Goal: Task Accomplishment & Management: Complete application form

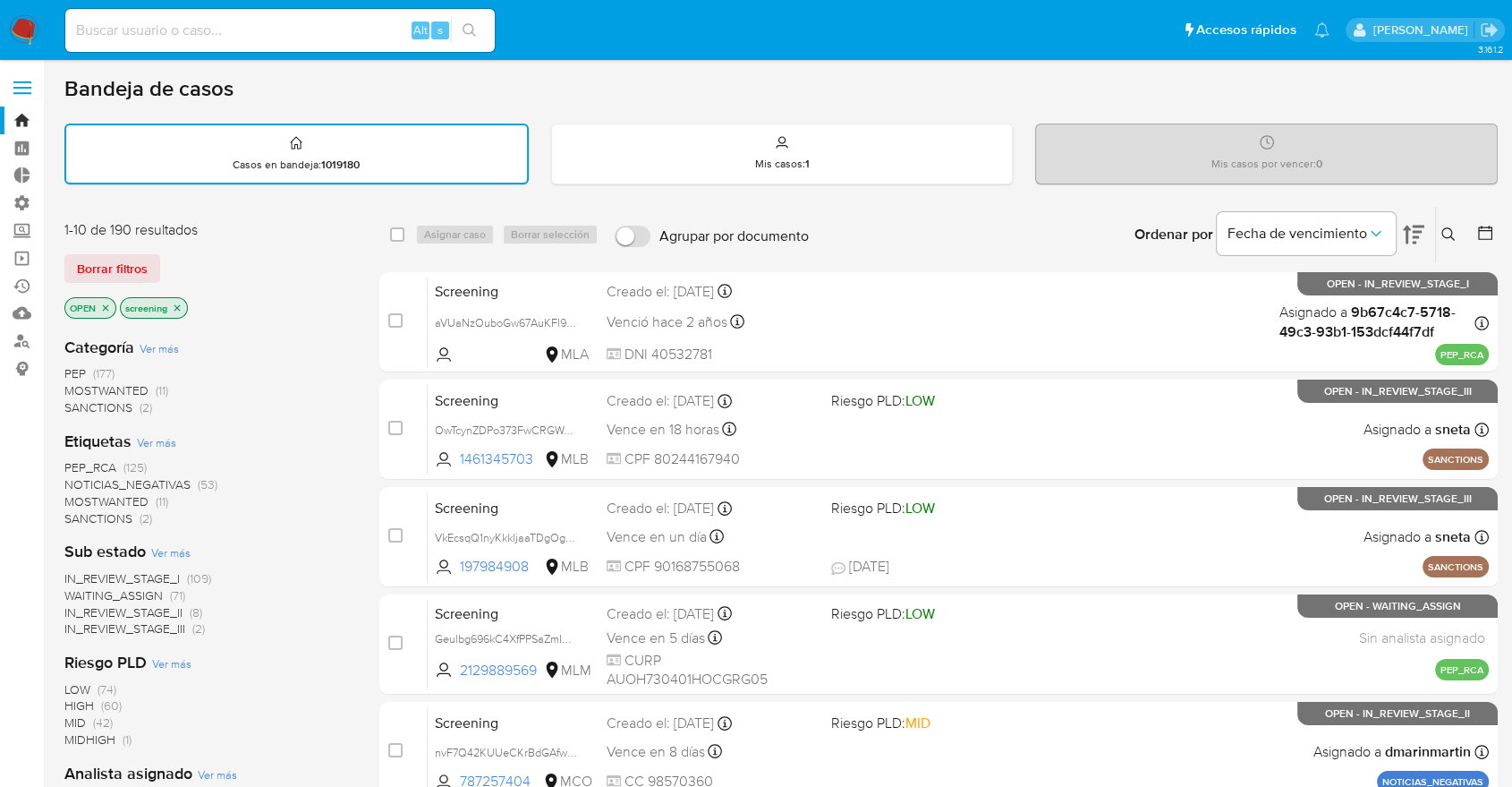
click at [1123, 20] on ul "Pausado Ver notificaciones Alt s Accesos rápidos Presiona las siguientes teclas…" at bounding box center [697, 29] width 1282 height 45
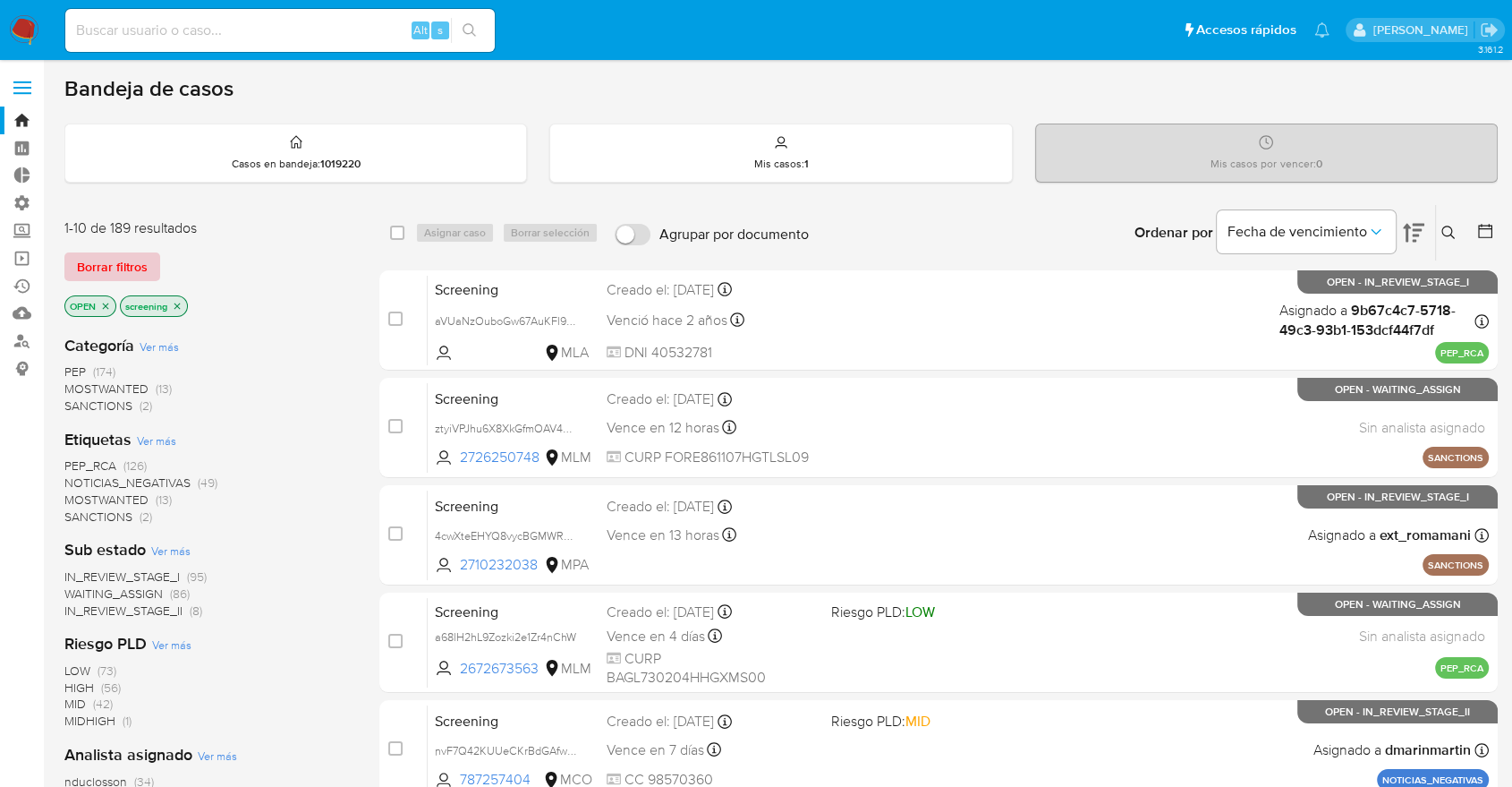
click at [155, 265] on button "Borrar filtros" at bounding box center [112, 266] width 95 height 28
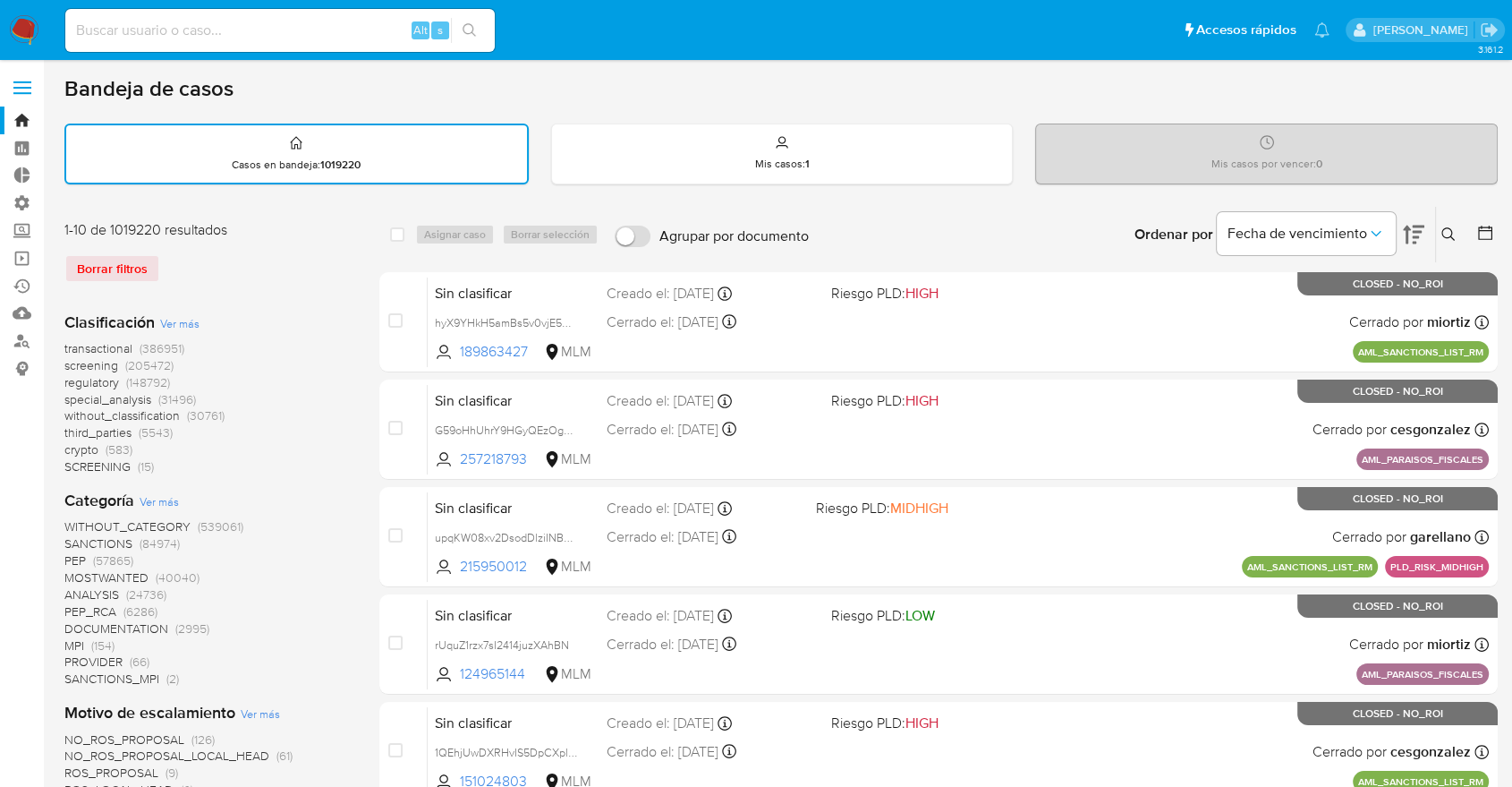
click at [68, 363] on span "screening" at bounding box center [90, 365] width 53 height 18
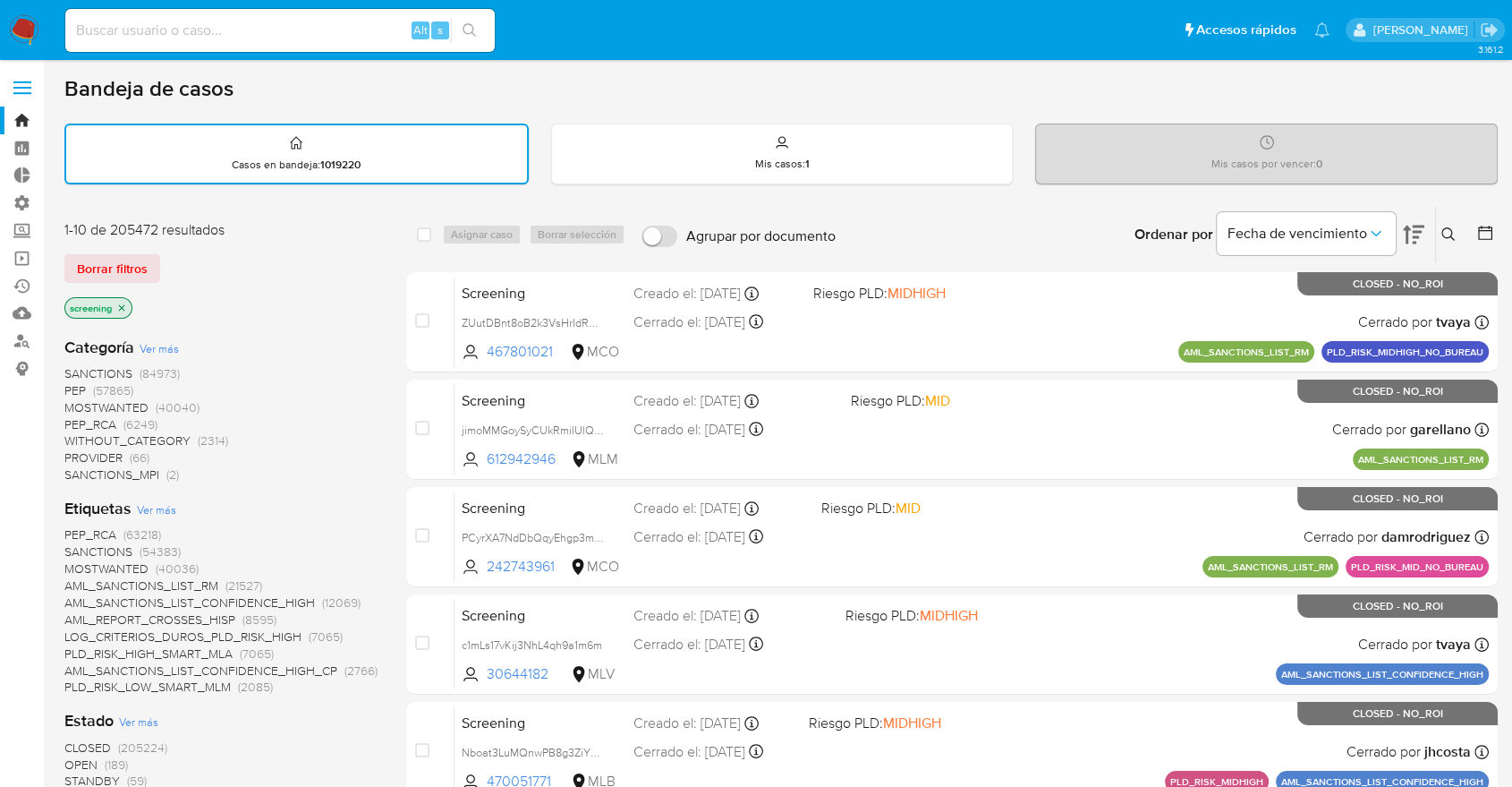
click at [74, 762] on span "OPEN" at bounding box center [81, 764] width 33 height 18
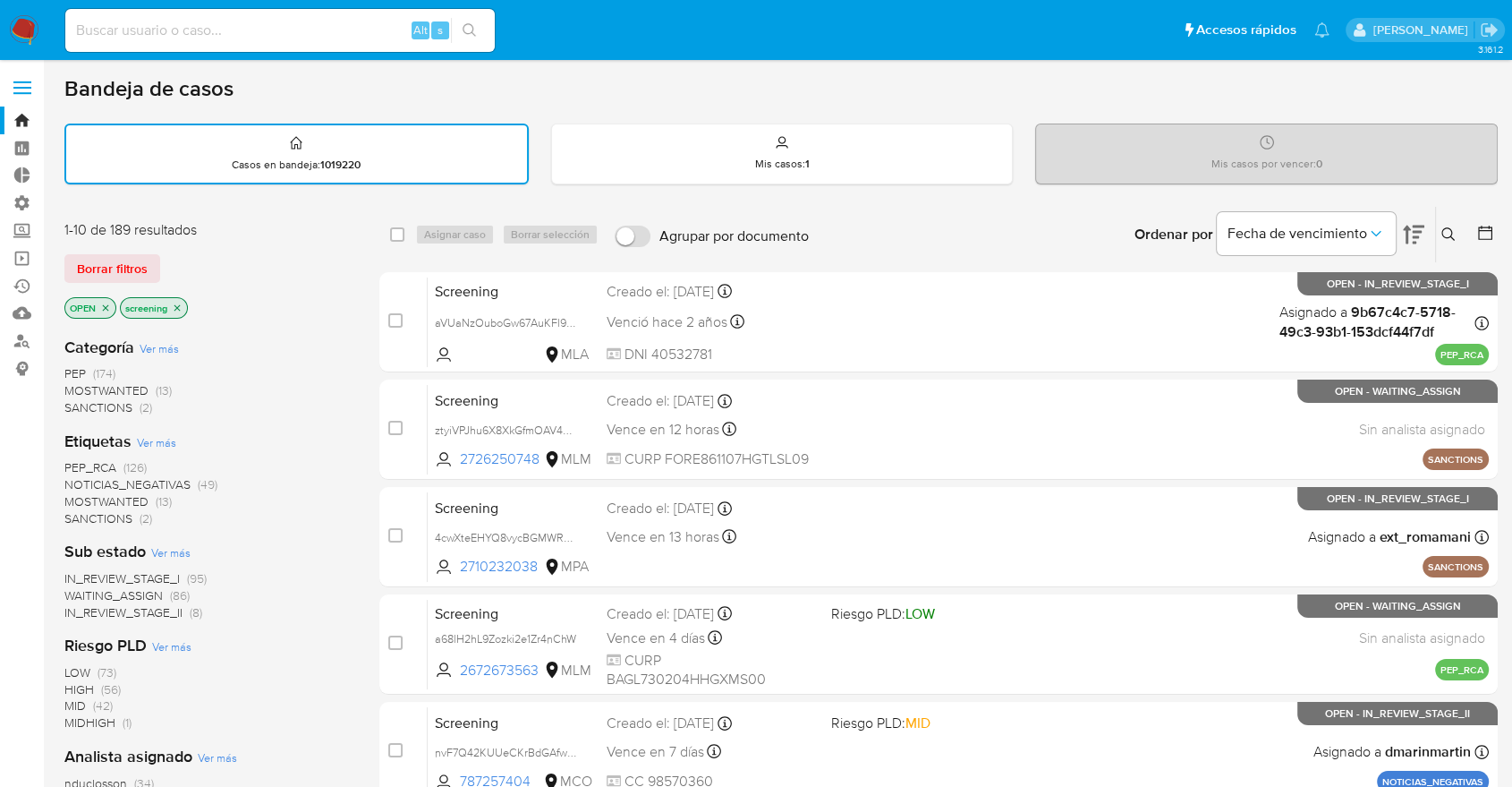
click at [74, 515] on span "SANCTIONS" at bounding box center [98, 518] width 68 height 18
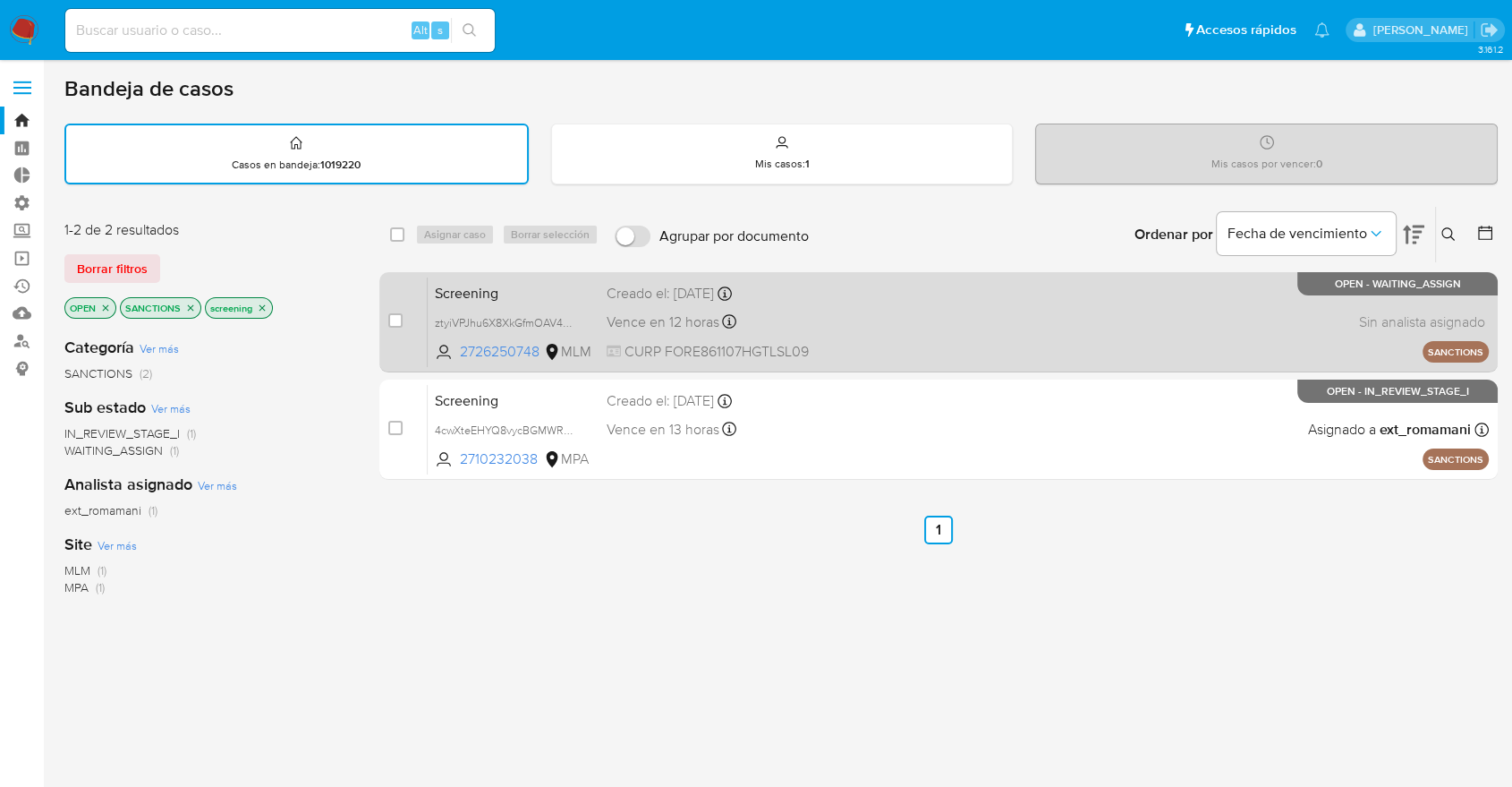
click at [520, 292] on span "Screening" at bounding box center [513, 292] width 158 height 23
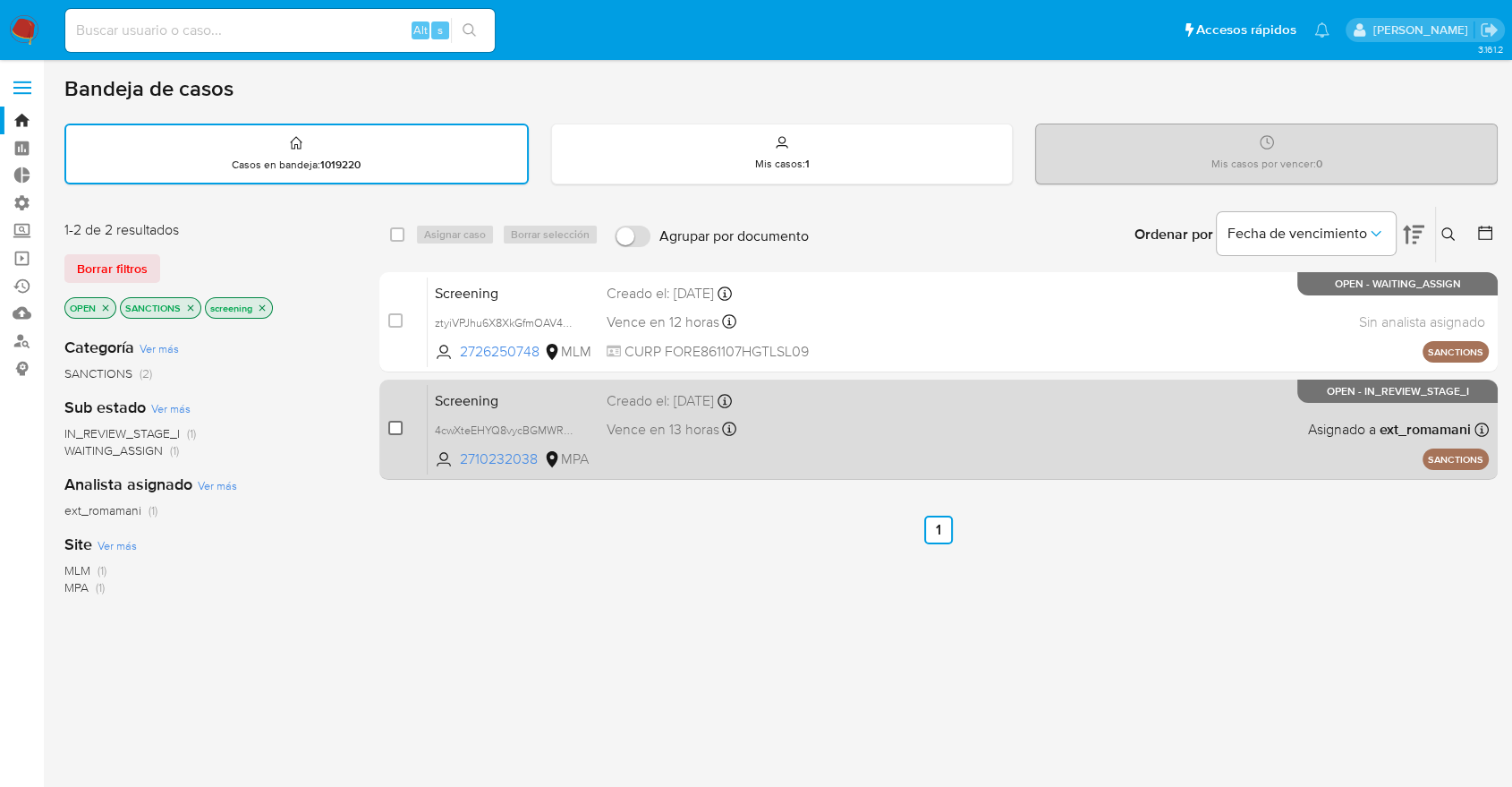
click at [394, 420] on input "checkbox" at bounding box center [395, 427] width 15 height 15
checkbox input "true"
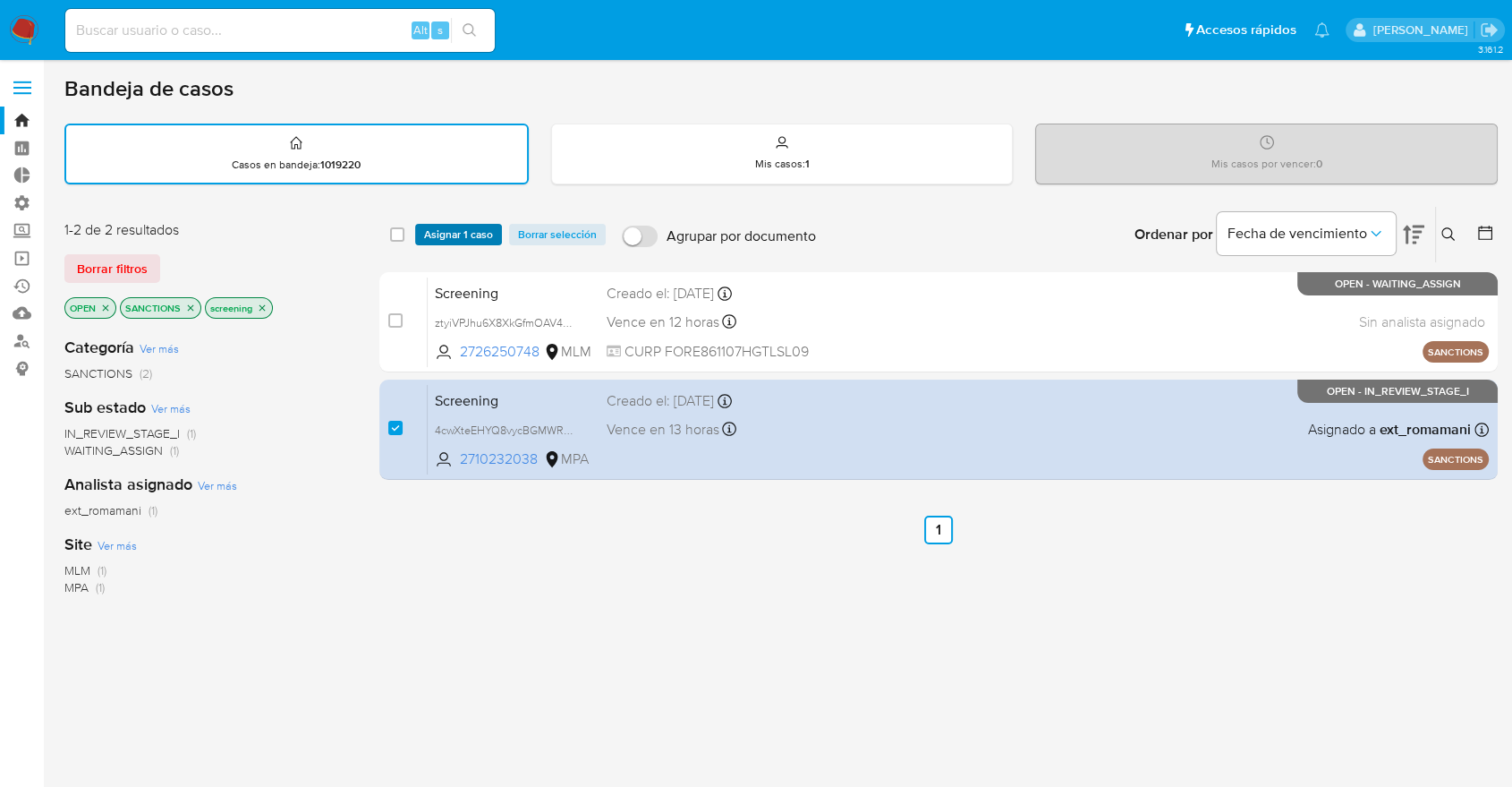
click at [497, 228] on button "Asignar 1 caso" at bounding box center [458, 234] width 87 height 21
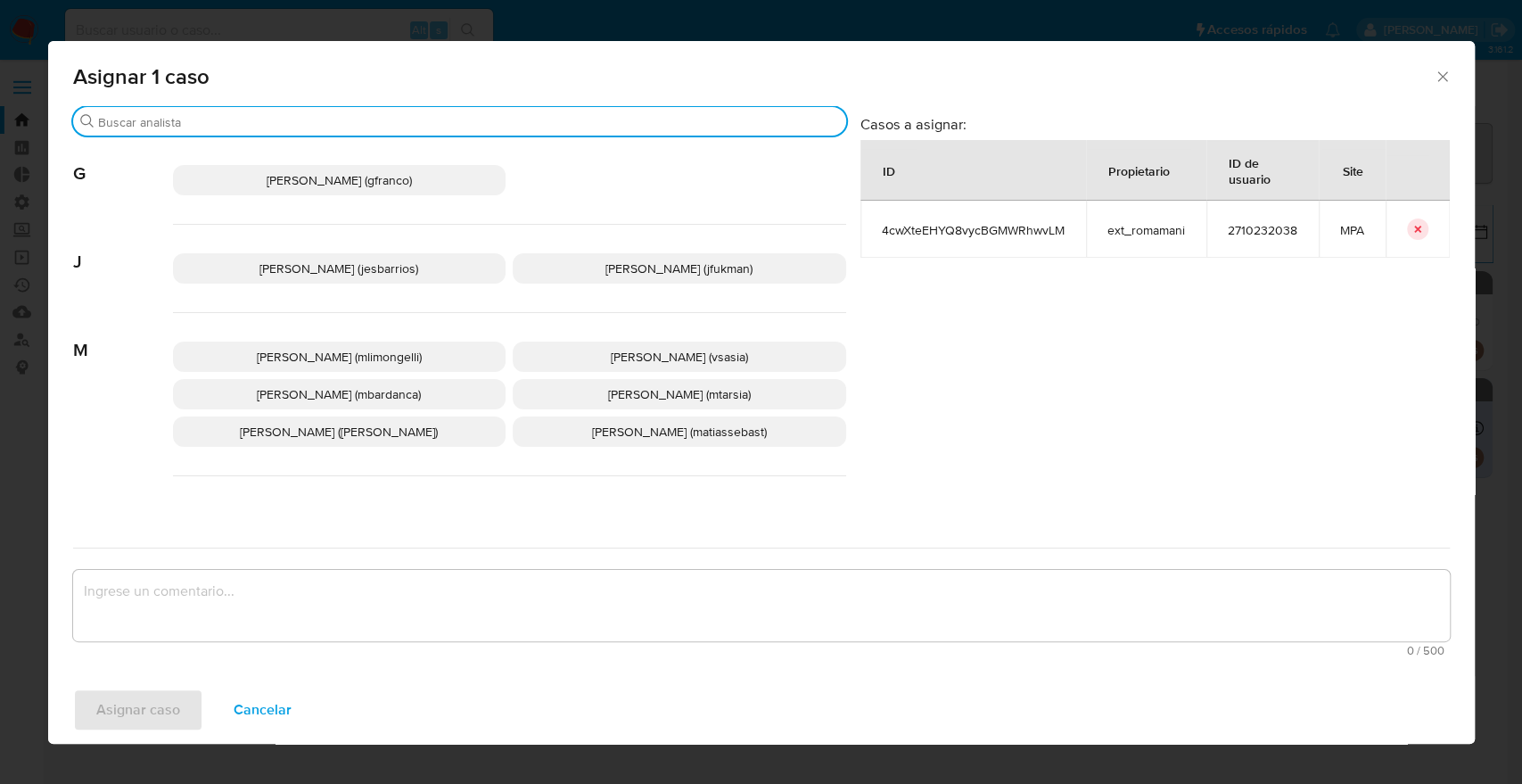
click at [443, 115] on input "Buscar" at bounding box center [468, 122] width 741 height 16
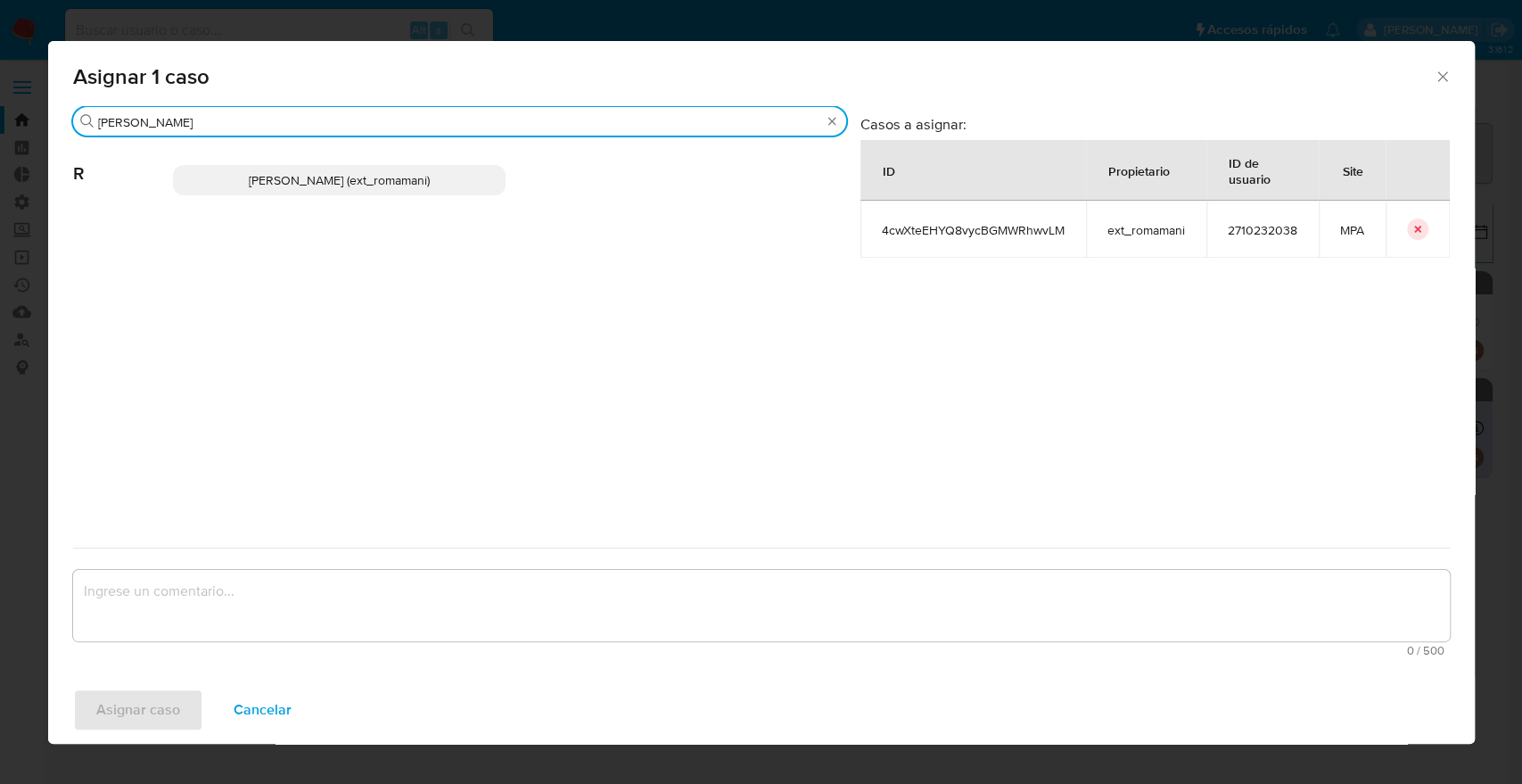
type input "rosa"
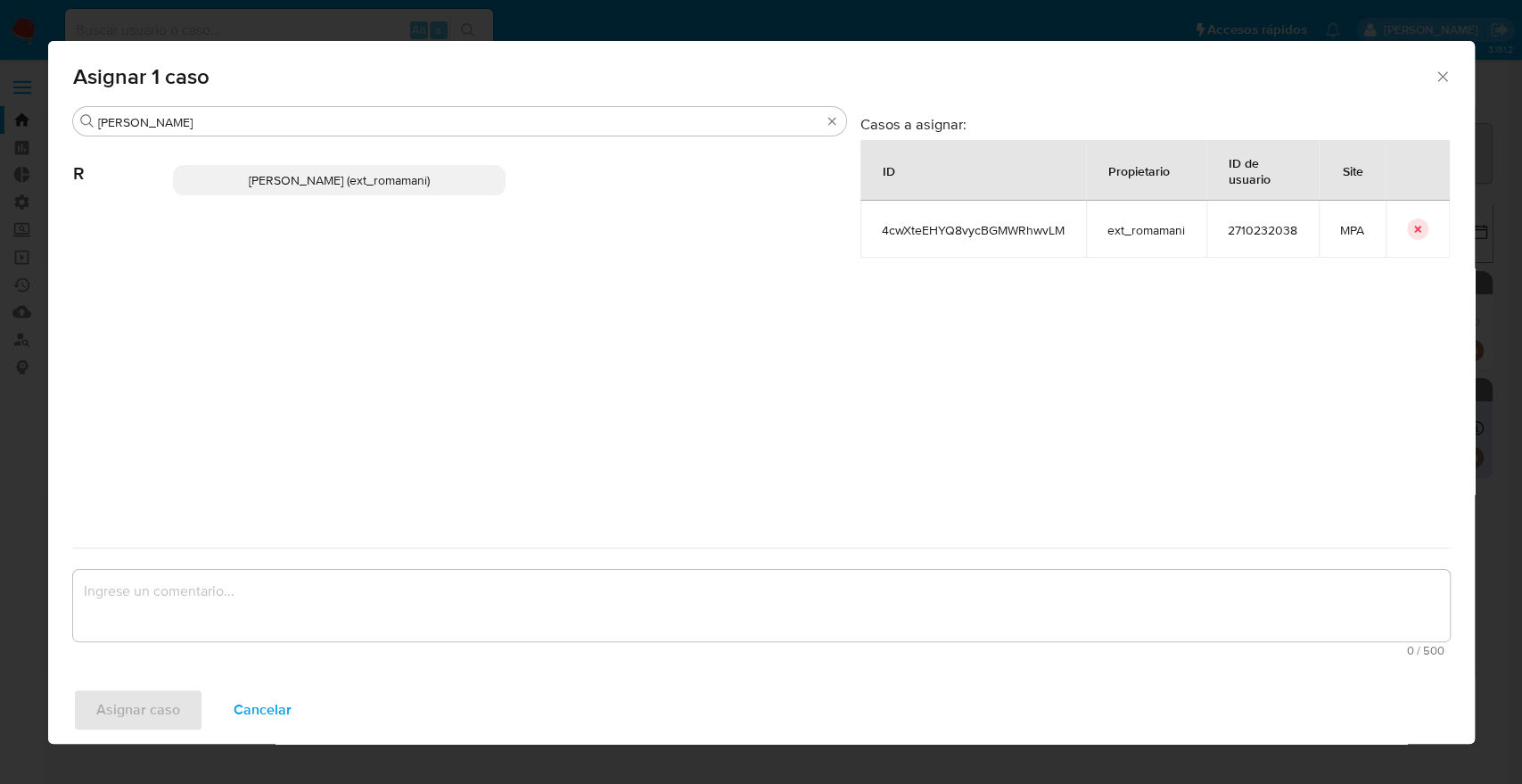
click at [453, 180] on p "Rosalia Mamani (ext_romamani)" at bounding box center [339, 179] width 333 height 30
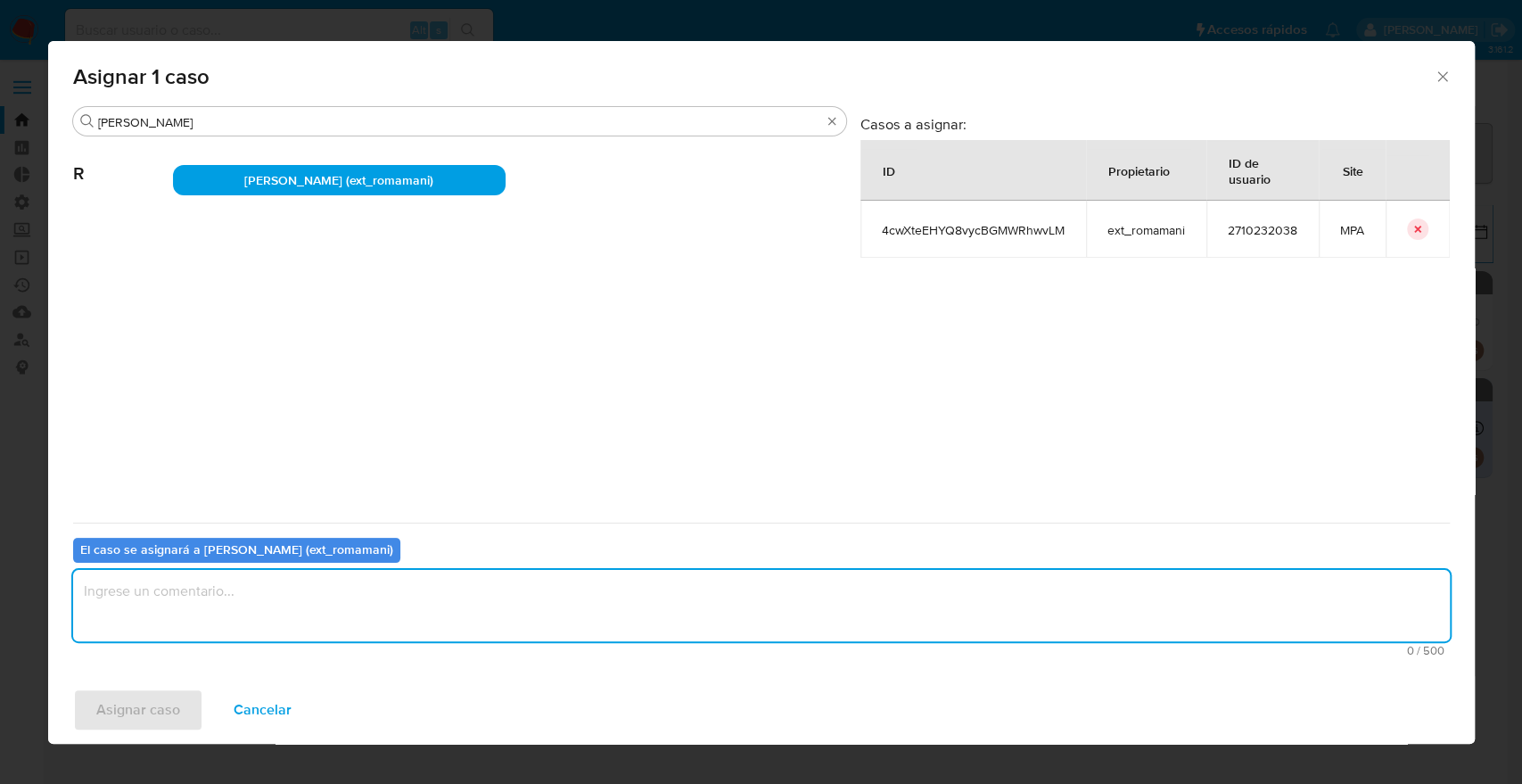
click at [342, 605] on textarea "assign-modal" at bounding box center [761, 606] width 1377 height 72
drag, startPoint x: 313, startPoint y: 592, endPoint x: 54, endPoint y: 584, distance: 259.1
click at [54, 584] on div "Buscar rosa R Rosalia Mamani (ext_romamani) Casos a asignar: ID Propietario ID …" at bounding box center [762, 391] width 1427 height 570
type textarea "Asignación."
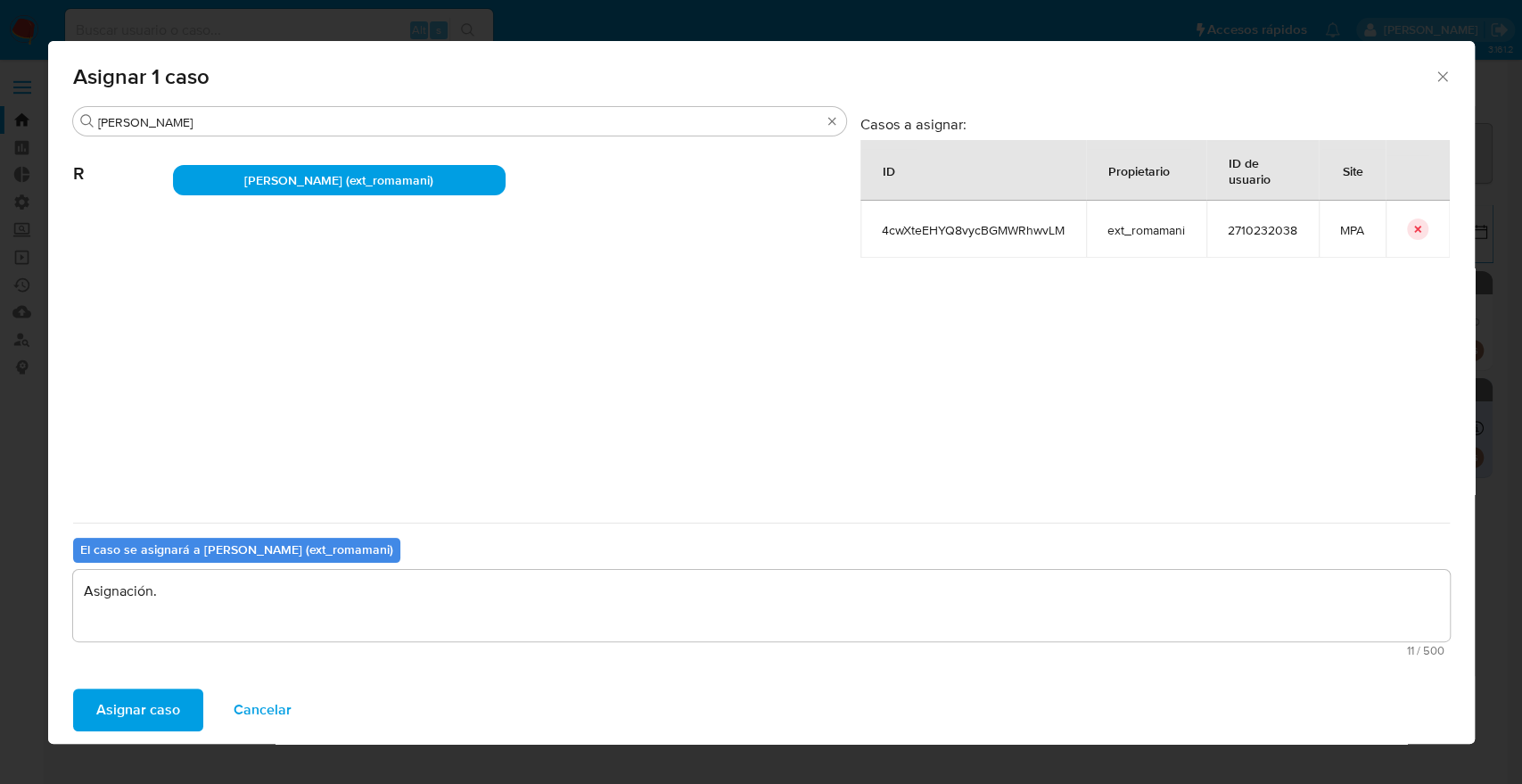
click at [184, 708] on button "Asignar caso" at bounding box center [138, 709] width 130 height 43
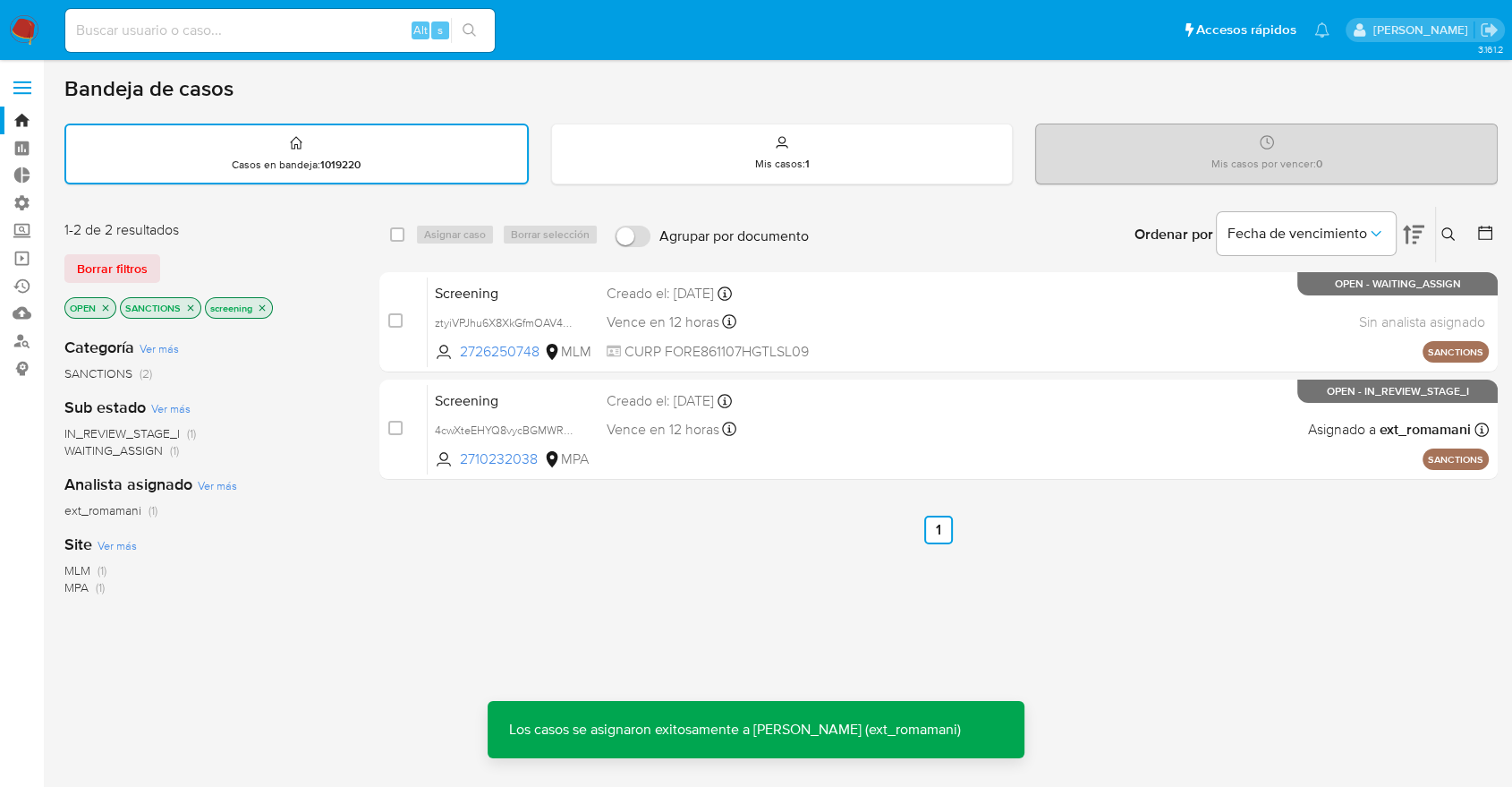
click at [191, 307] on icon "close-filter" at bounding box center [190, 307] width 11 height 11
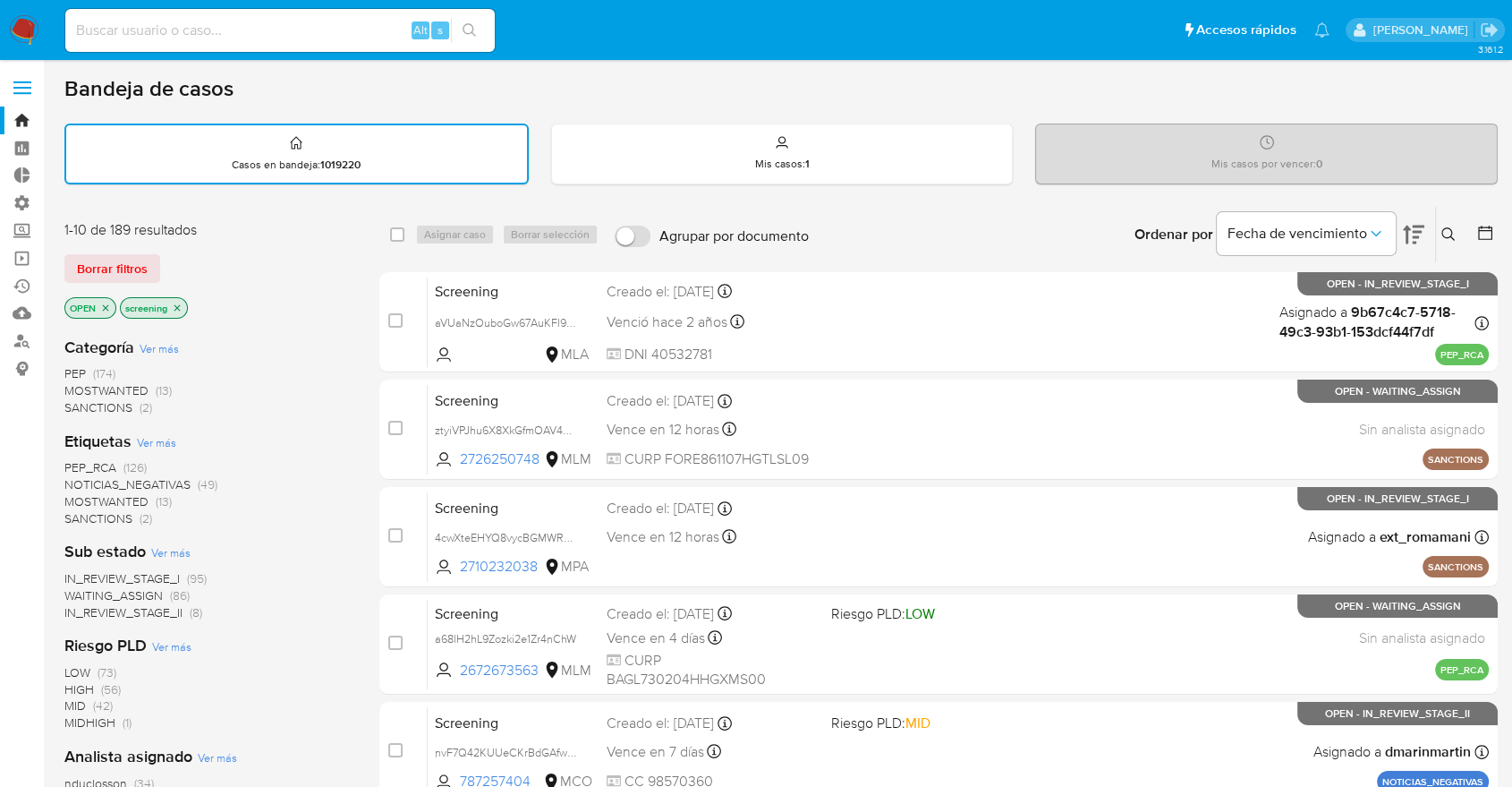
click at [74, 494] on span "MOSTWANTED" at bounding box center [106, 501] width 84 height 18
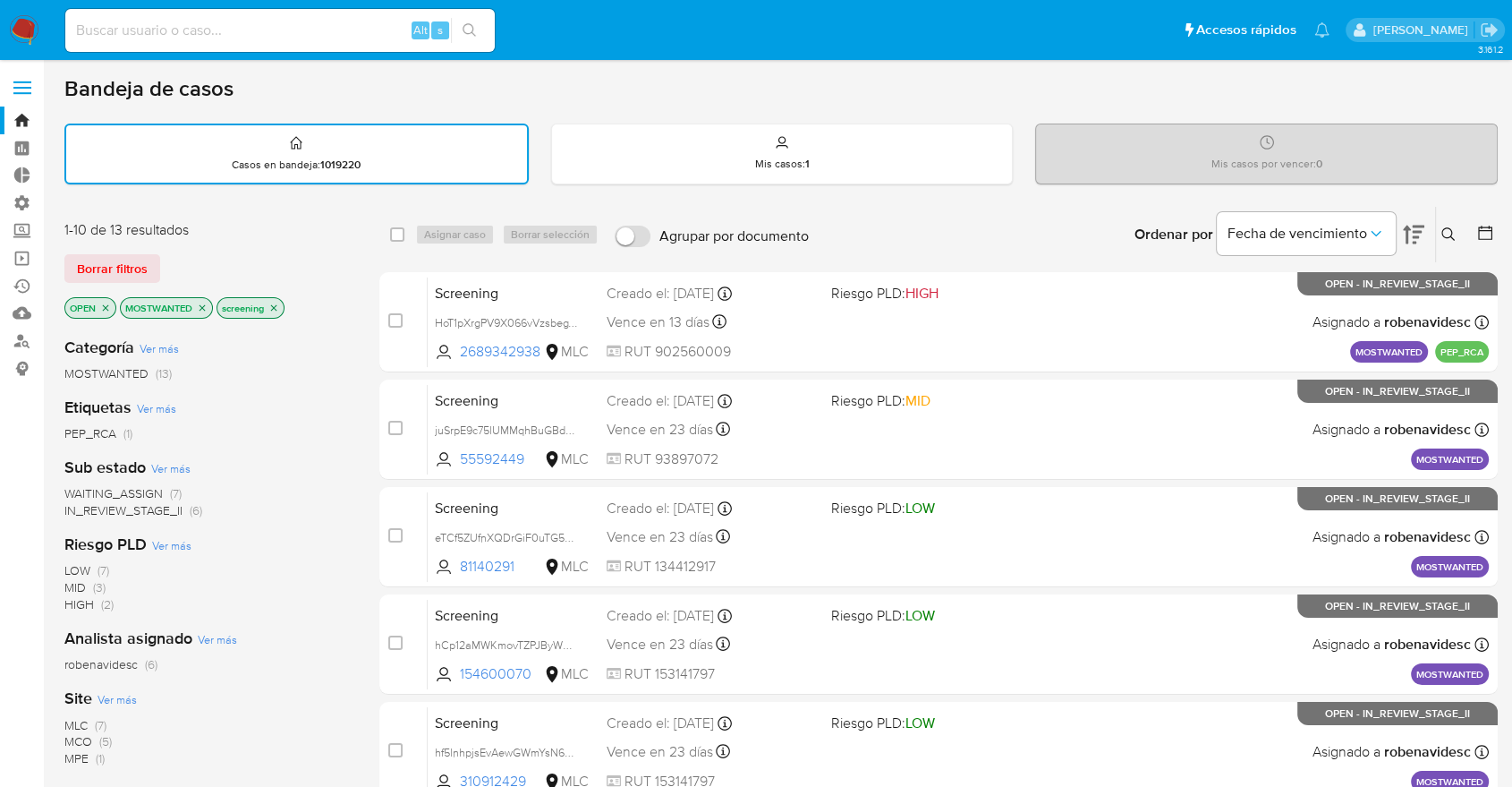
click at [83, 487] on span "WAITING_ASSIGN" at bounding box center [113, 493] width 98 height 18
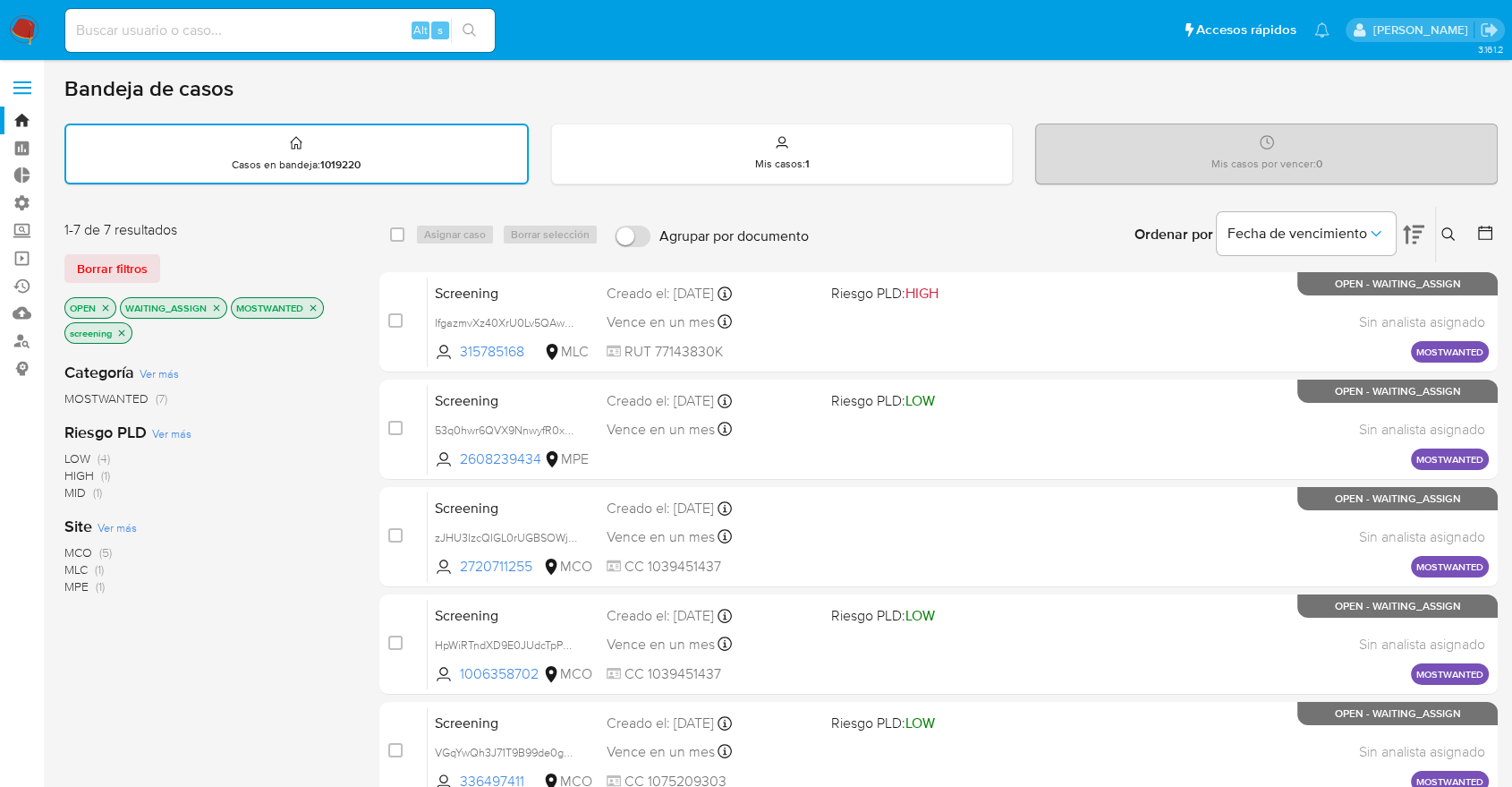
click at [116, 524] on span "Ver más" at bounding box center [117, 527] width 39 height 17
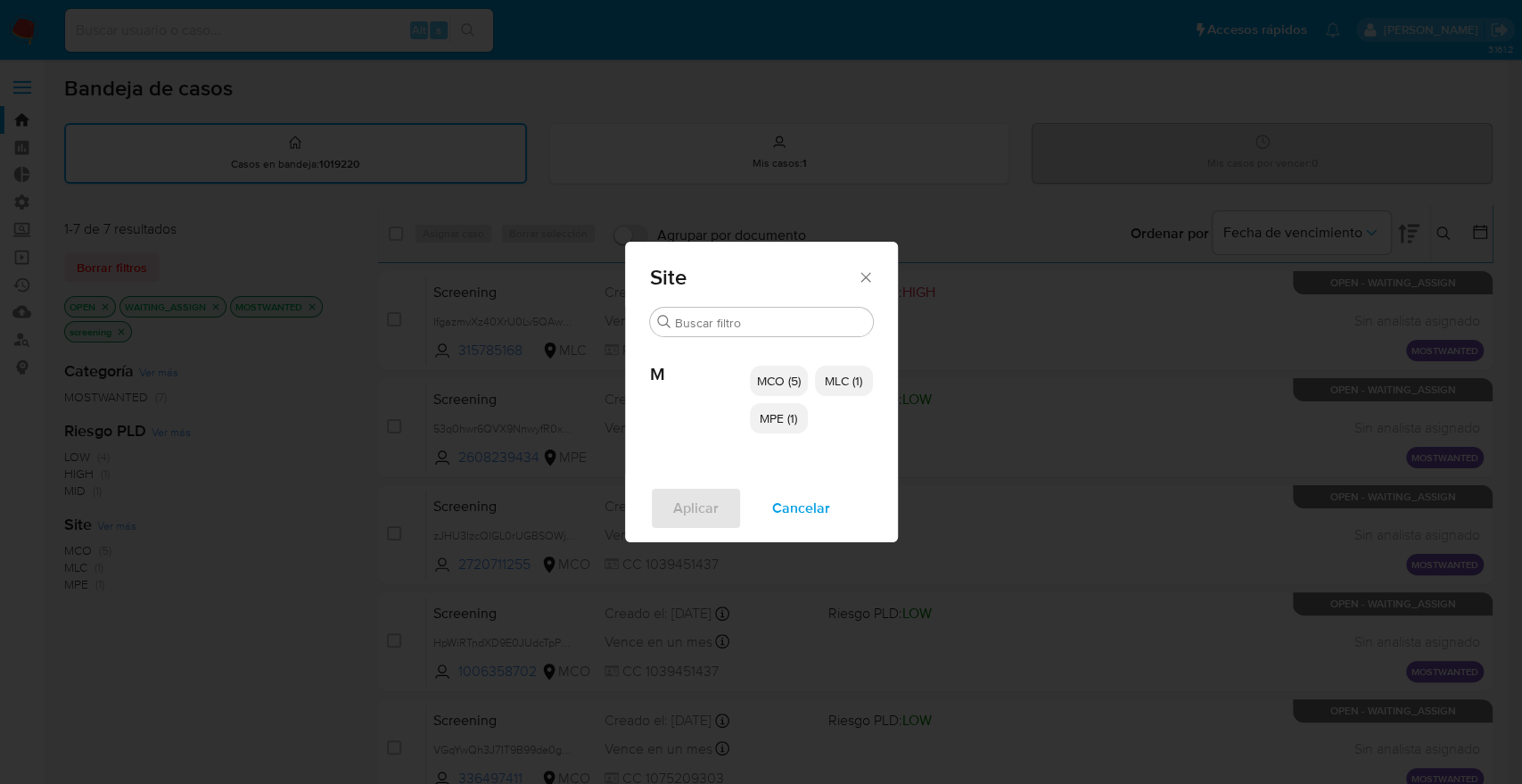
click at [765, 372] on span "MCO (5)" at bounding box center [778, 381] width 44 height 17
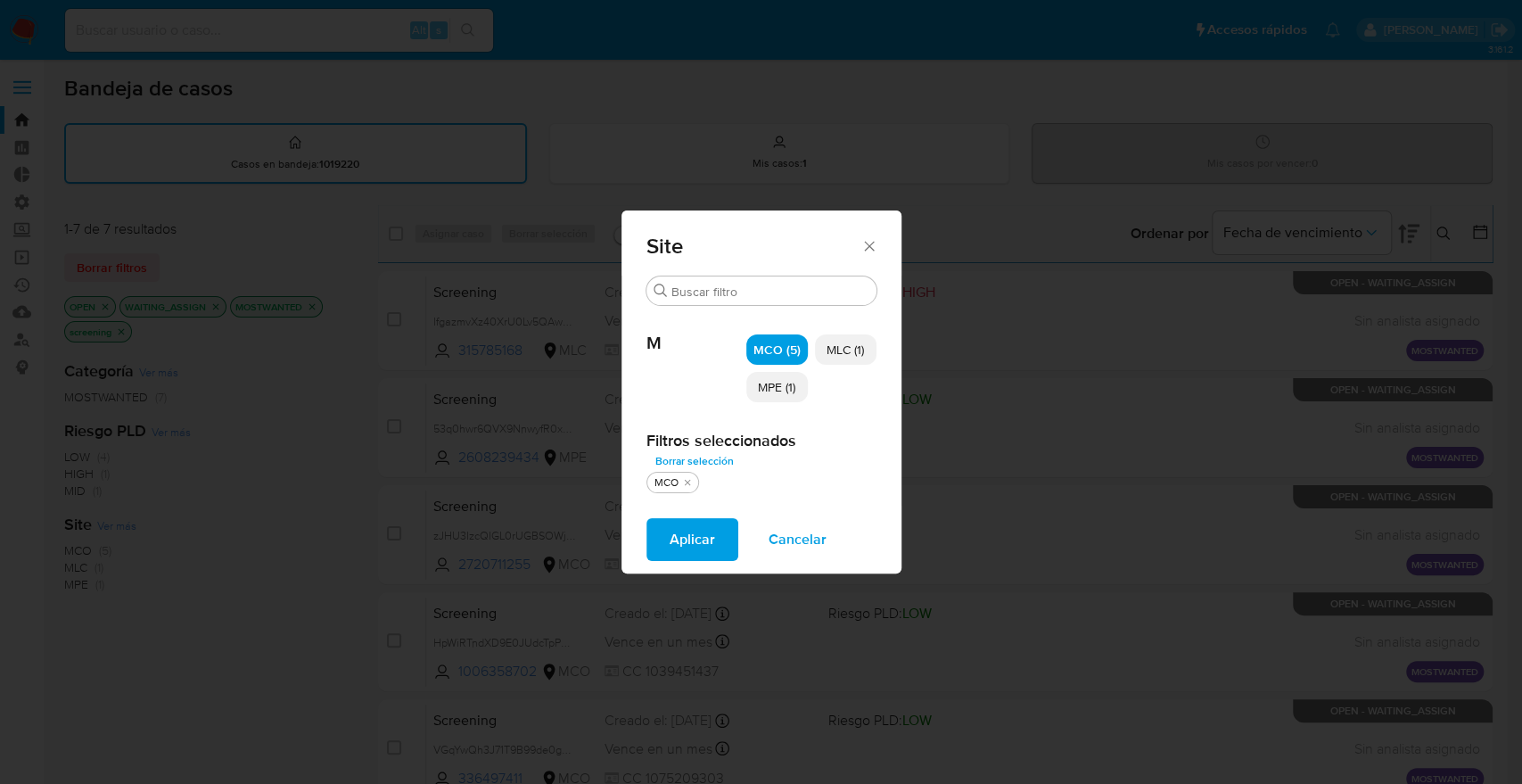
click at [765, 373] on p "MPE (1)" at bounding box center [777, 387] width 61 height 30
click at [864, 336] on p "MLC (1)" at bounding box center [845, 349] width 61 height 30
click at [719, 546] on button "Aplicar" at bounding box center [692, 539] width 92 height 43
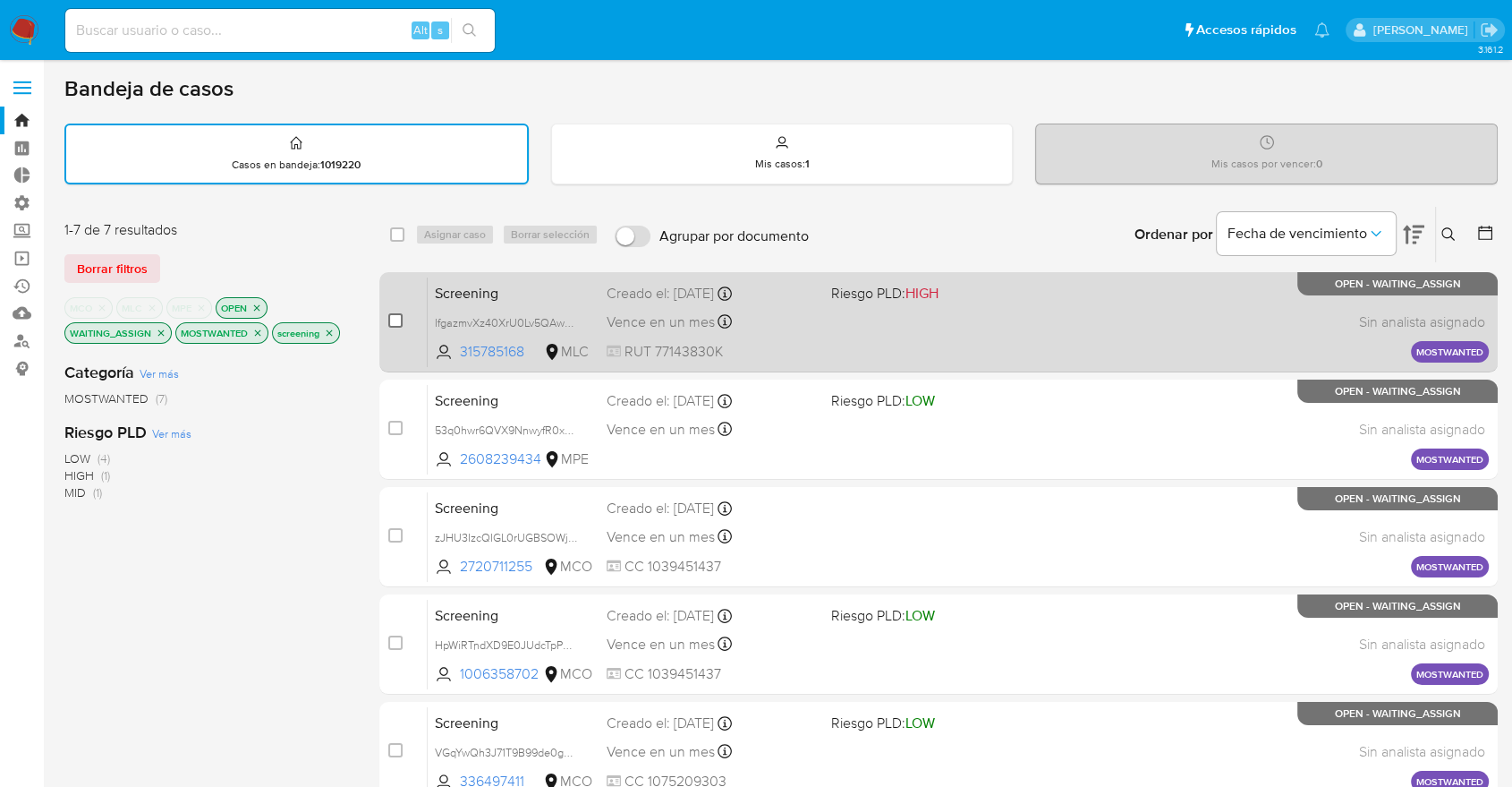
click at [393, 321] on input "checkbox" at bounding box center [395, 320] width 15 height 15
checkbox input "true"
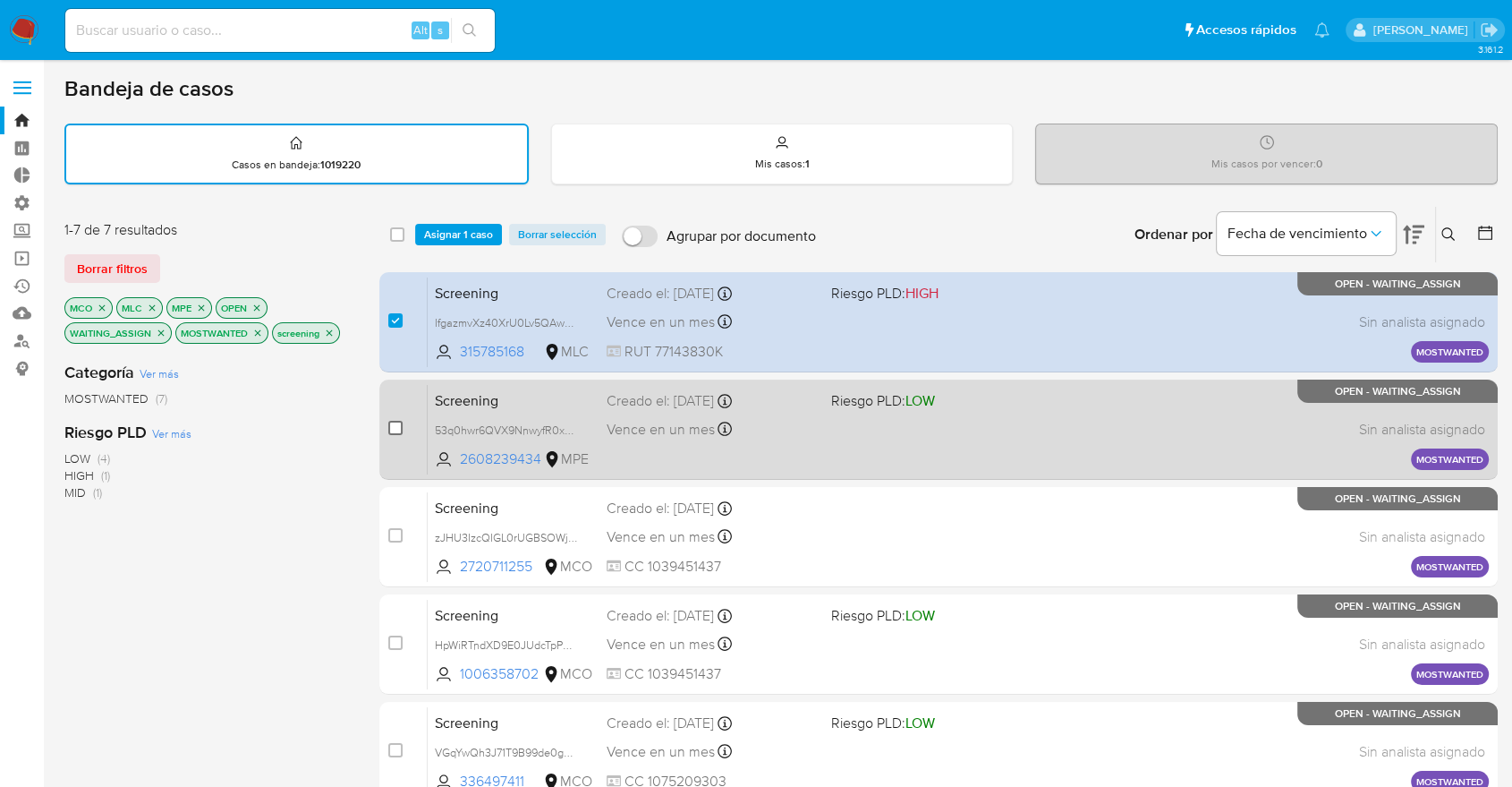
click at [393, 424] on input "checkbox" at bounding box center [395, 427] width 15 height 15
checkbox input "true"
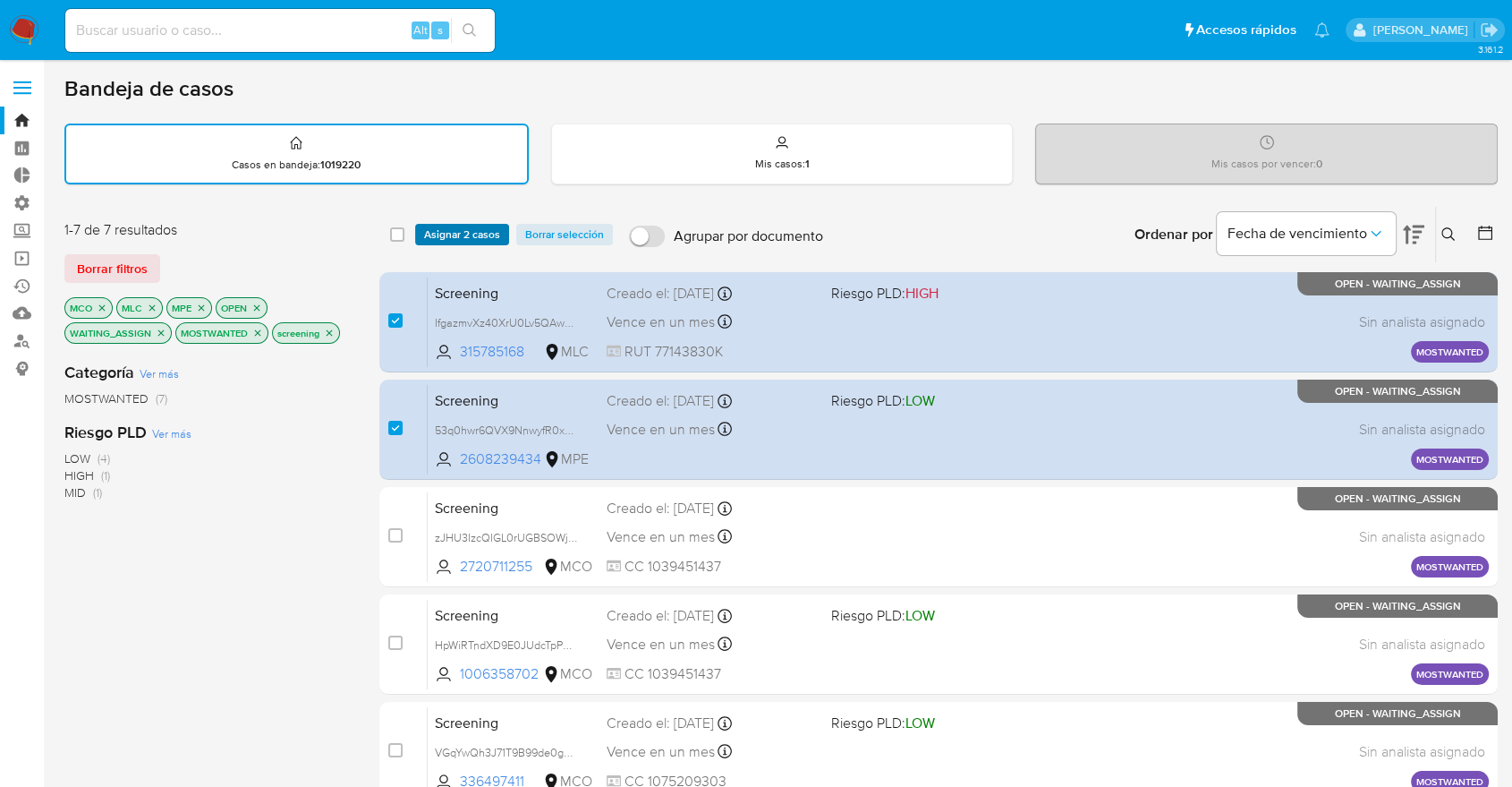
click at [497, 230] on span "Asignar 2 casos" at bounding box center [462, 234] width 76 height 18
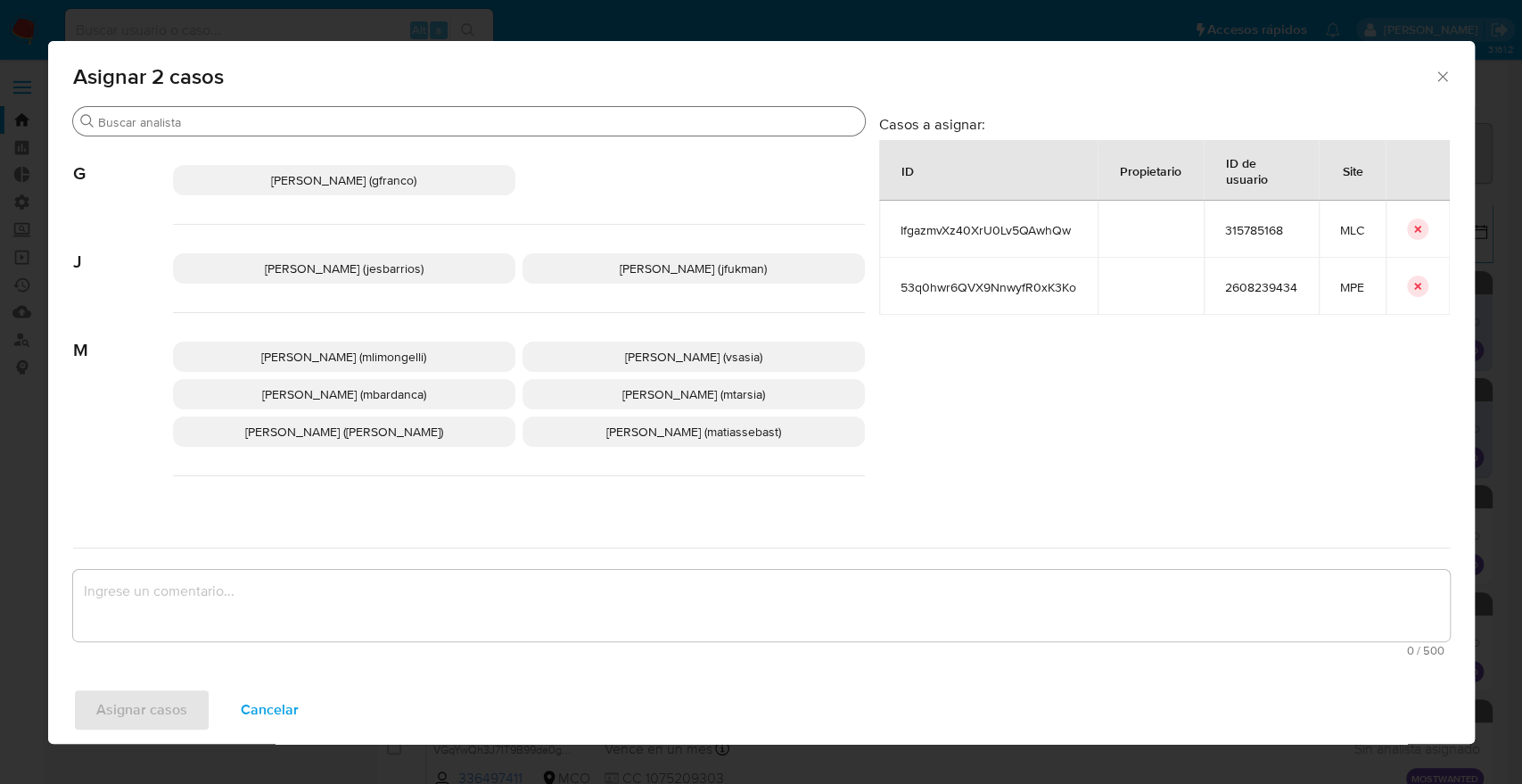
click at [411, 119] on input "Buscar" at bounding box center [478, 122] width 760 height 16
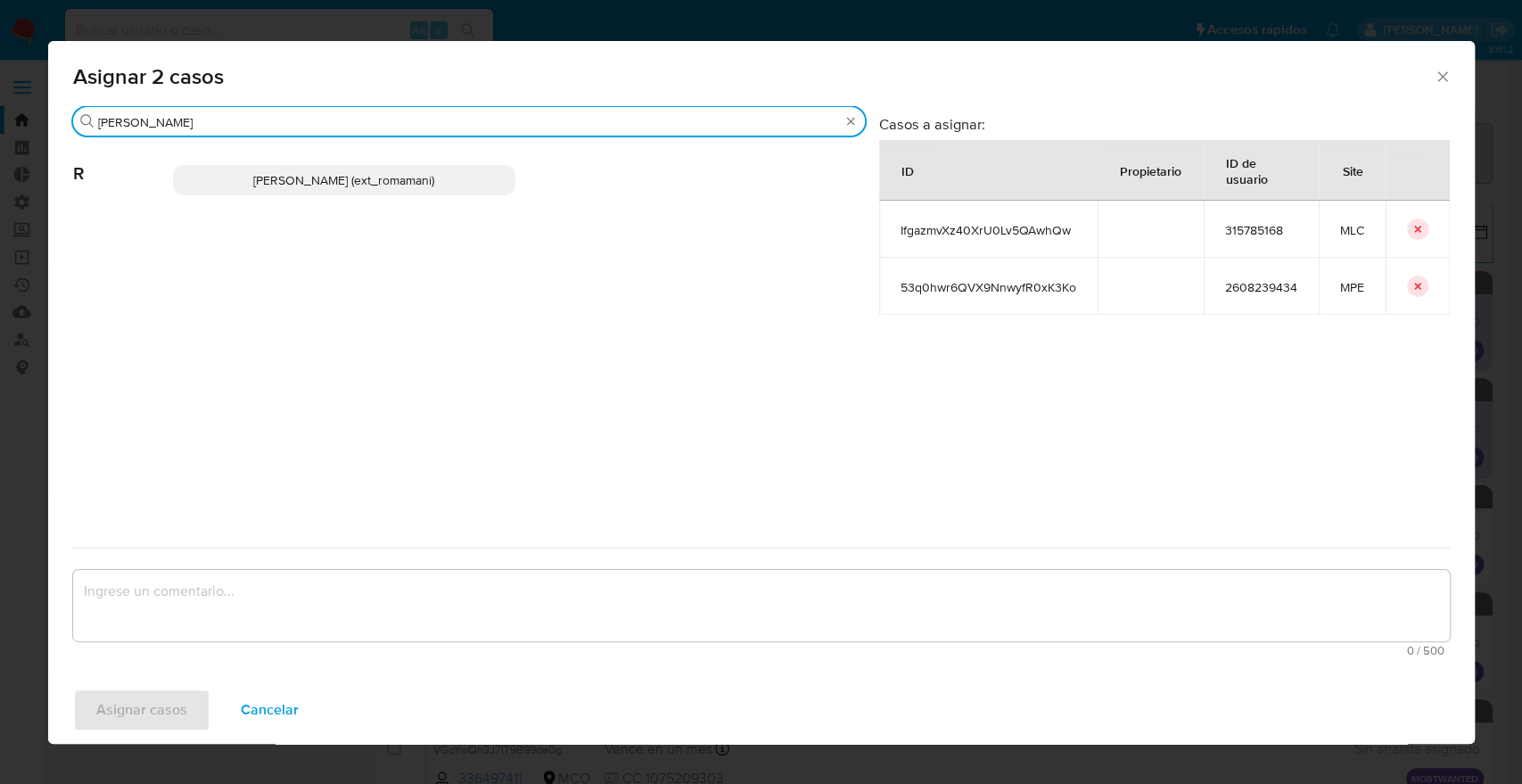
type input "rosa"
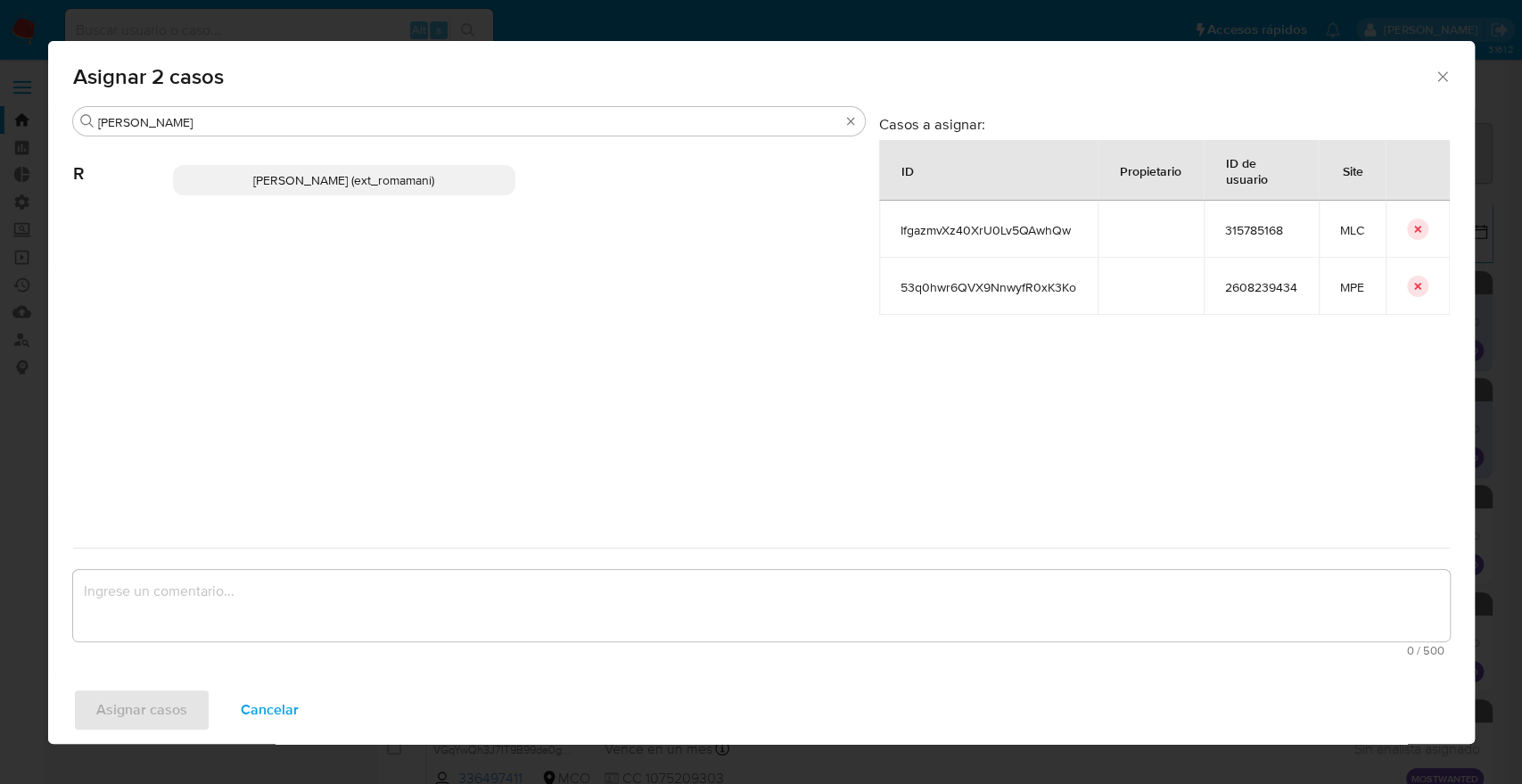
click at [440, 176] on p "Rosalia Mamani (ext_romamani)" at bounding box center [343, 179] width 342 height 30
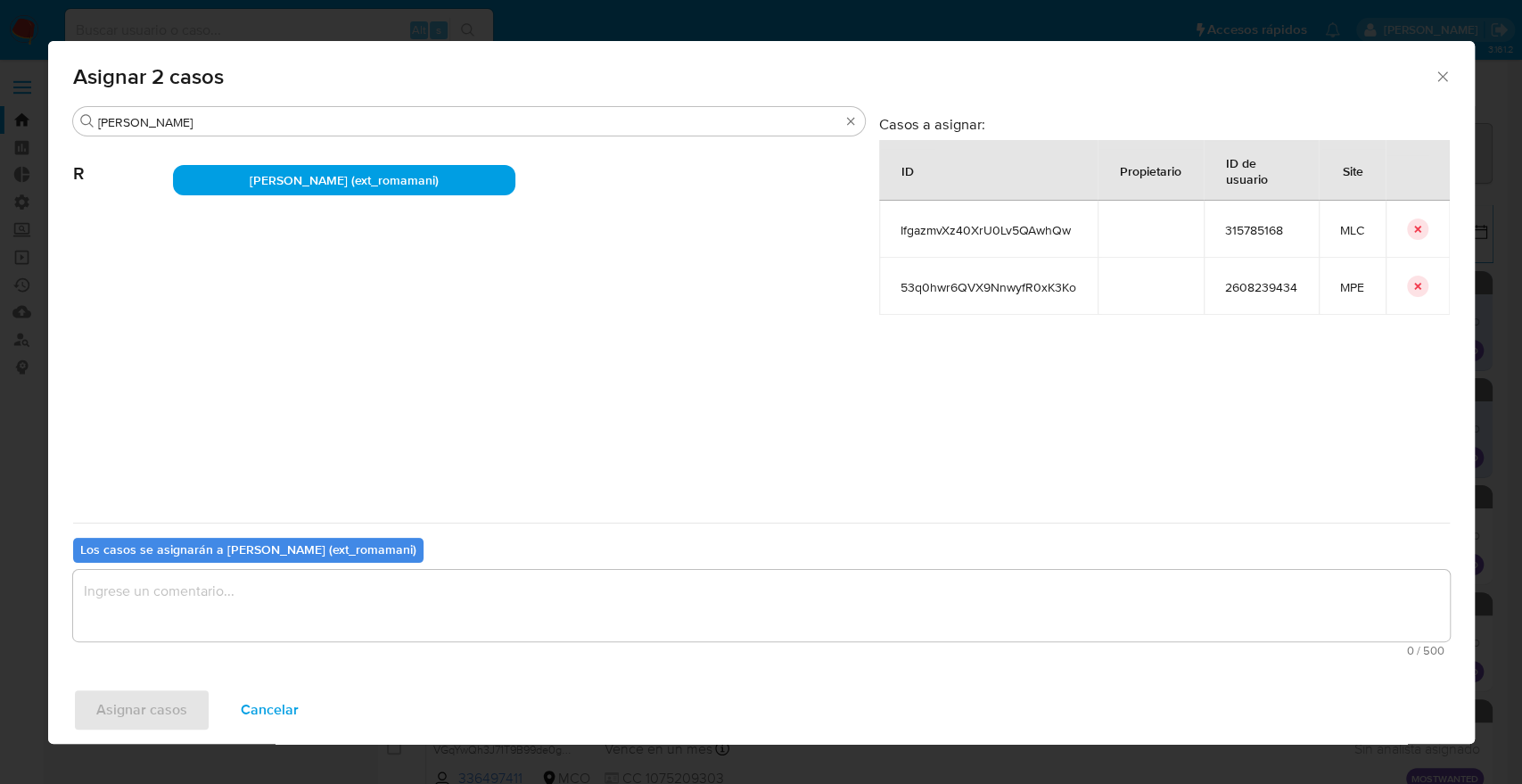
drag, startPoint x: 440, startPoint y: 176, endPoint x: 299, endPoint y: 589, distance: 436.4
click at [299, 589] on div "Buscar rosa R Rosalia Mamani (ext_romamani) Casos a asignar: ID Propietario ID …" at bounding box center [761, 384] width 1377 height 557
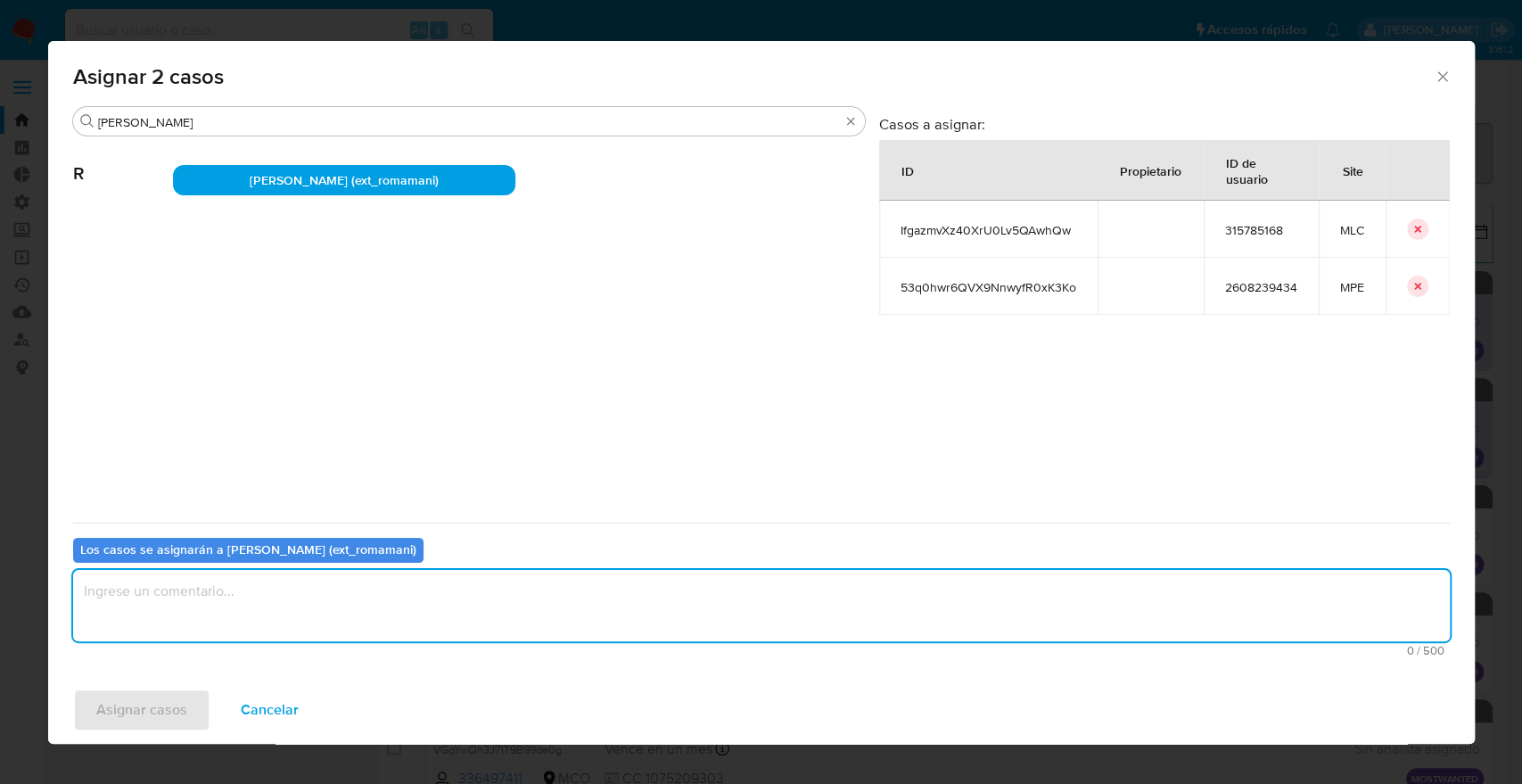
click at [299, 589] on textarea "assign-modal" at bounding box center [761, 606] width 1377 height 72
paste textarea "Asignación."
type textarea "Asignación."
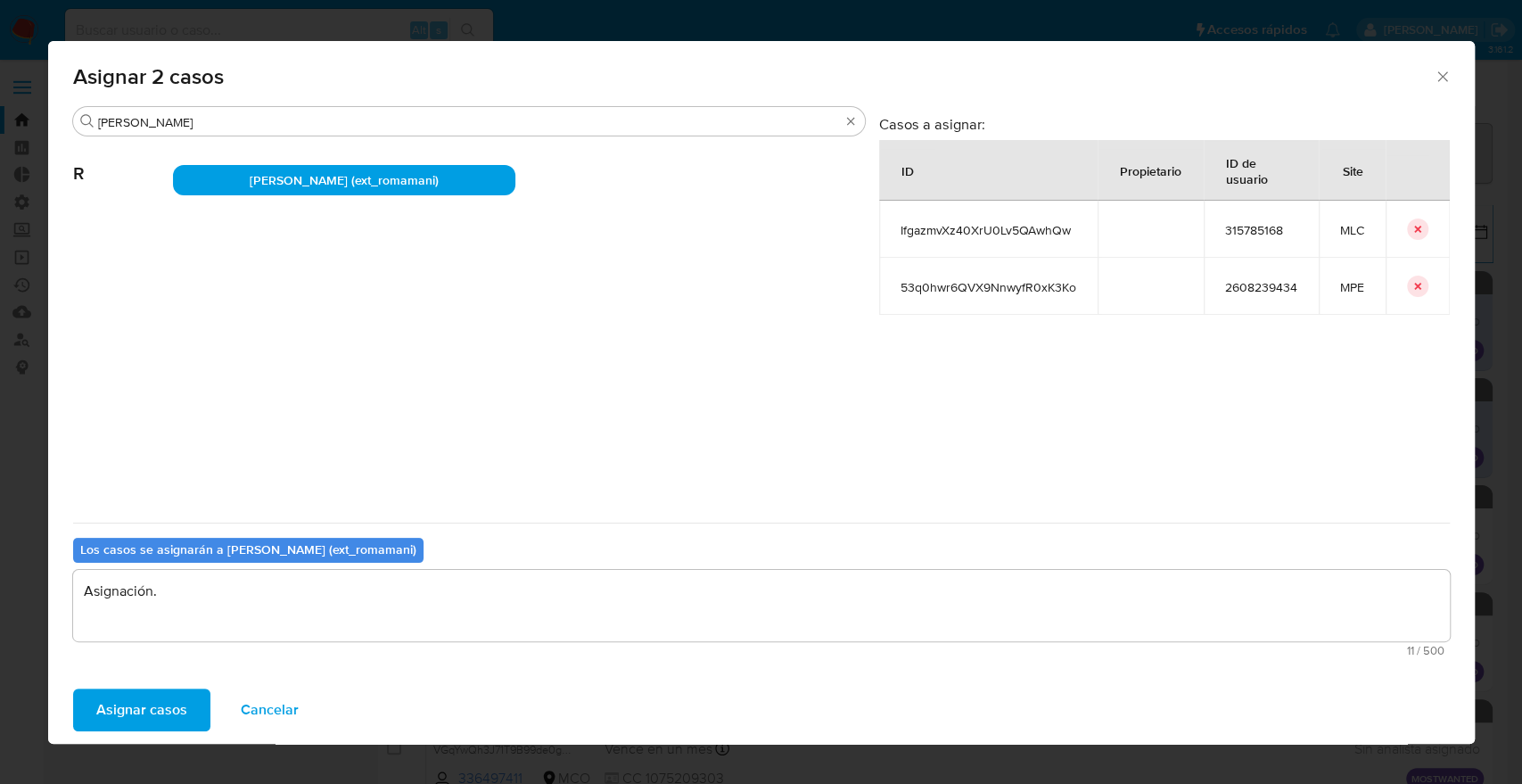
click at [185, 703] on button "Asignar casos" at bounding box center [142, 709] width 138 height 43
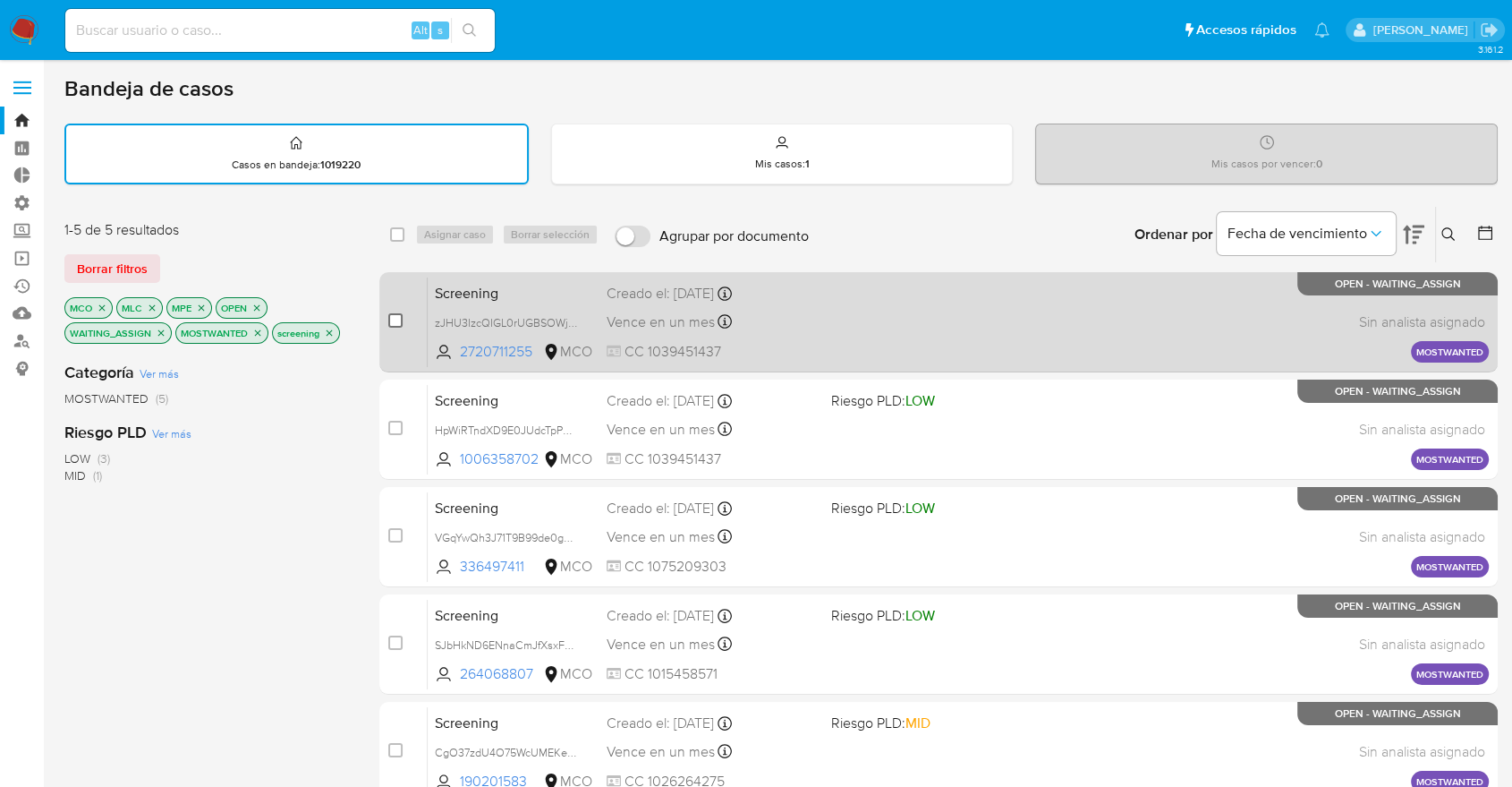
click at [397, 313] on input "checkbox" at bounding box center [395, 320] width 15 height 15
checkbox input "true"
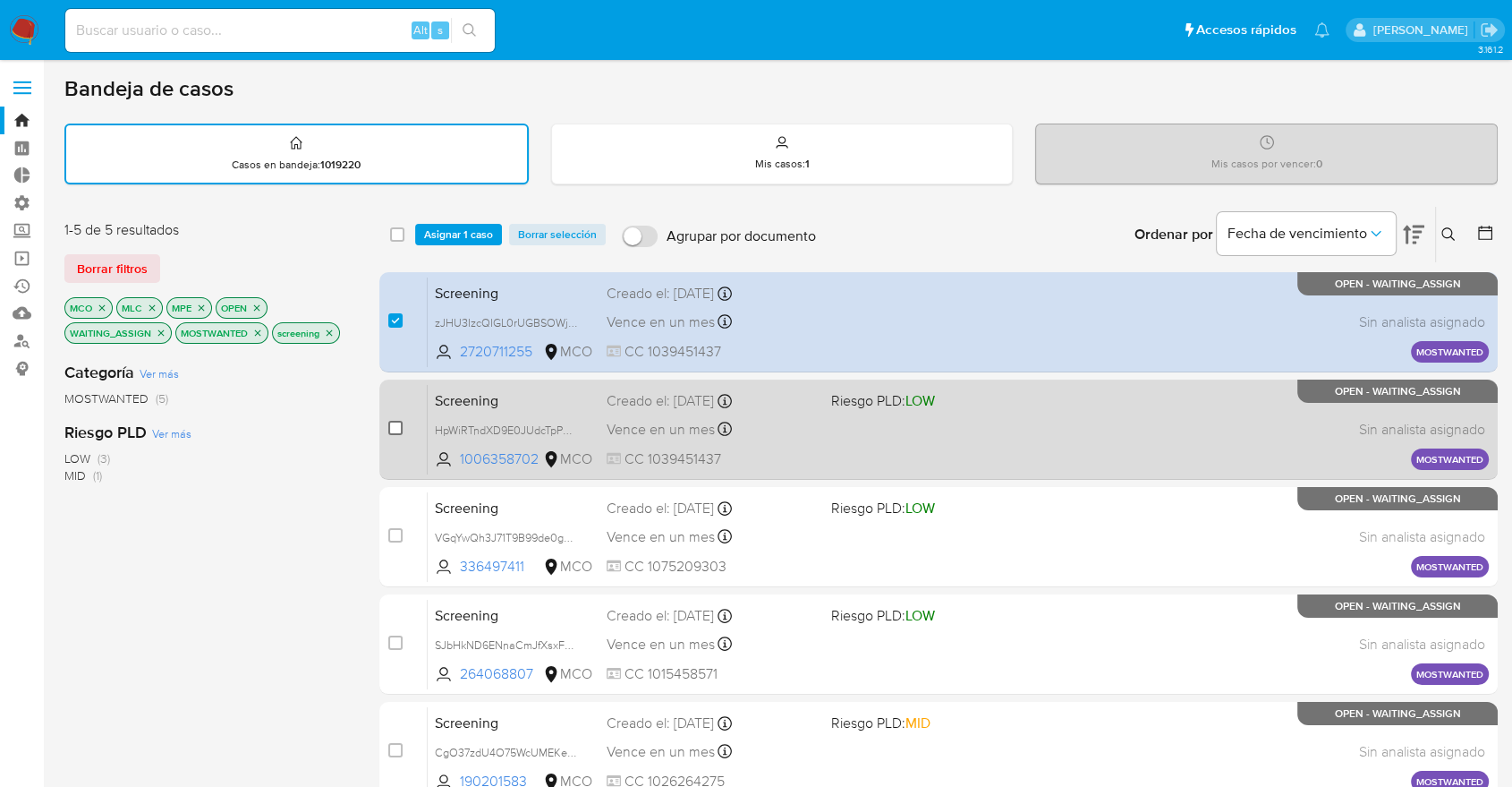
click at [398, 428] on input "checkbox" at bounding box center [395, 427] width 15 height 15
checkbox input "true"
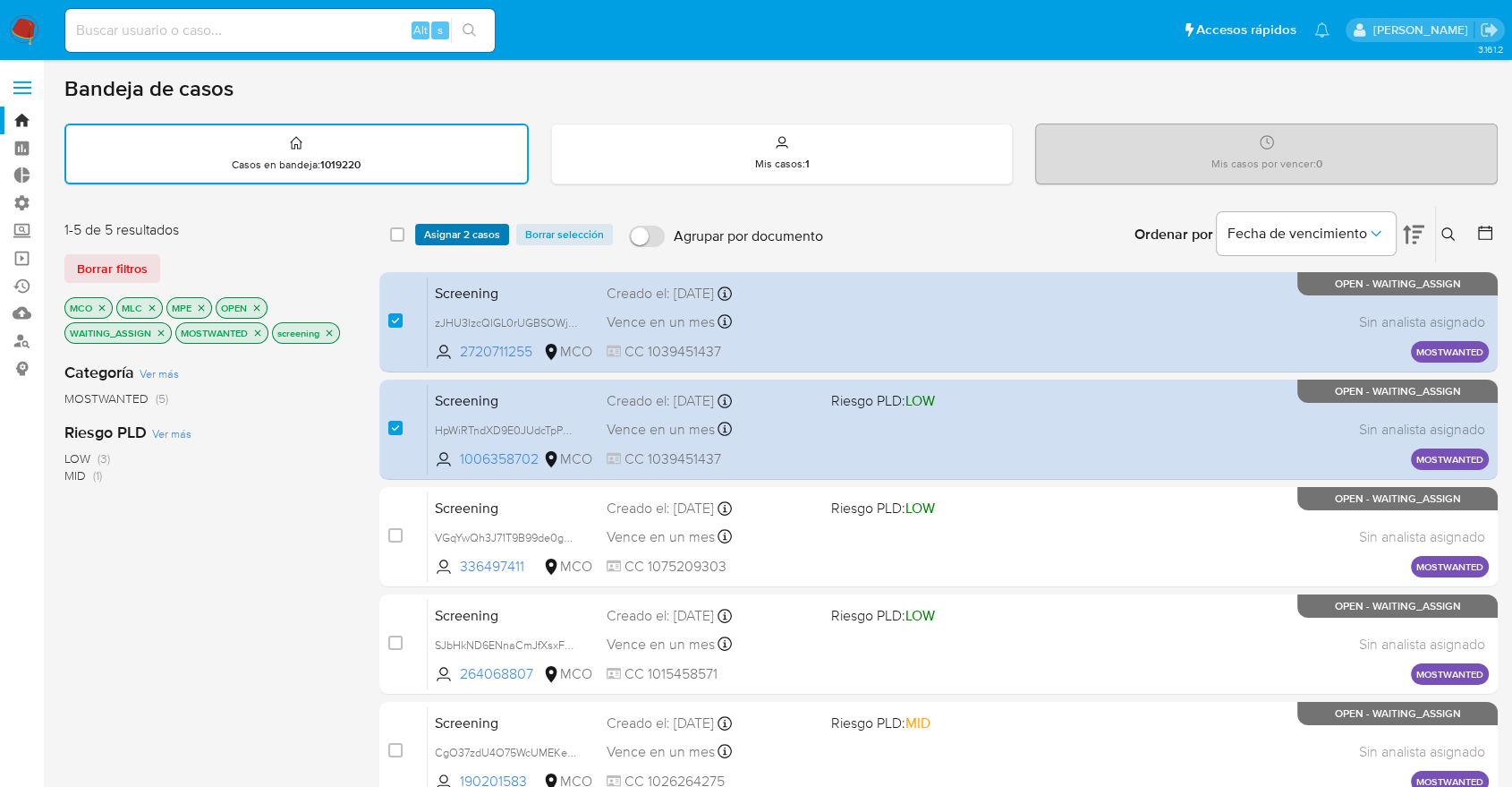
click at [500, 234] on button "Asignar 2 casos" at bounding box center [462, 234] width 94 height 21
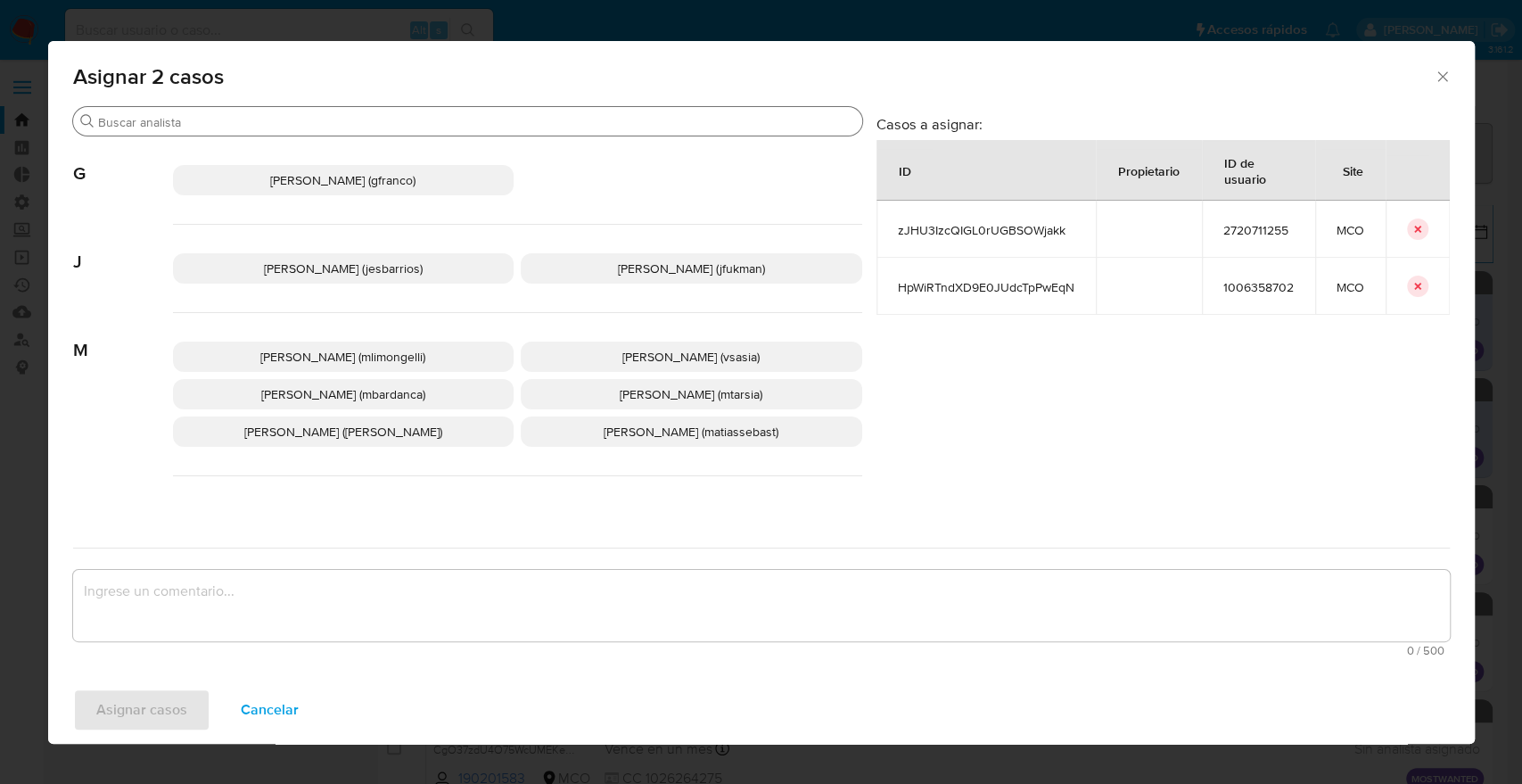
click at [433, 121] on input "Buscar" at bounding box center [476, 122] width 757 height 16
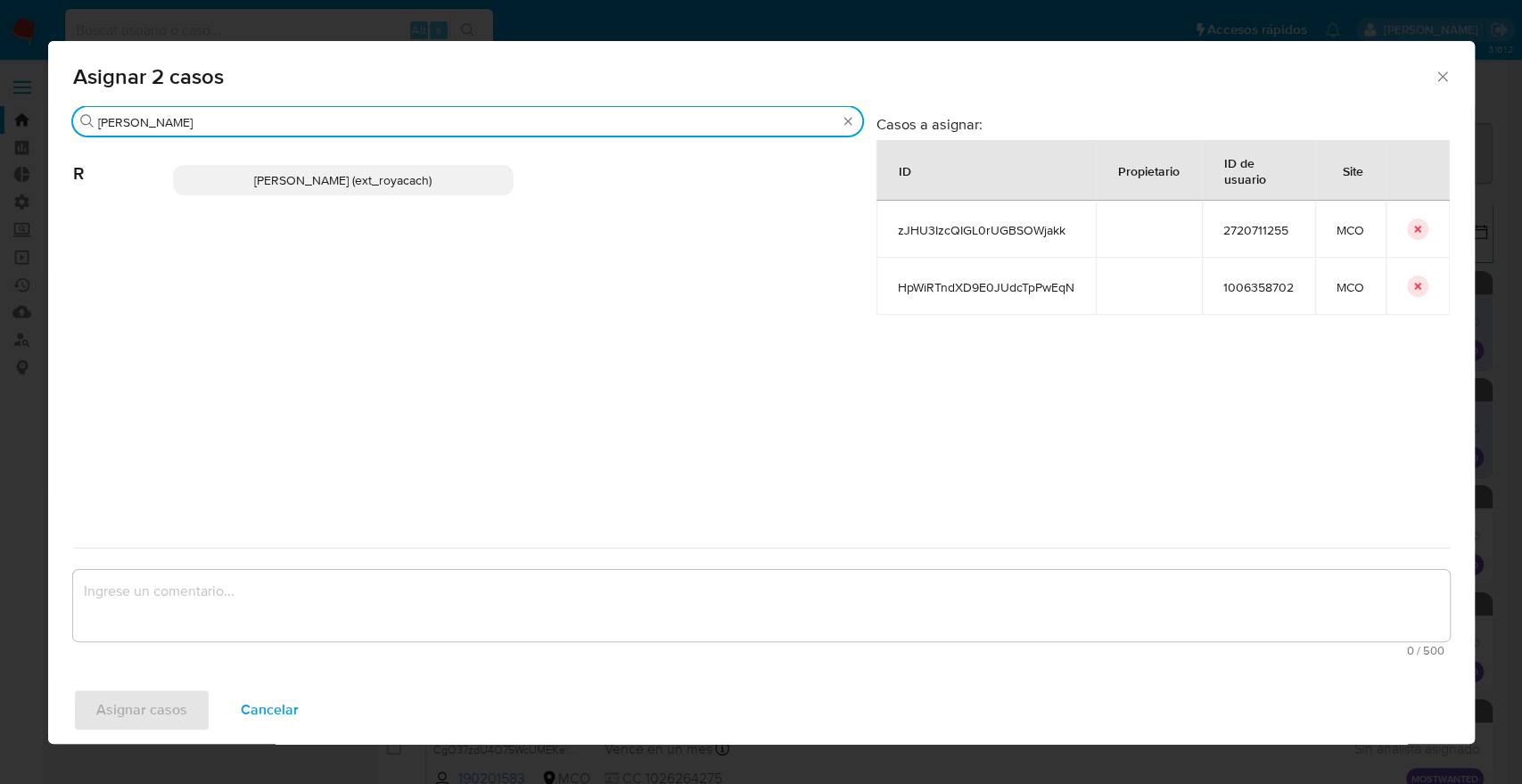
type input "romi"
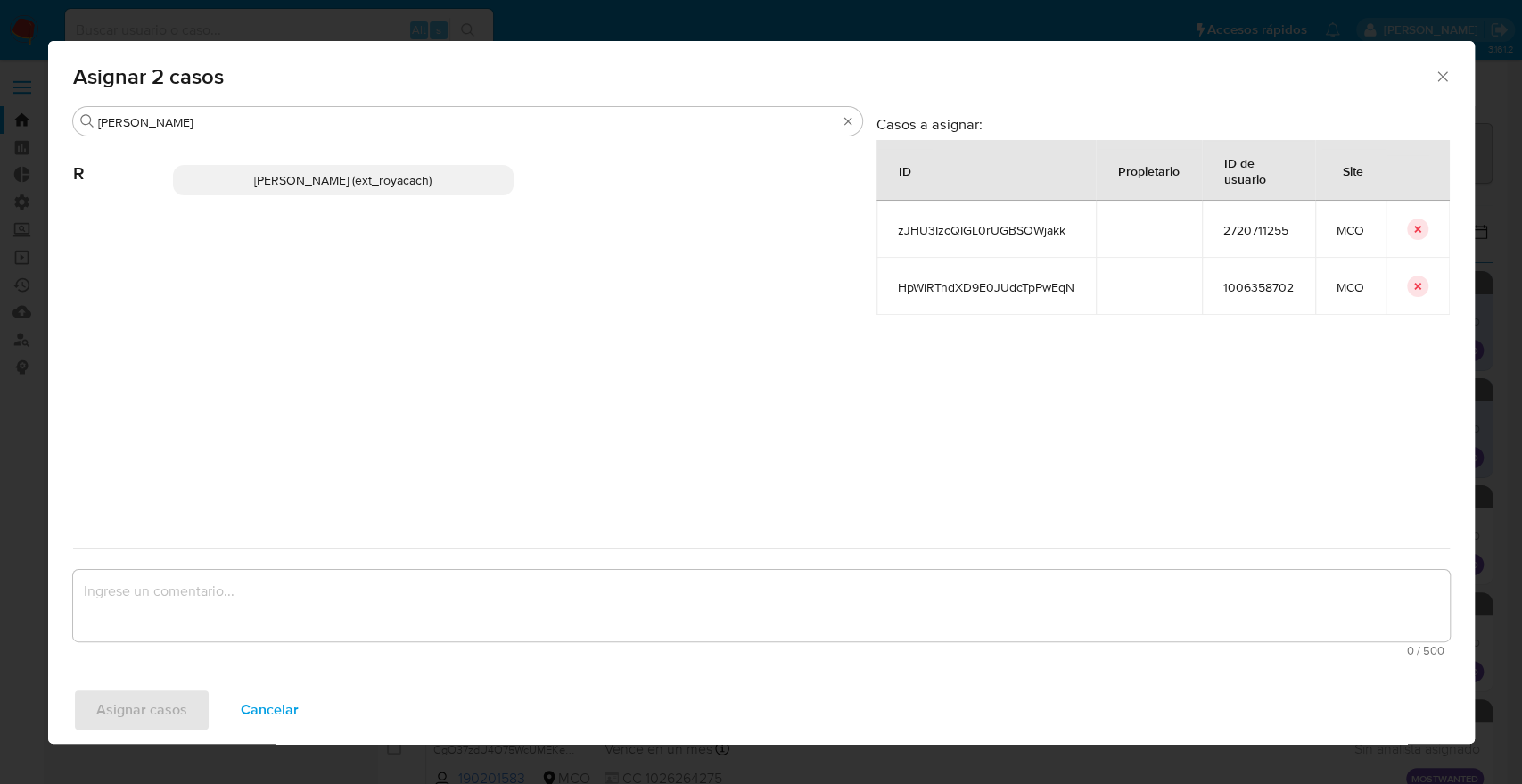
click at [481, 191] on div "Romina Isabel Yacachury (ext_royacach)" at bounding box center [517, 180] width 689 height 87
click at [481, 191] on p "Romina Isabel Yacachury (ext_royacach)" at bounding box center [343, 179] width 341 height 30
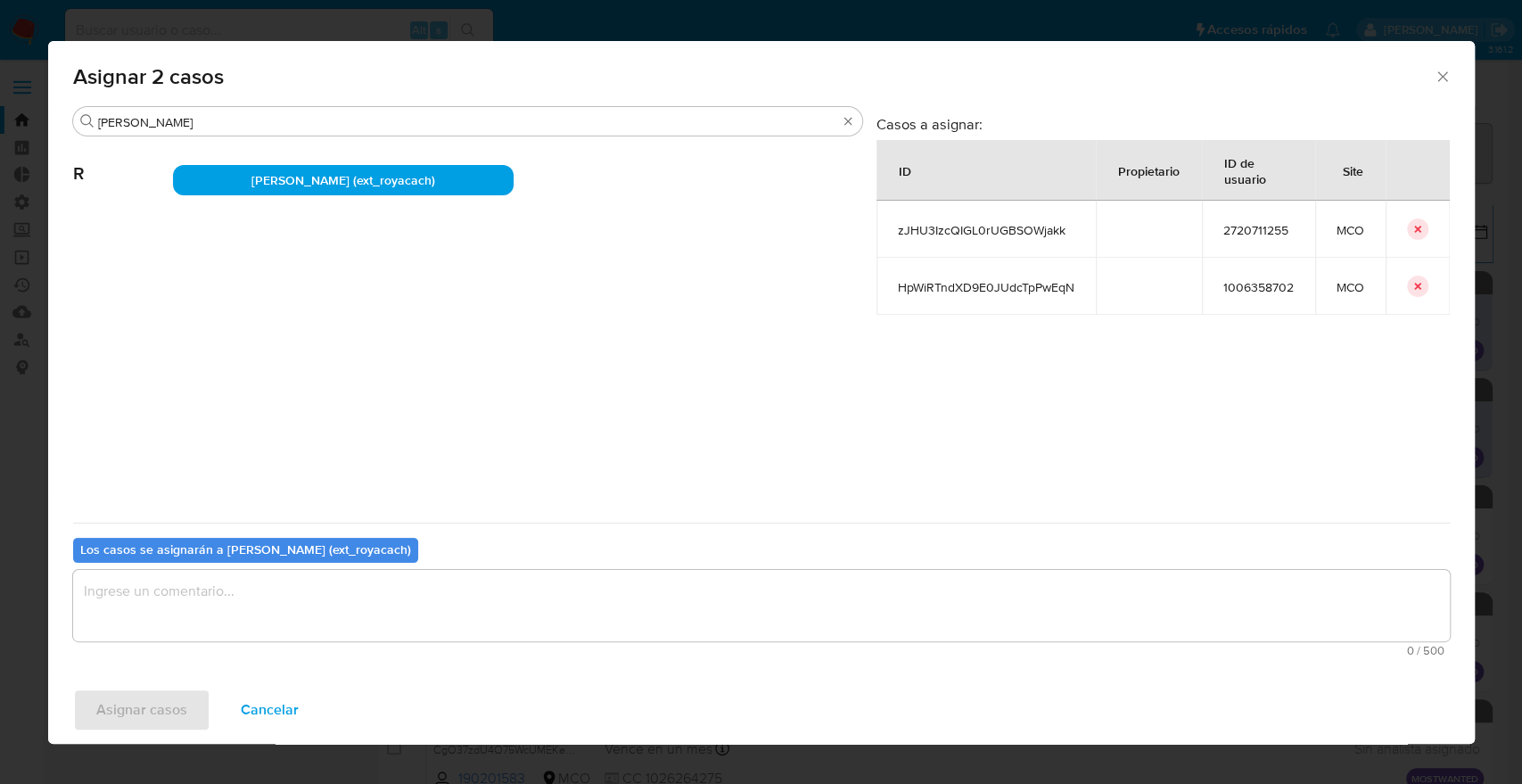
drag, startPoint x: 481, startPoint y: 191, endPoint x: 273, endPoint y: 630, distance: 485.8
click at [273, 630] on div "Buscar romi R Romina Isabel Yacachury (ext_royacach) Casos a asignar: ID Propie…" at bounding box center [761, 384] width 1377 height 557
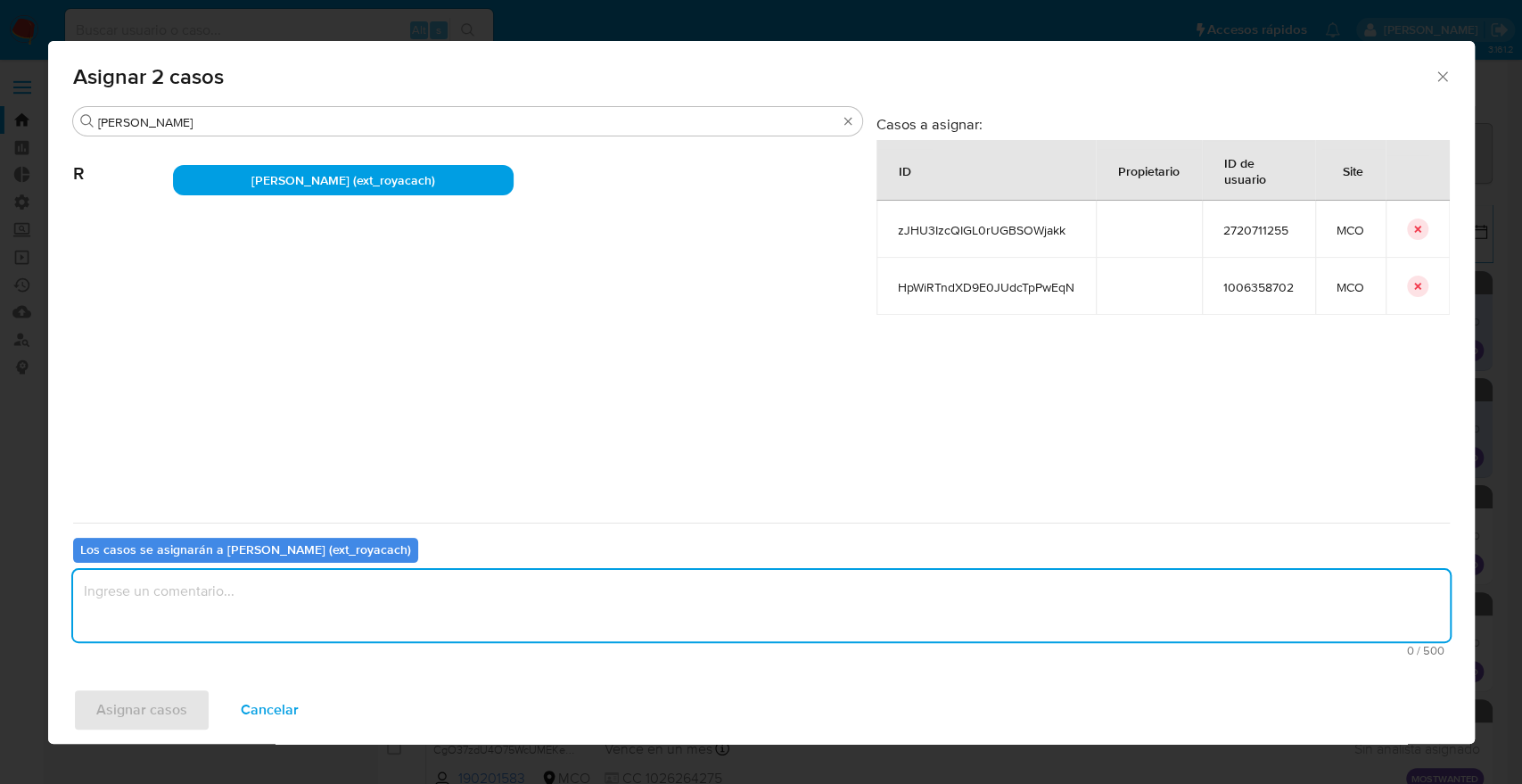
click at [273, 630] on textarea "assign-modal" at bounding box center [761, 606] width 1377 height 72
paste textarea "Asignación."
type textarea "Asignación."
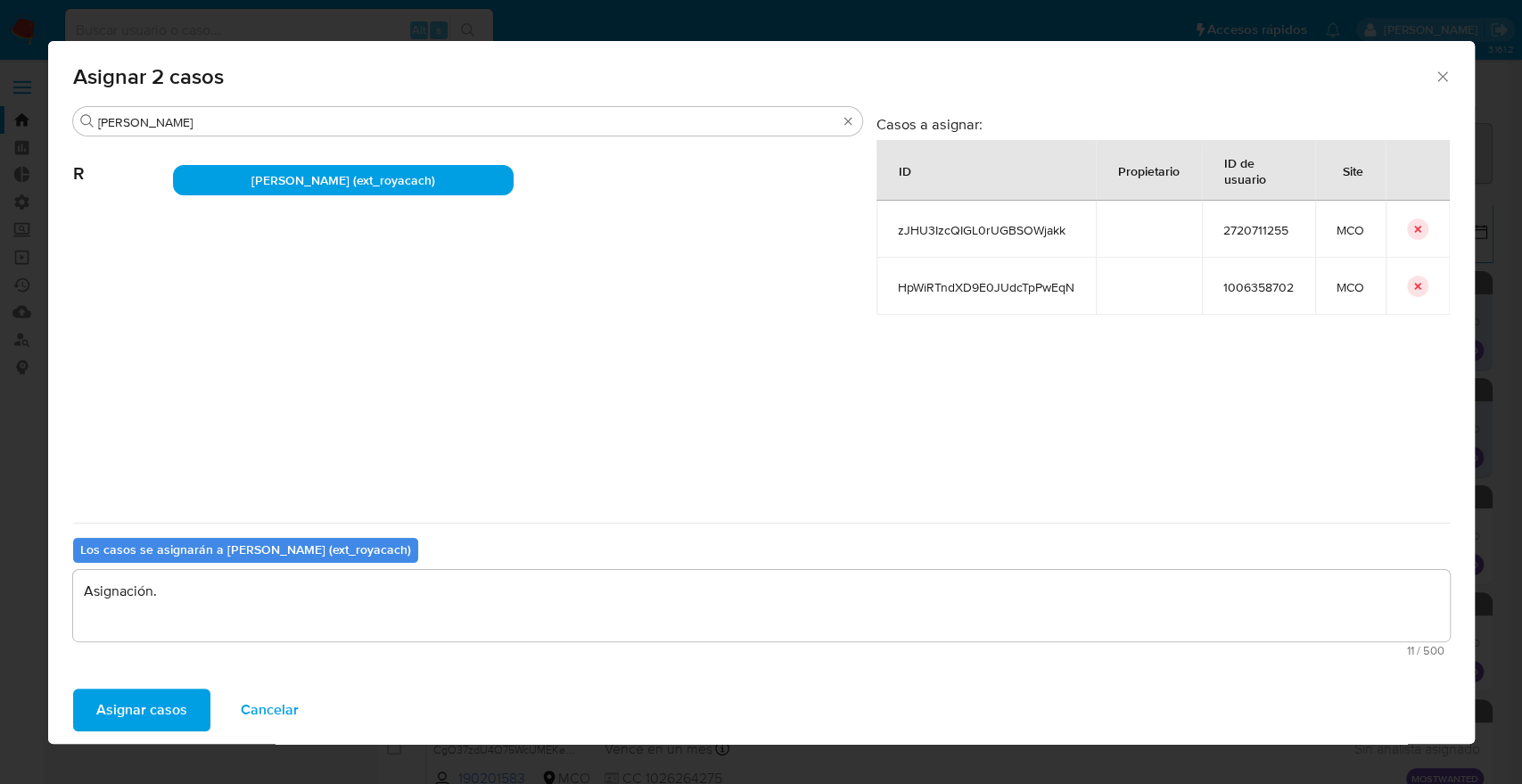
click at [199, 697] on button "Asignar casos" at bounding box center [142, 709] width 138 height 43
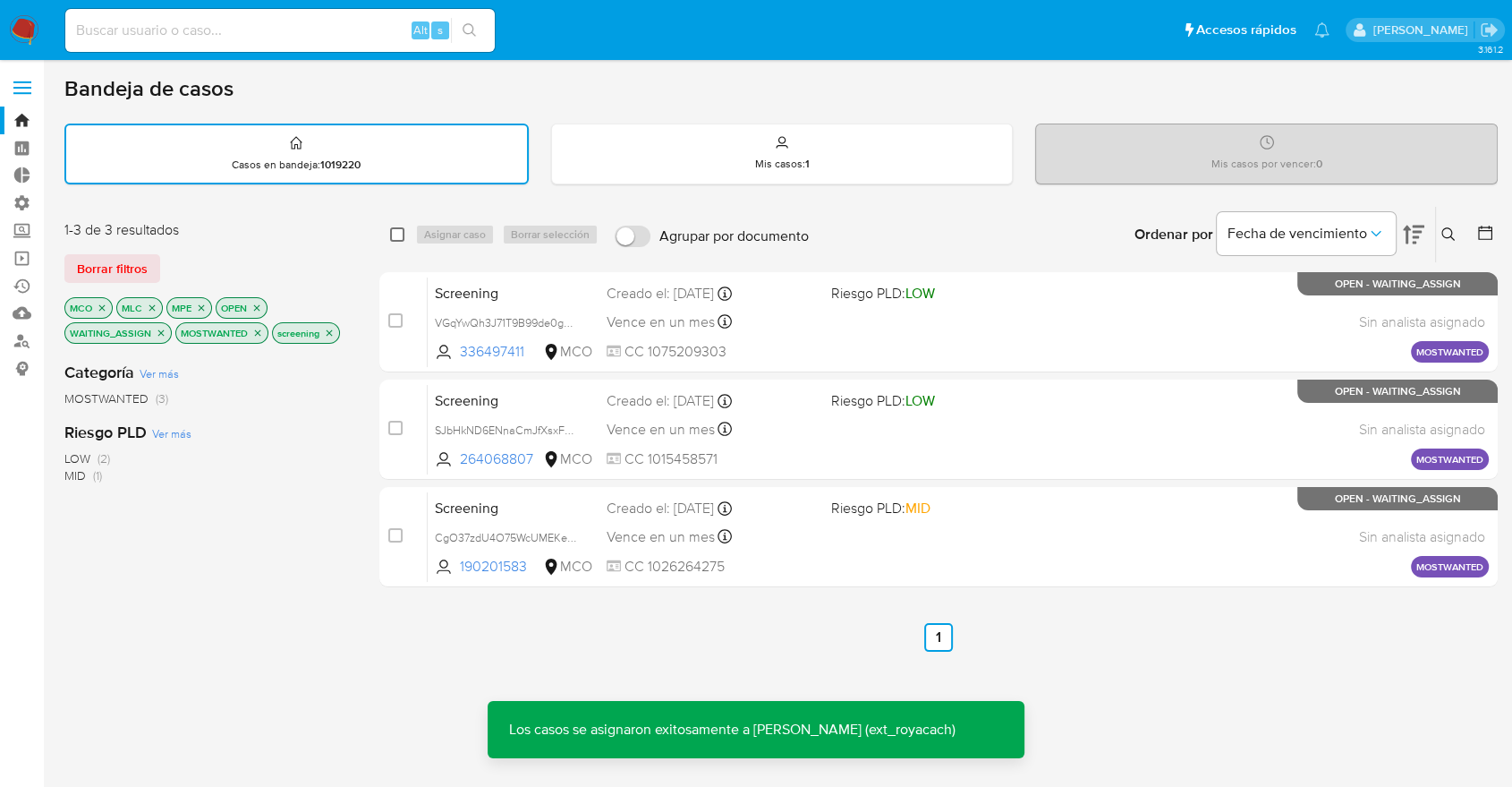
click at [401, 234] on input "checkbox" at bounding box center [397, 234] width 15 height 15
checkbox input "true"
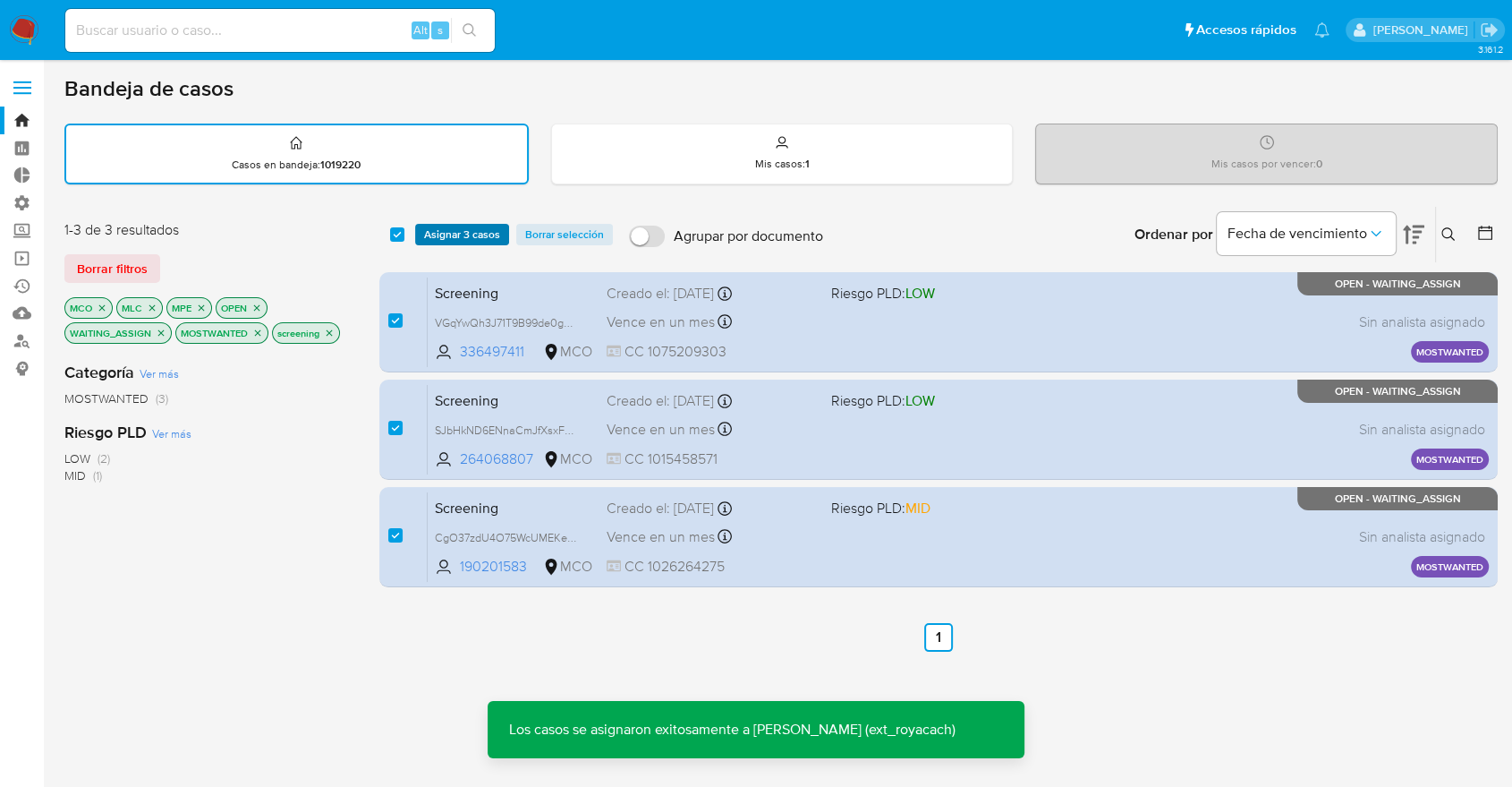
click at [426, 232] on span "Asignar 3 casos" at bounding box center [462, 234] width 76 height 18
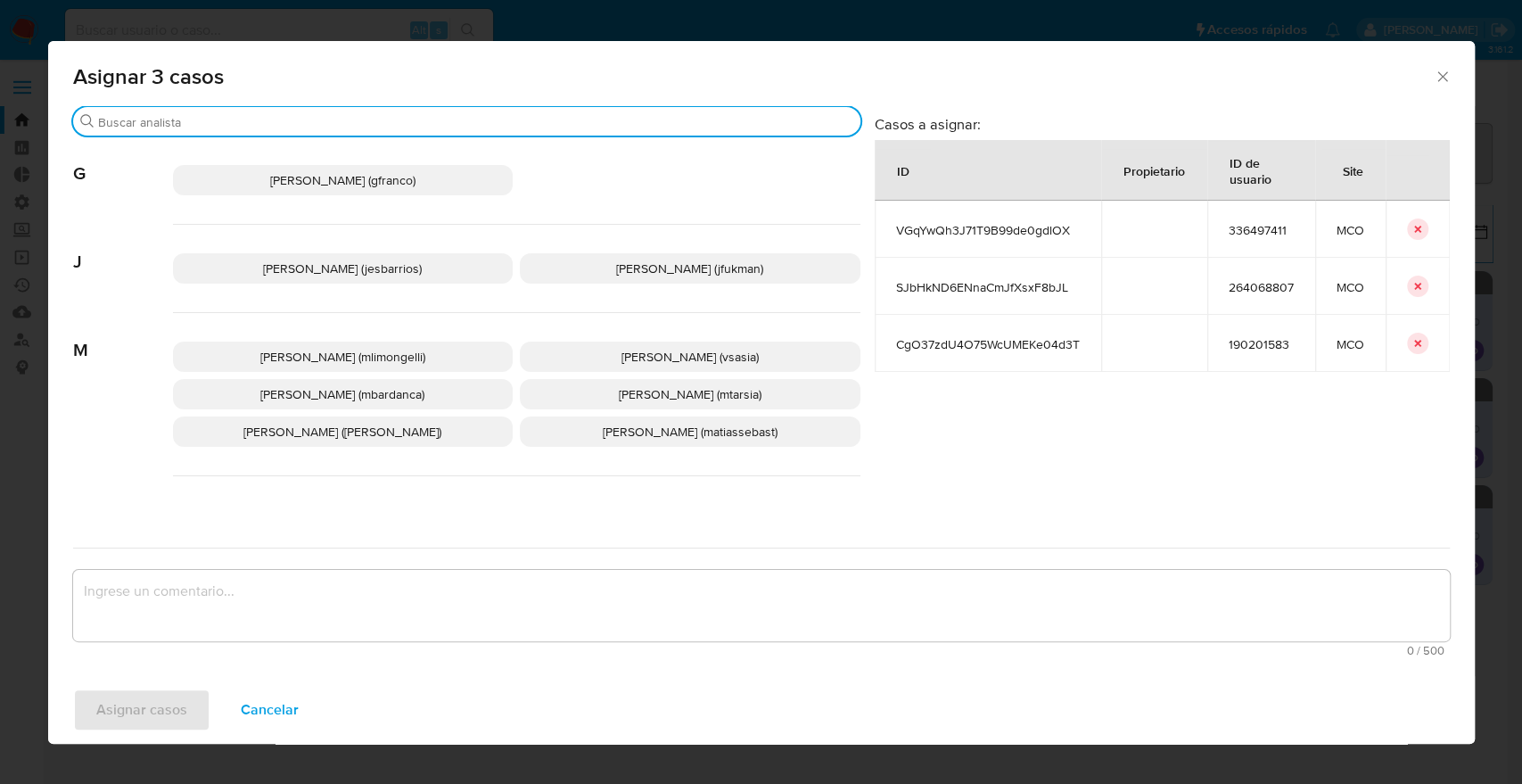
click at [386, 120] on input "Buscar" at bounding box center [475, 122] width 755 height 16
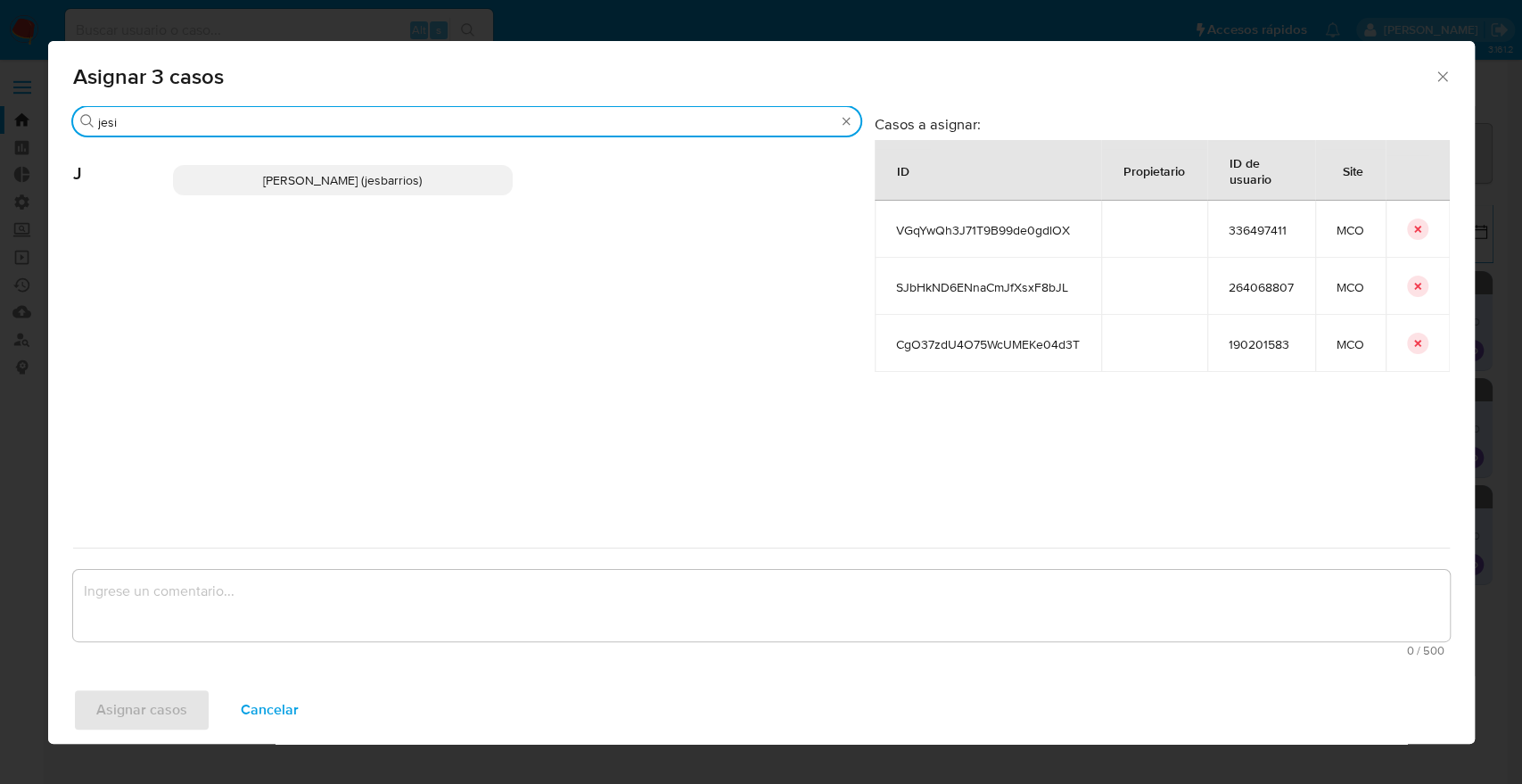
type input "jesi"
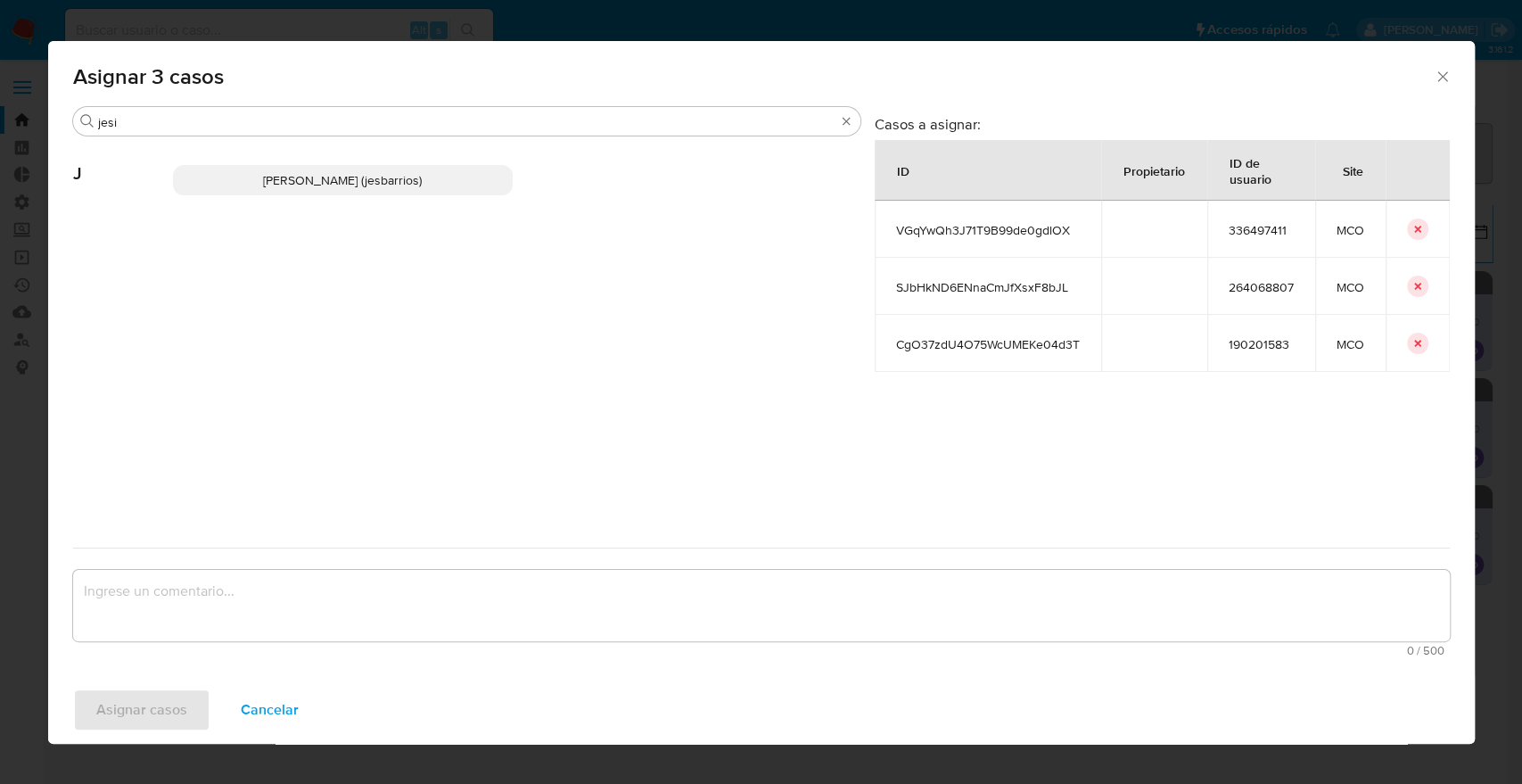
click at [477, 171] on p "Jesica Iris Barrios Leita (jesbarrios)" at bounding box center [342, 179] width 340 height 30
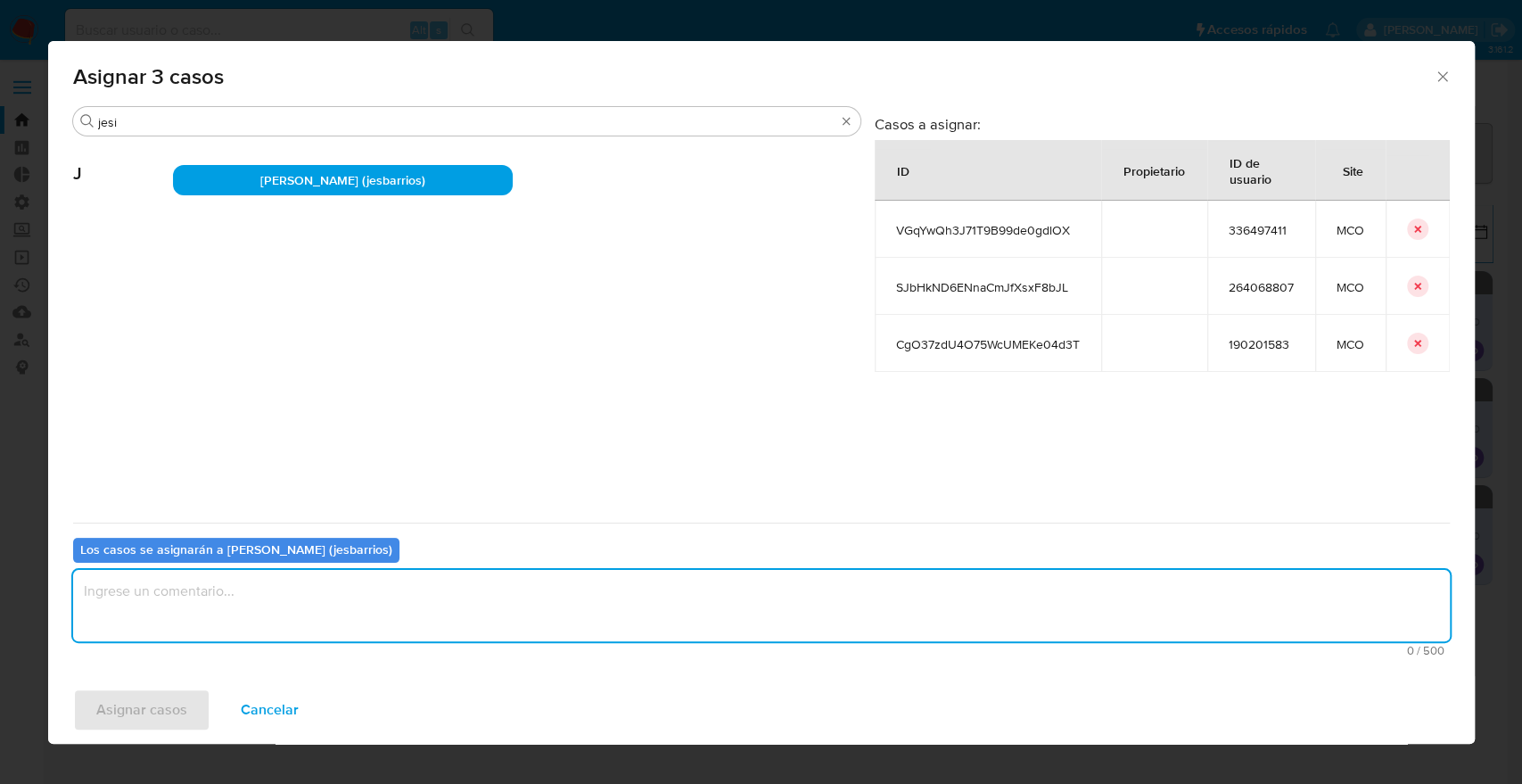
click at [380, 580] on textarea "assign-modal" at bounding box center [761, 606] width 1377 height 72
paste textarea "Asignación."
type textarea "Asignación."
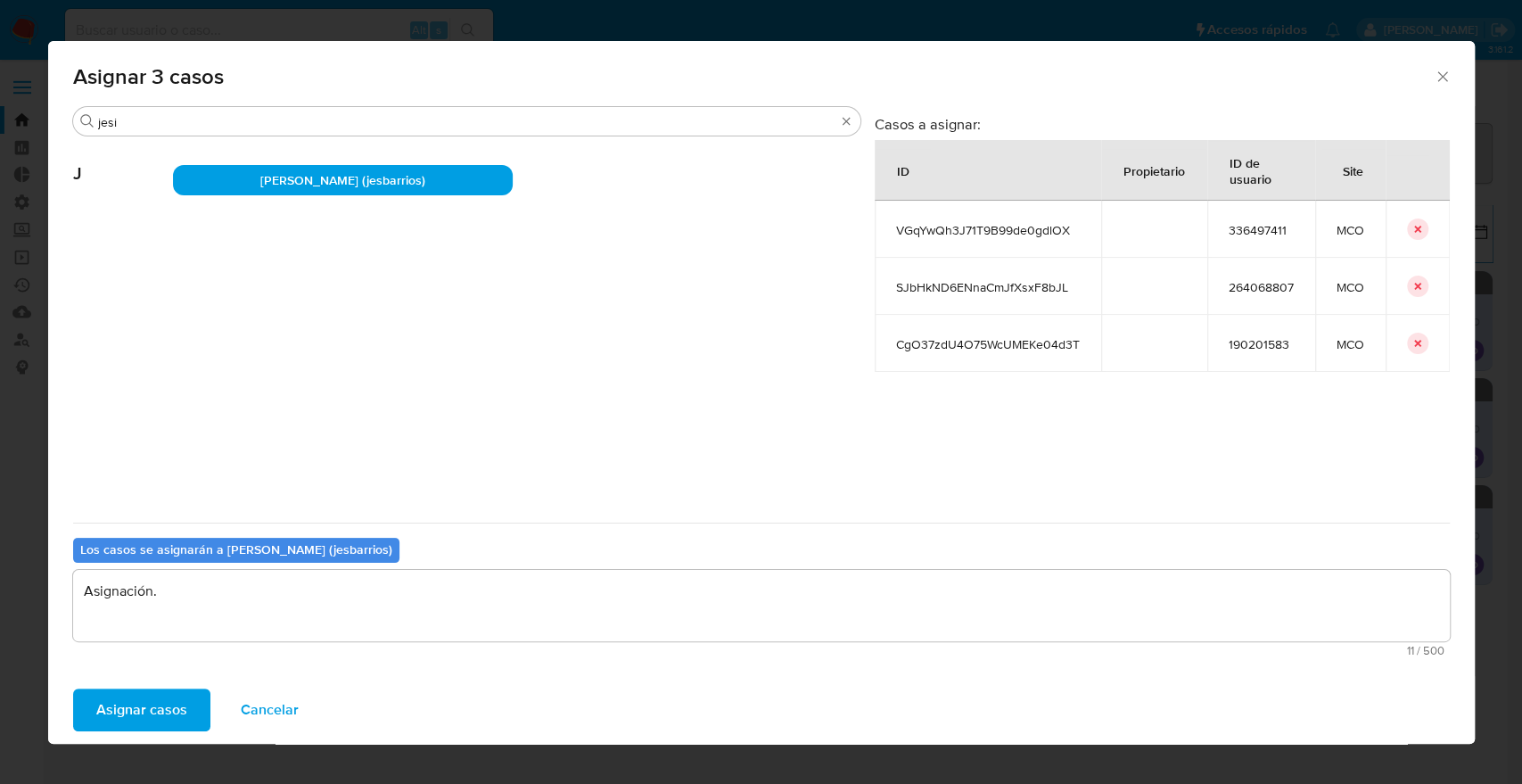
click at [185, 707] on button "Asignar casos" at bounding box center [142, 709] width 138 height 43
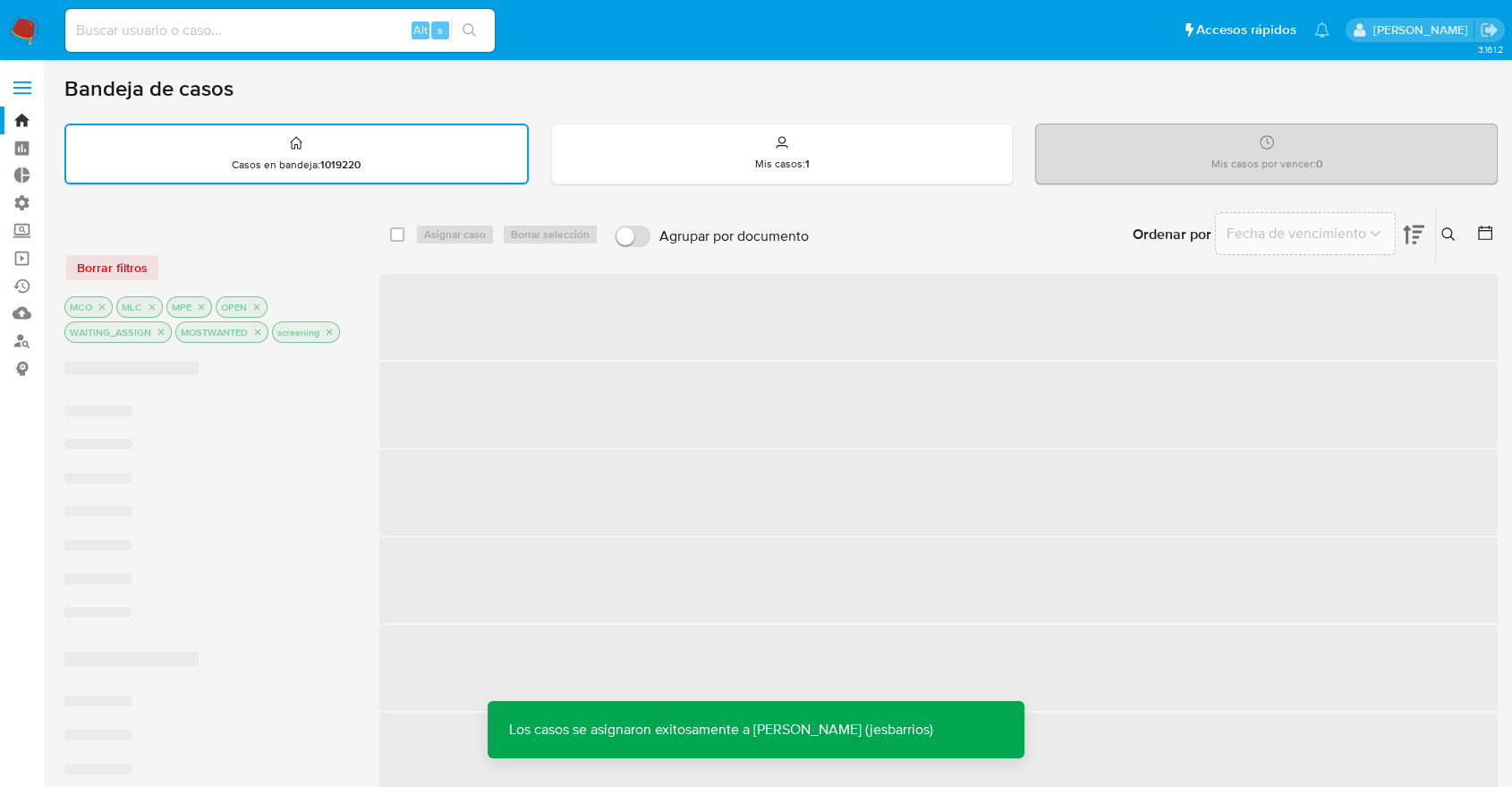
click at [148, 263] on div "Borrar filtros" at bounding box center [207, 267] width 286 height 28
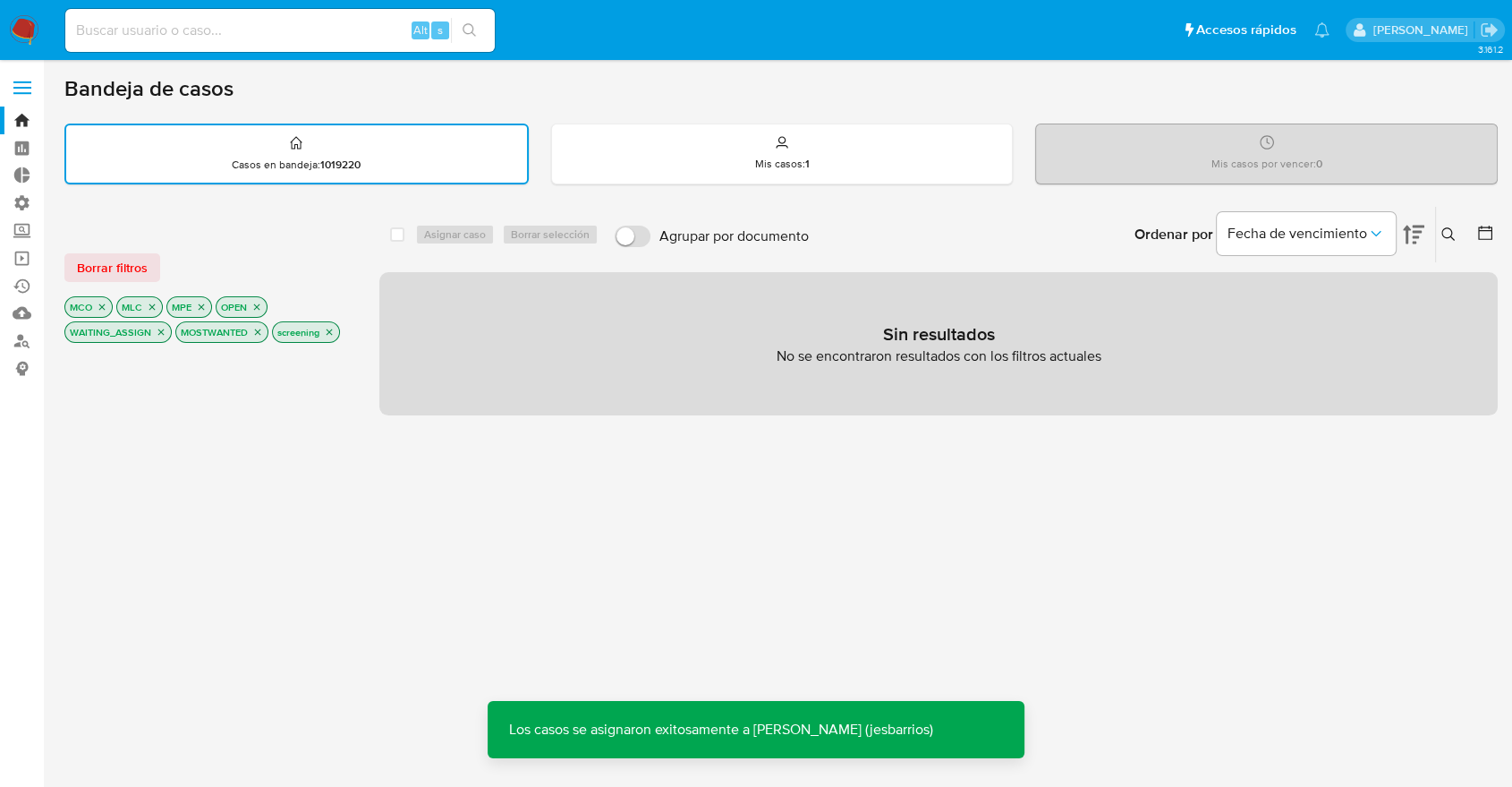
click at [148, 263] on button "Borrar filtros" at bounding box center [112, 267] width 95 height 28
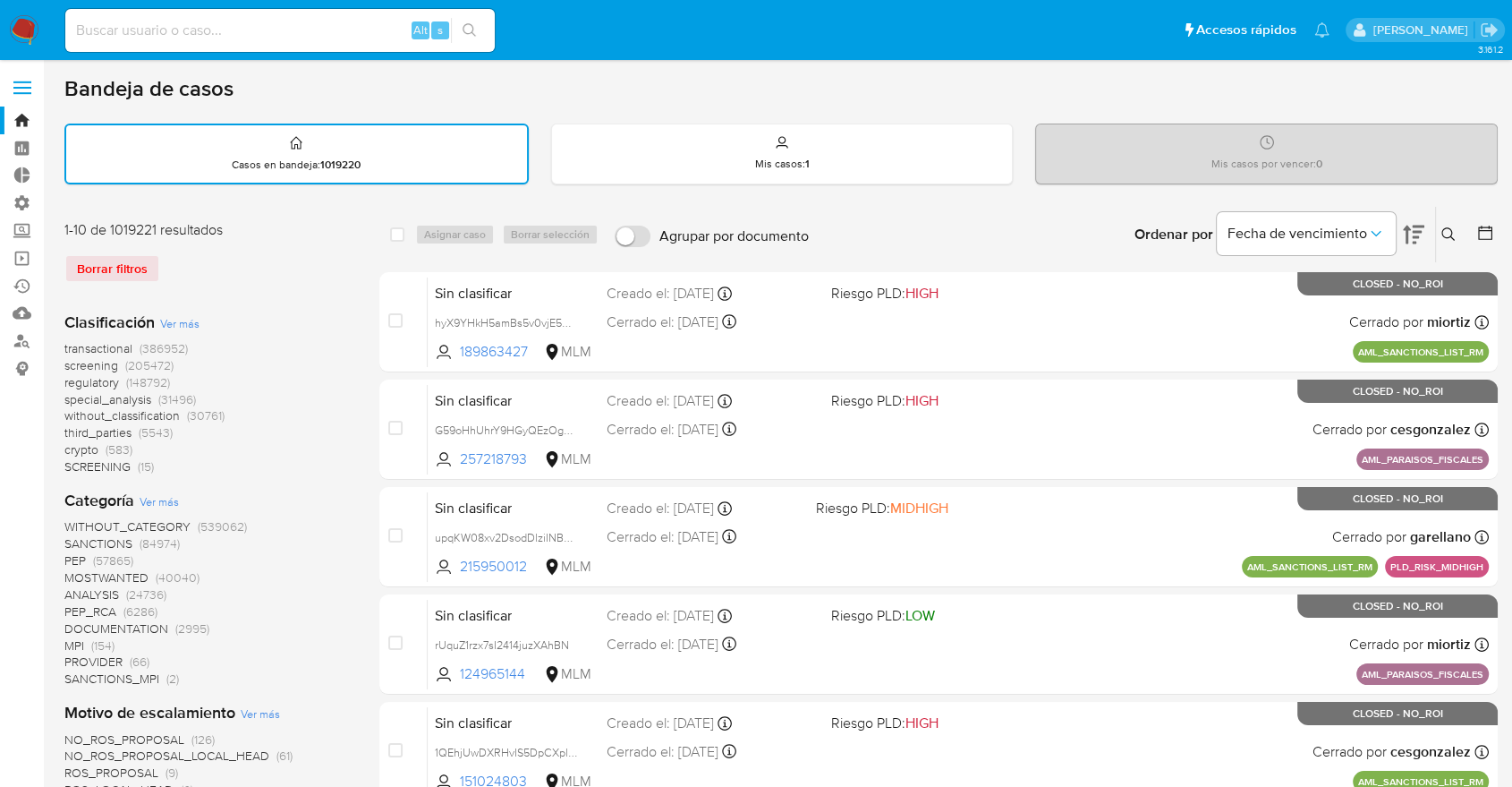
click at [67, 377] on span "regulatory" at bounding box center [91, 382] width 54 height 18
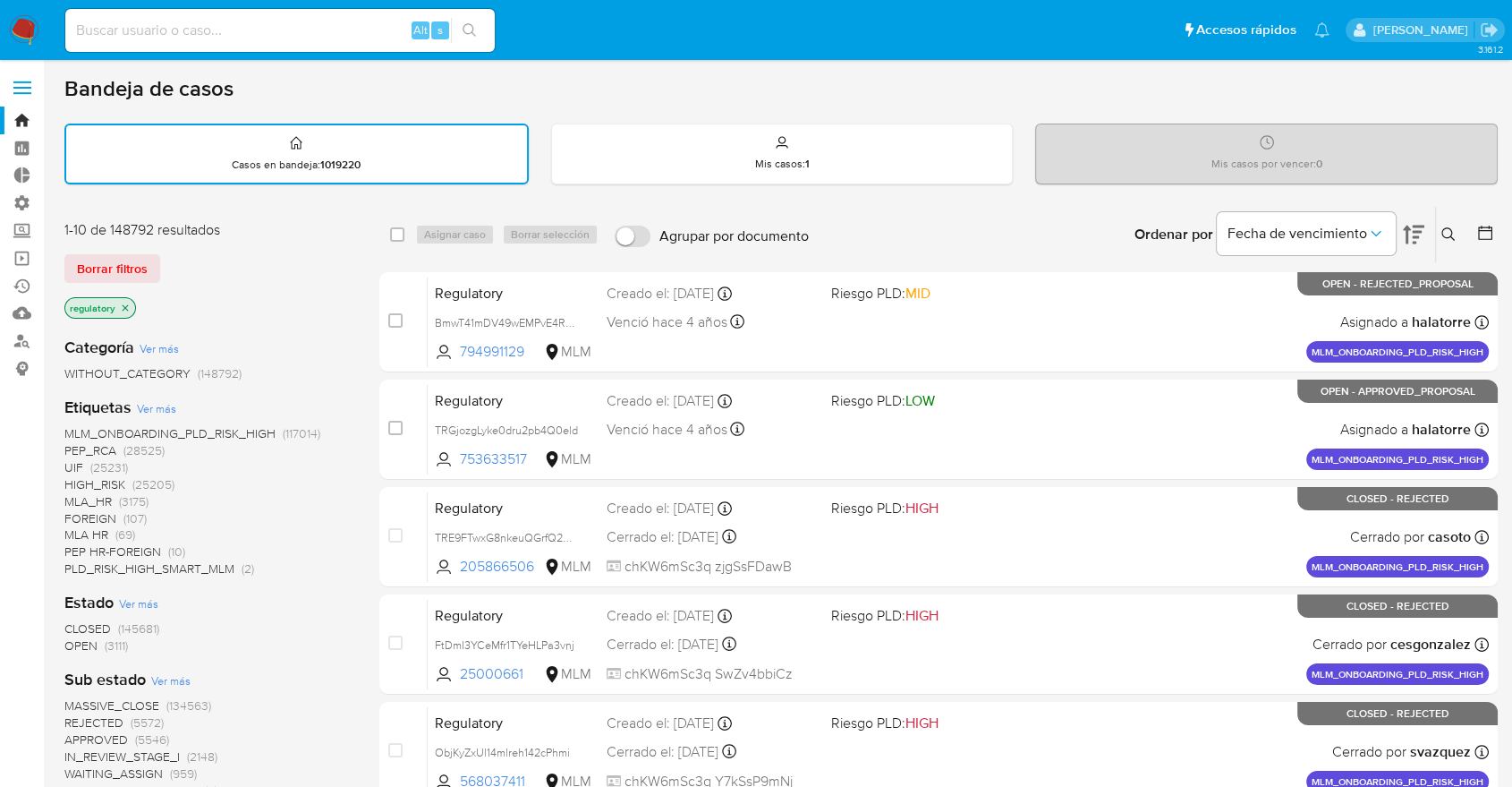
click at [72, 643] on span "OPEN" at bounding box center [81, 645] width 33 height 18
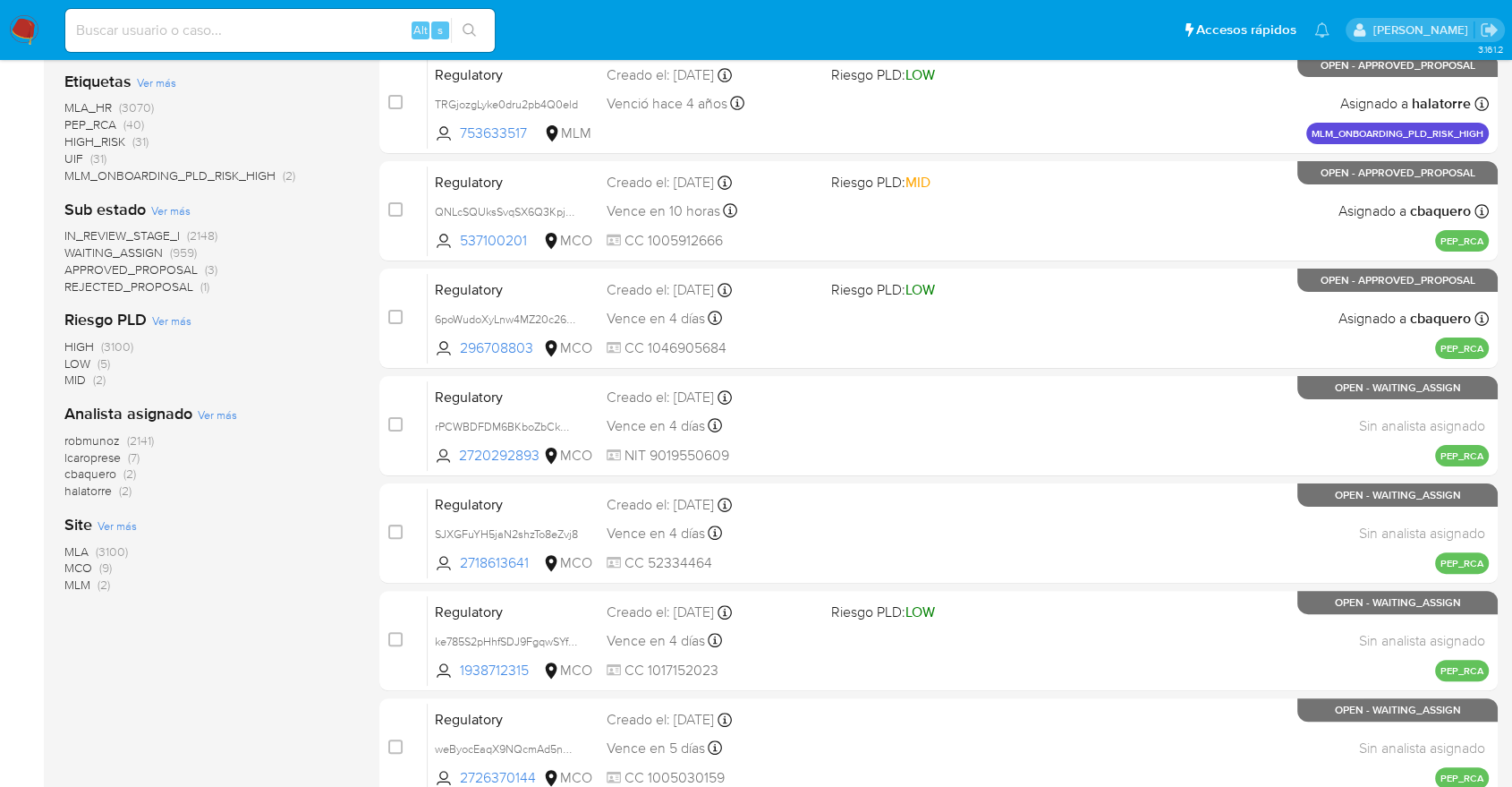
scroll to position [343, 0]
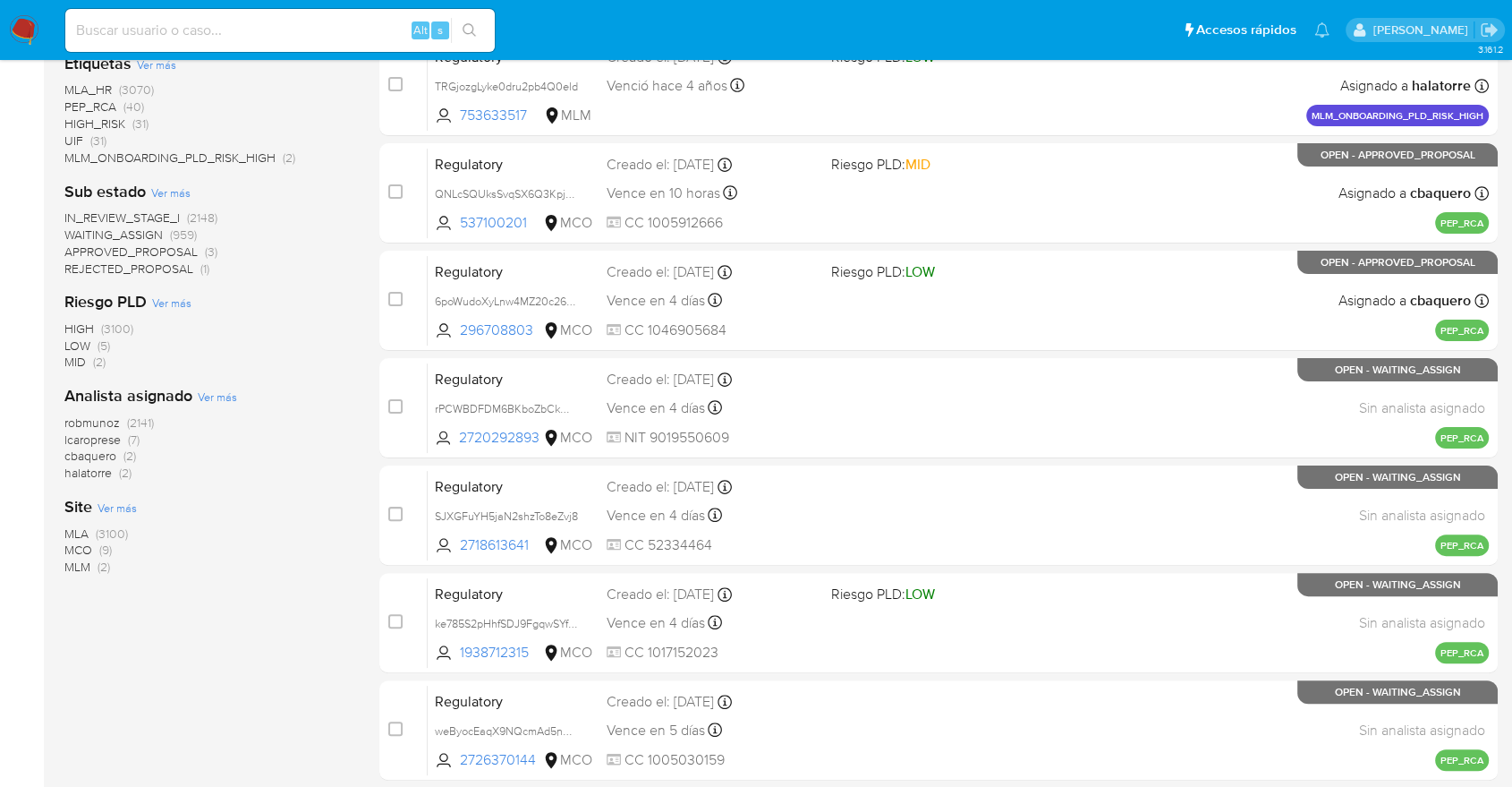
click at [78, 542] on span "MCO" at bounding box center [78, 550] width 28 height 18
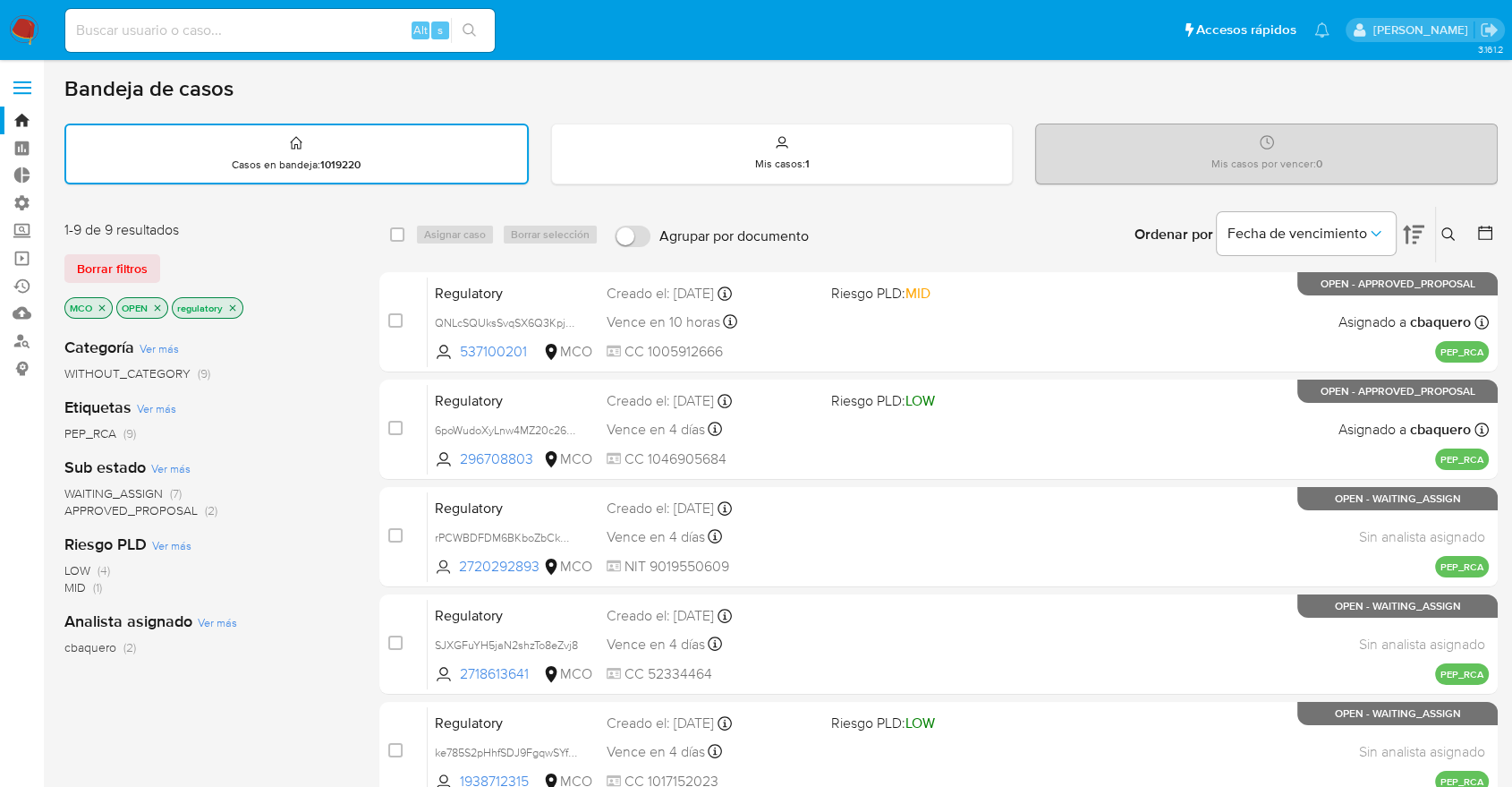
click at [72, 491] on span "WAITING_ASSIGN" at bounding box center [113, 493] width 98 height 18
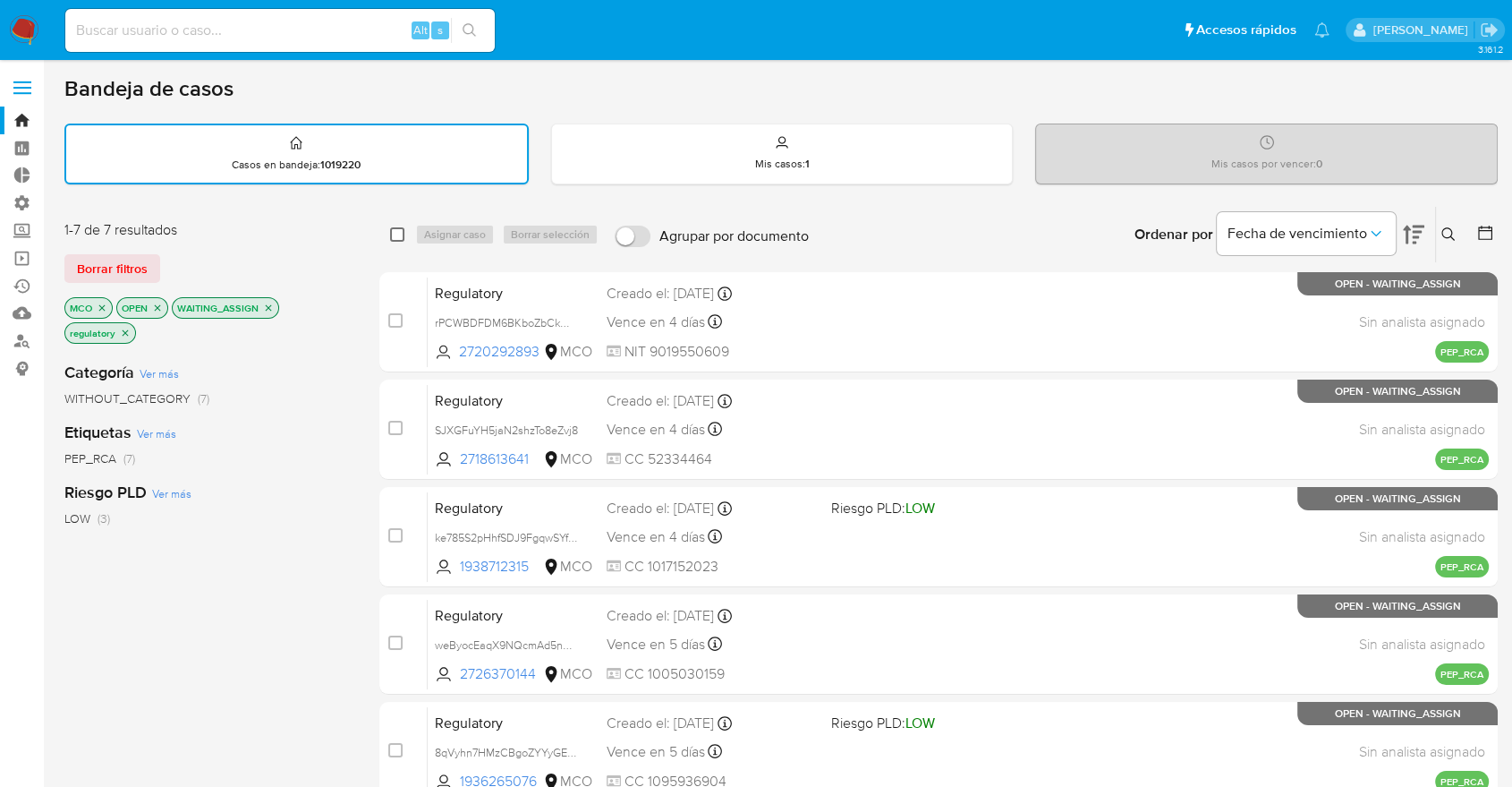
click at [399, 228] on input "checkbox" at bounding box center [397, 234] width 15 height 15
checkbox input "true"
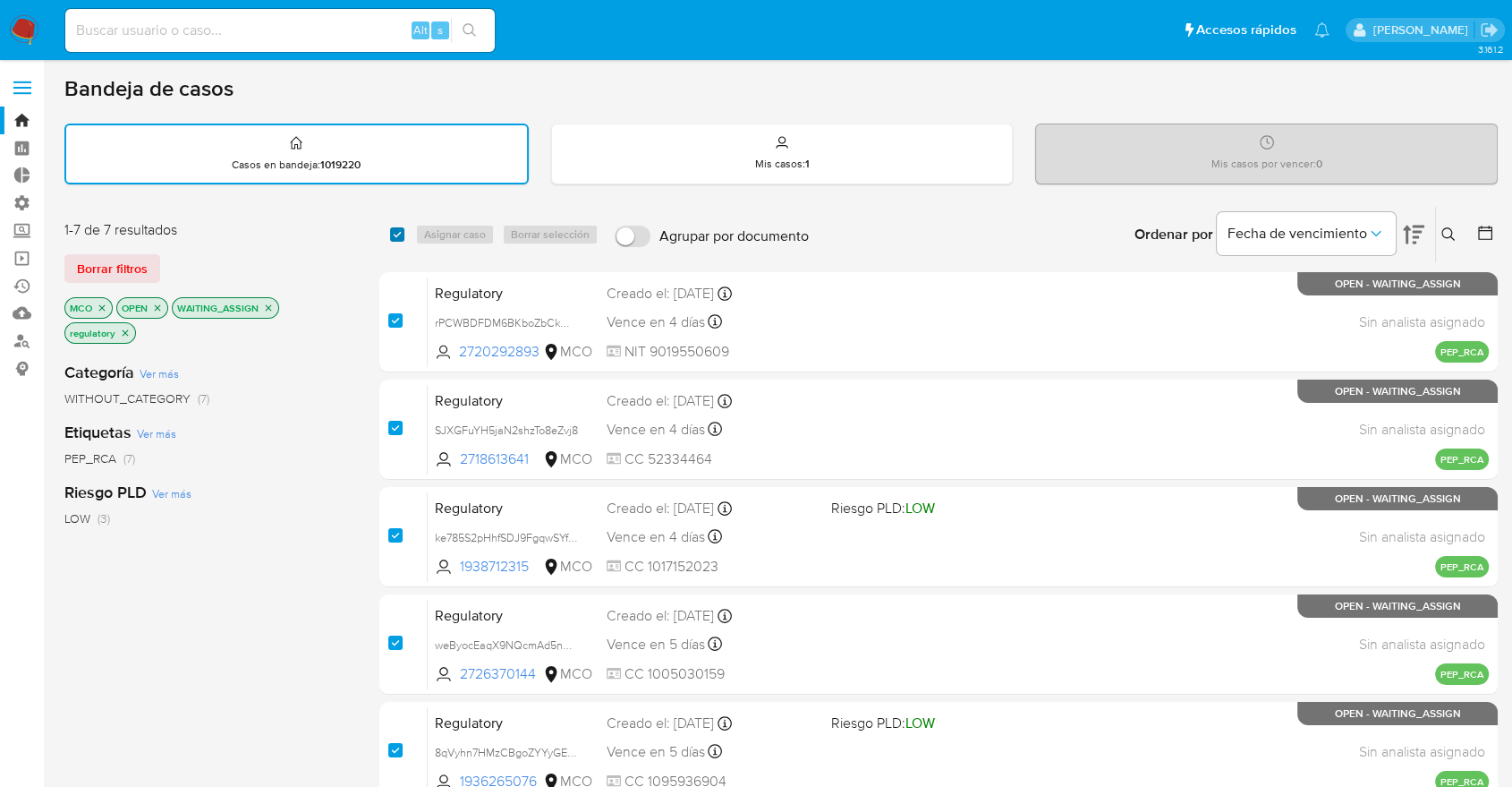
checkbox input "true"
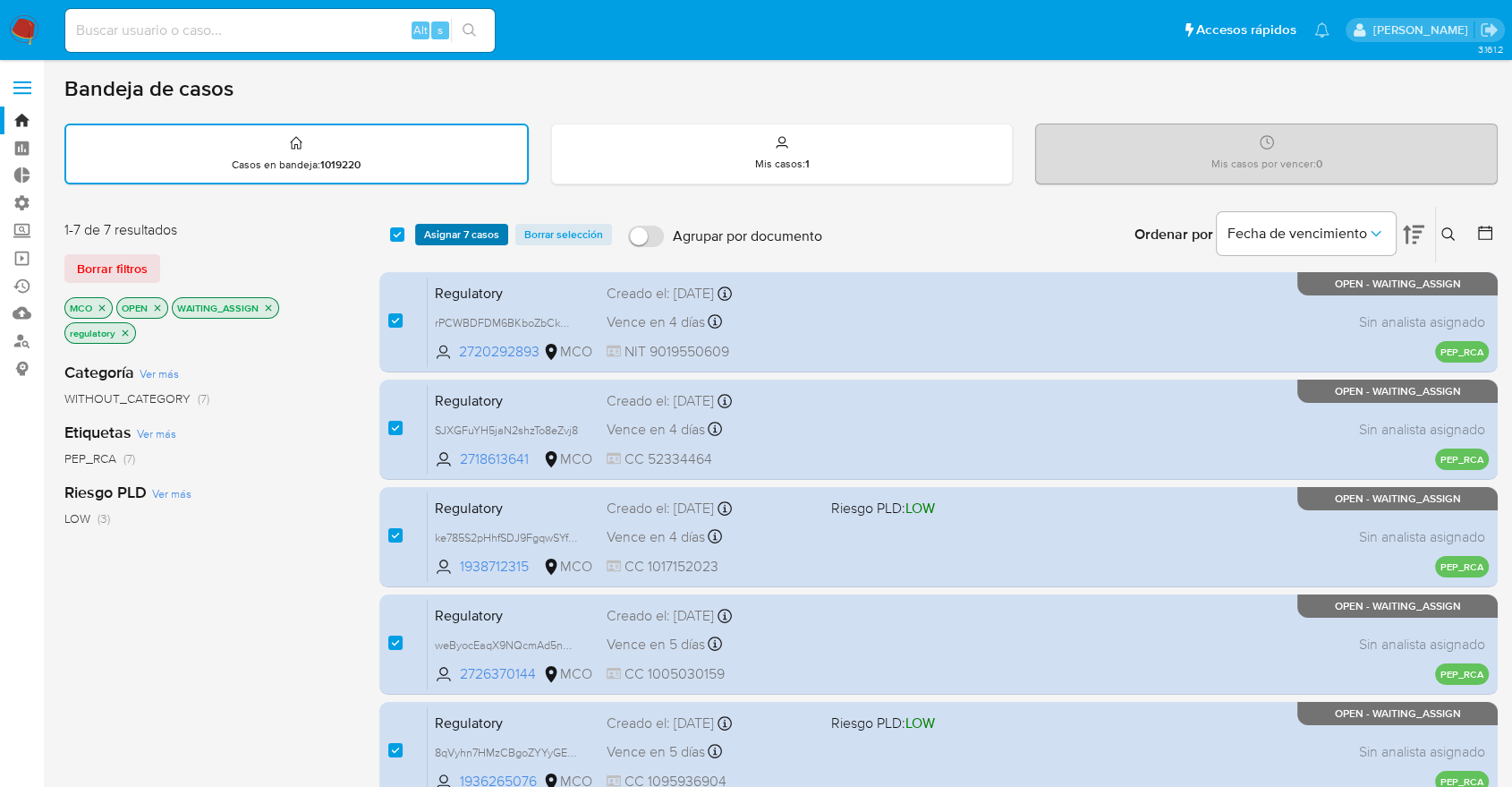
click at [427, 228] on span "Asignar 7 casos" at bounding box center [461, 234] width 75 height 18
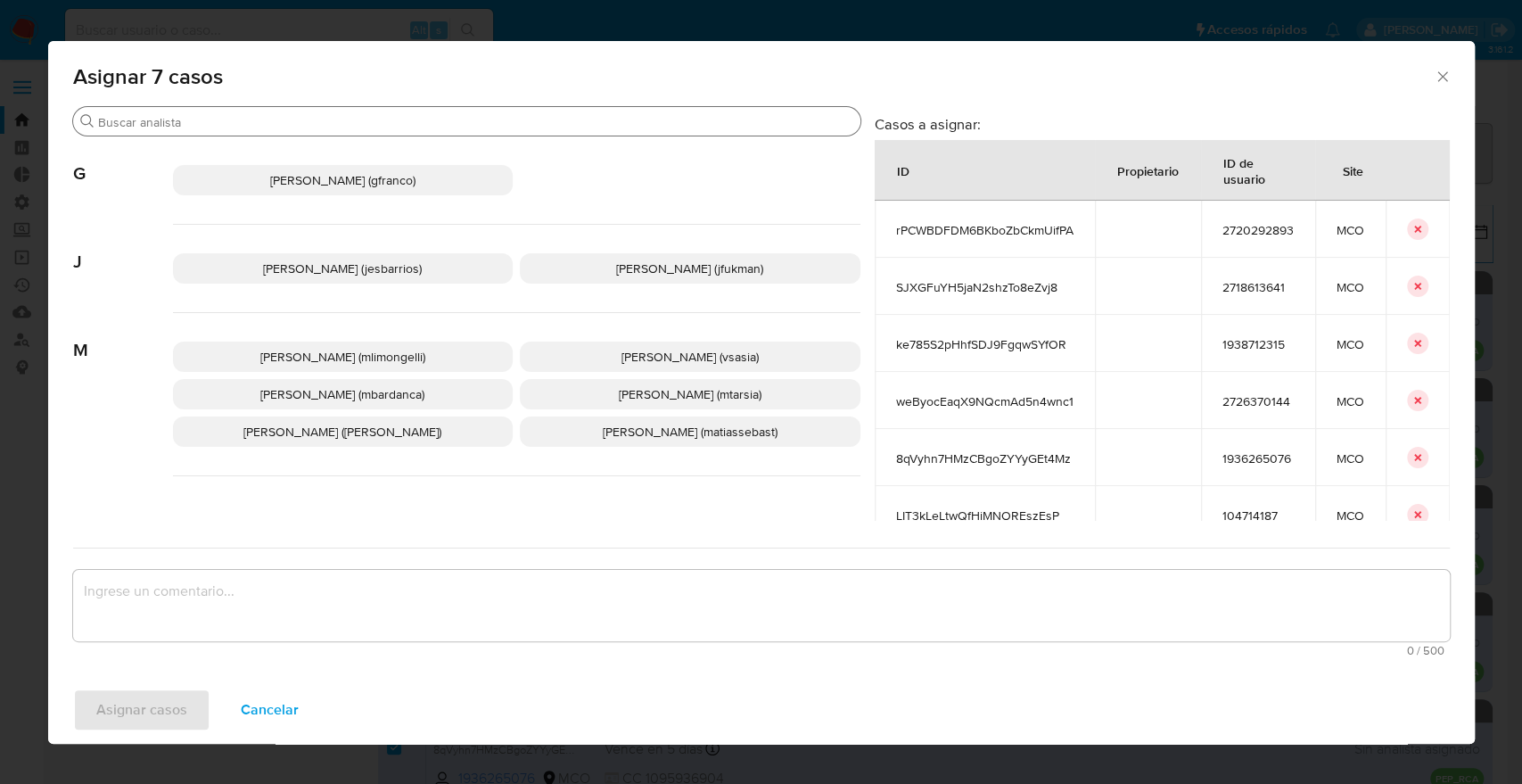
click at [396, 126] on input "Buscar" at bounding box center [475, 122] width 755 height 16
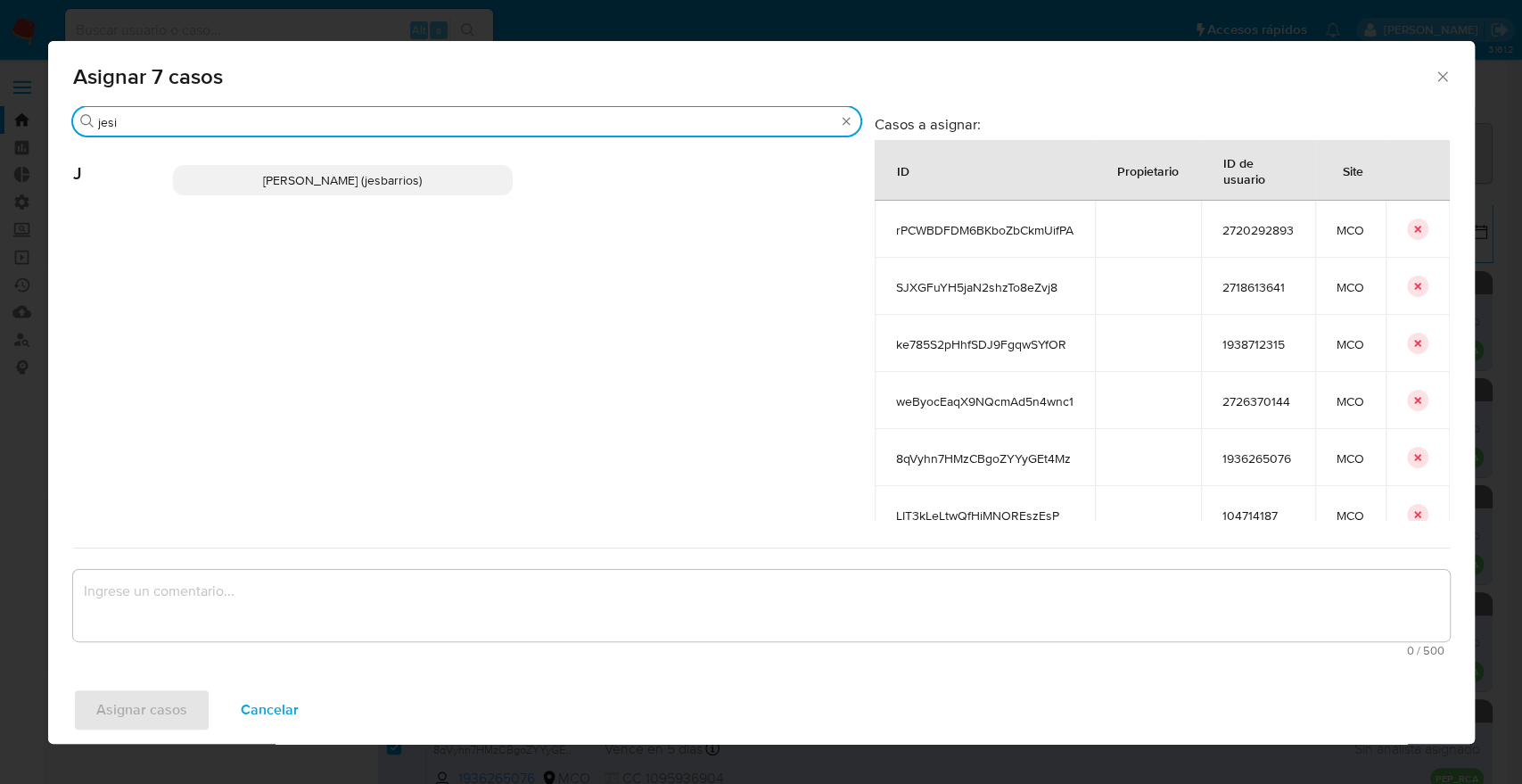
type input "jesi"
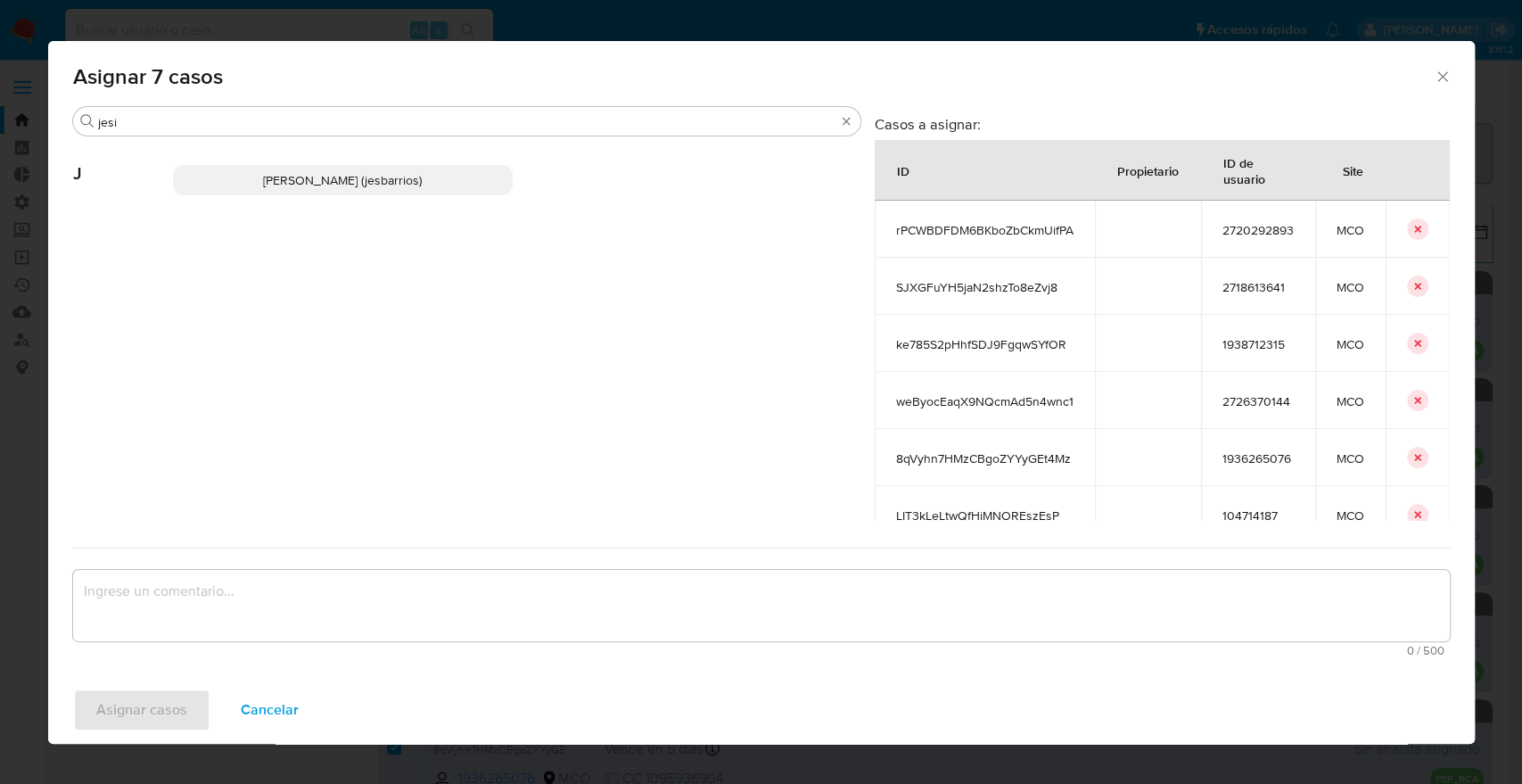
click at [458, 172] on p "Jesica Iris Barrios Leita (jesbarrios)" at bounding box center [342, 179] width 340 height 30
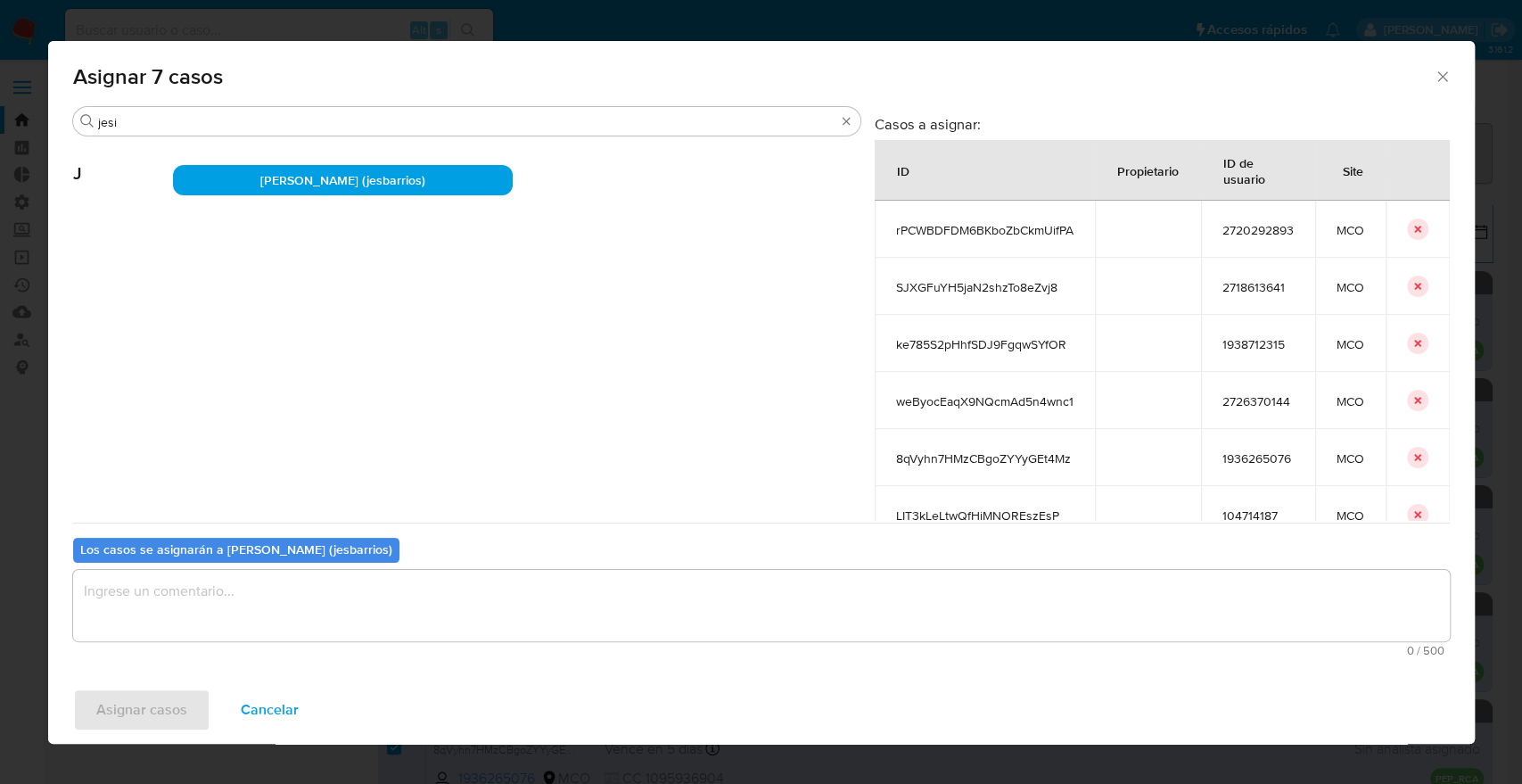
click at [380, 612] on textarea "assign-modal" at bounding box center [761, 606] width 1377 height 72
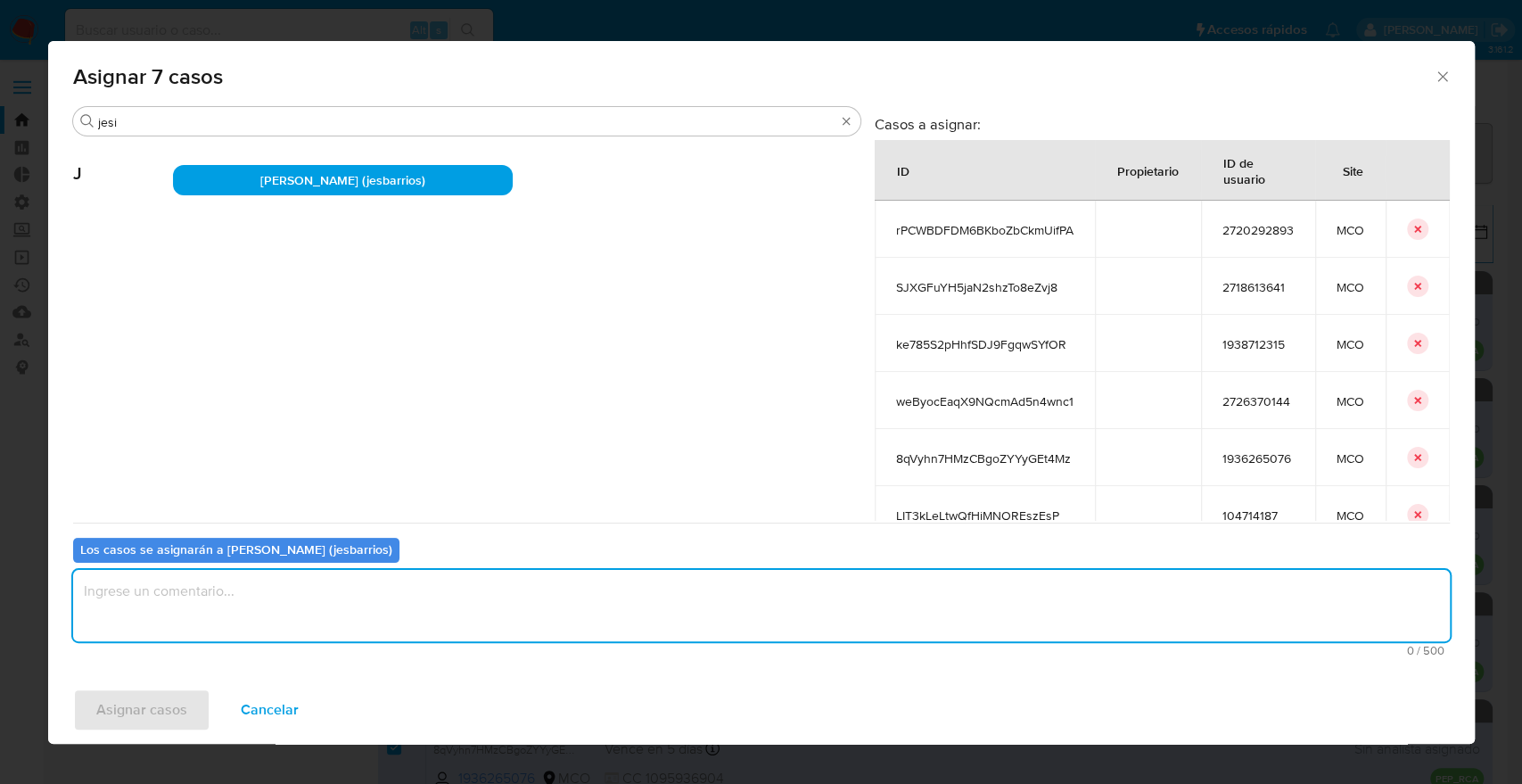
paste textarea "Asignación."
type textarea "Asignación."
click at [178, 694] on span "Asignar casos" at bounding box center [142, 709] width 91 height 39
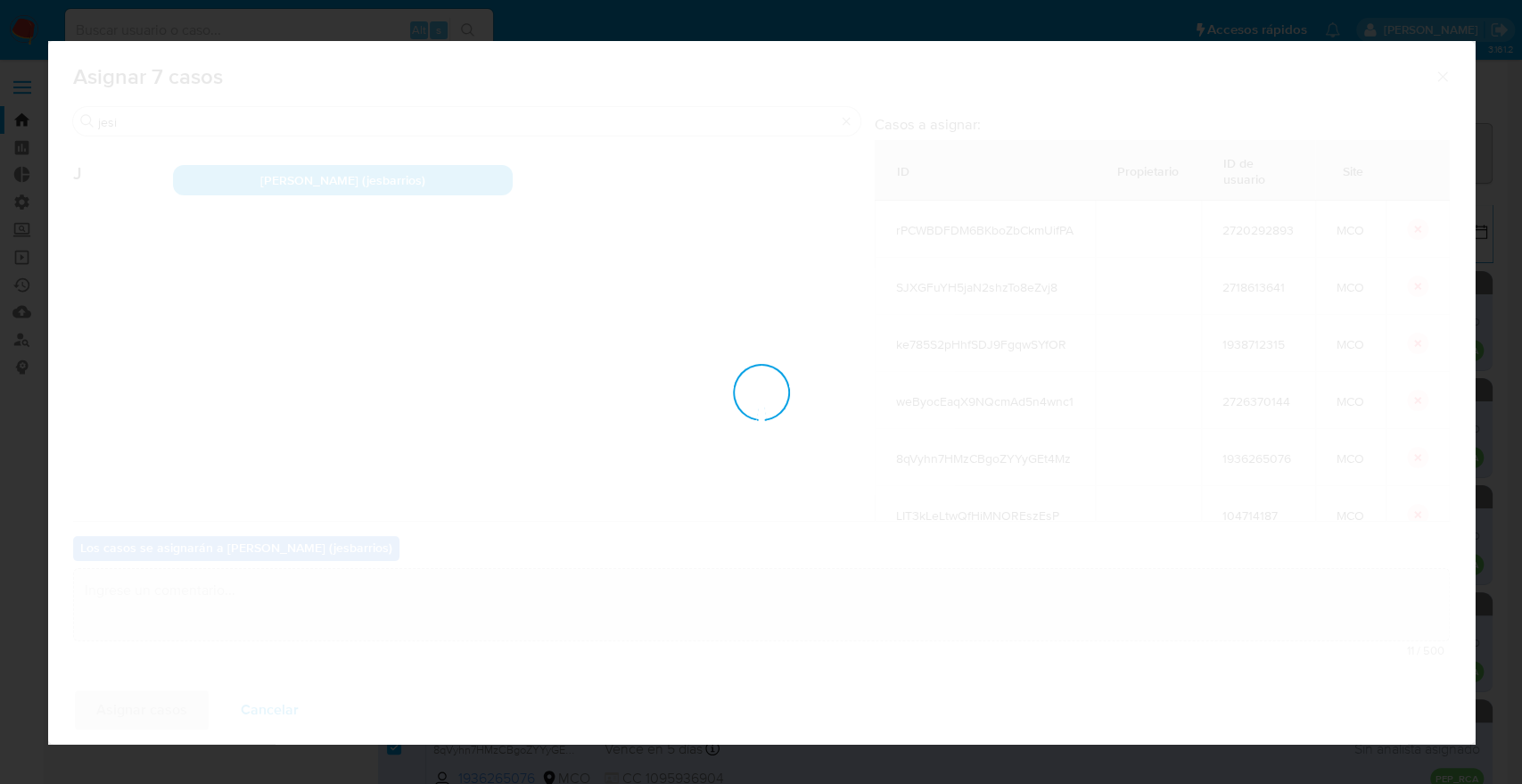
checkbox input "false"
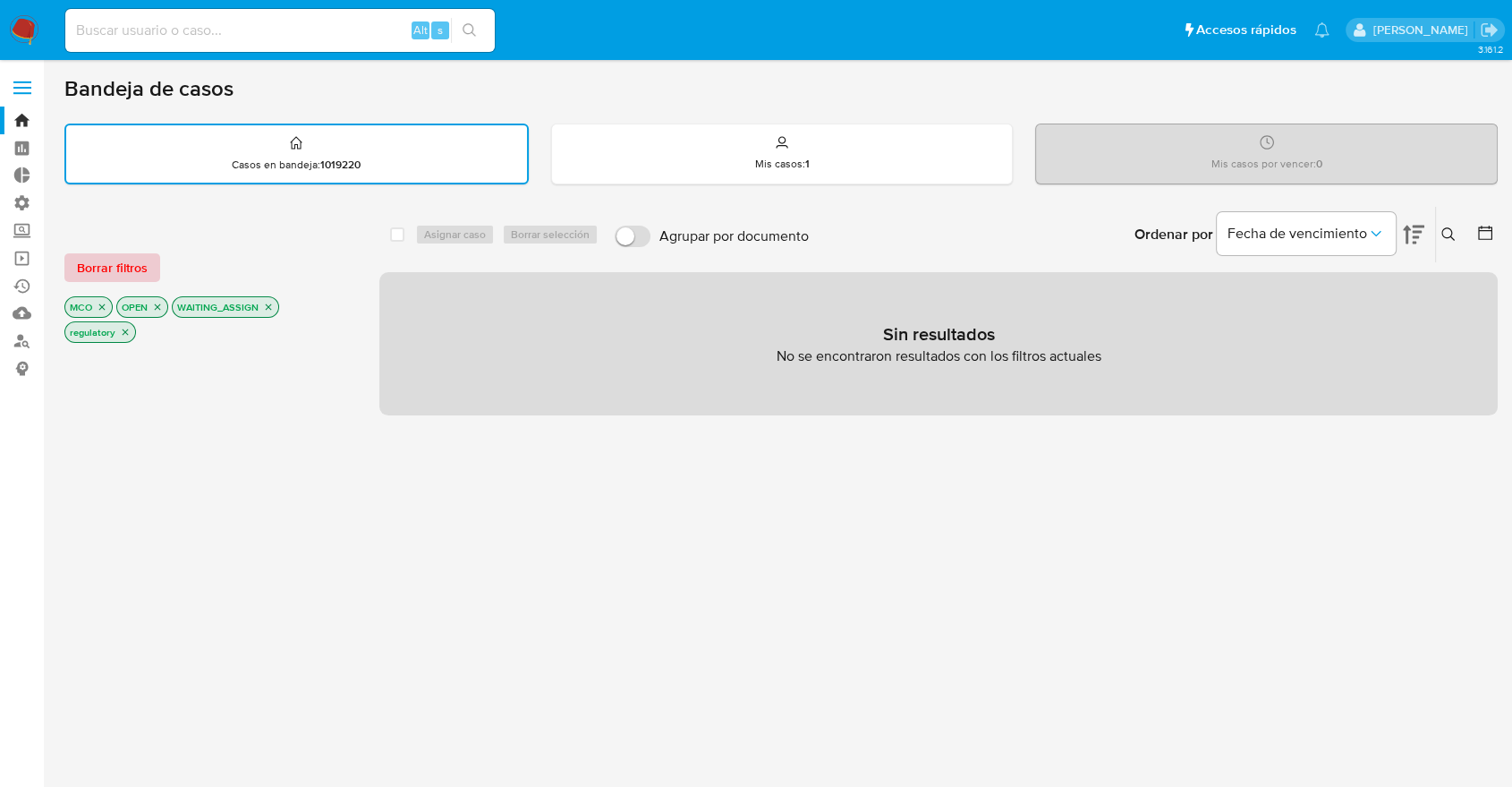
click at [147, 268] on button "Borrar filtros" at bounding box center [112, 267] width 95 height 28
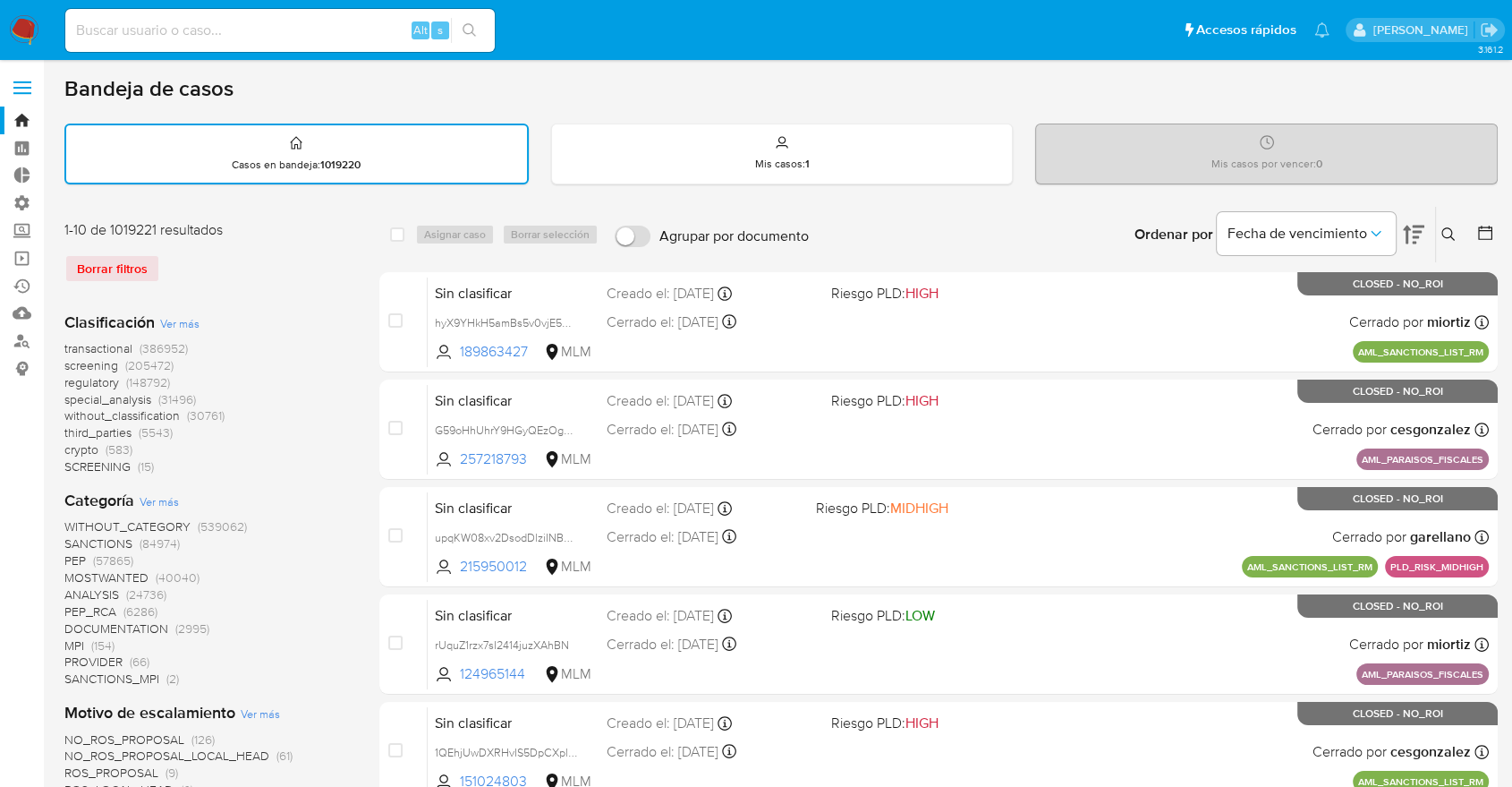
click at [72, 356] on span "screening" at bounding box center [90, 365] width 53 height 18
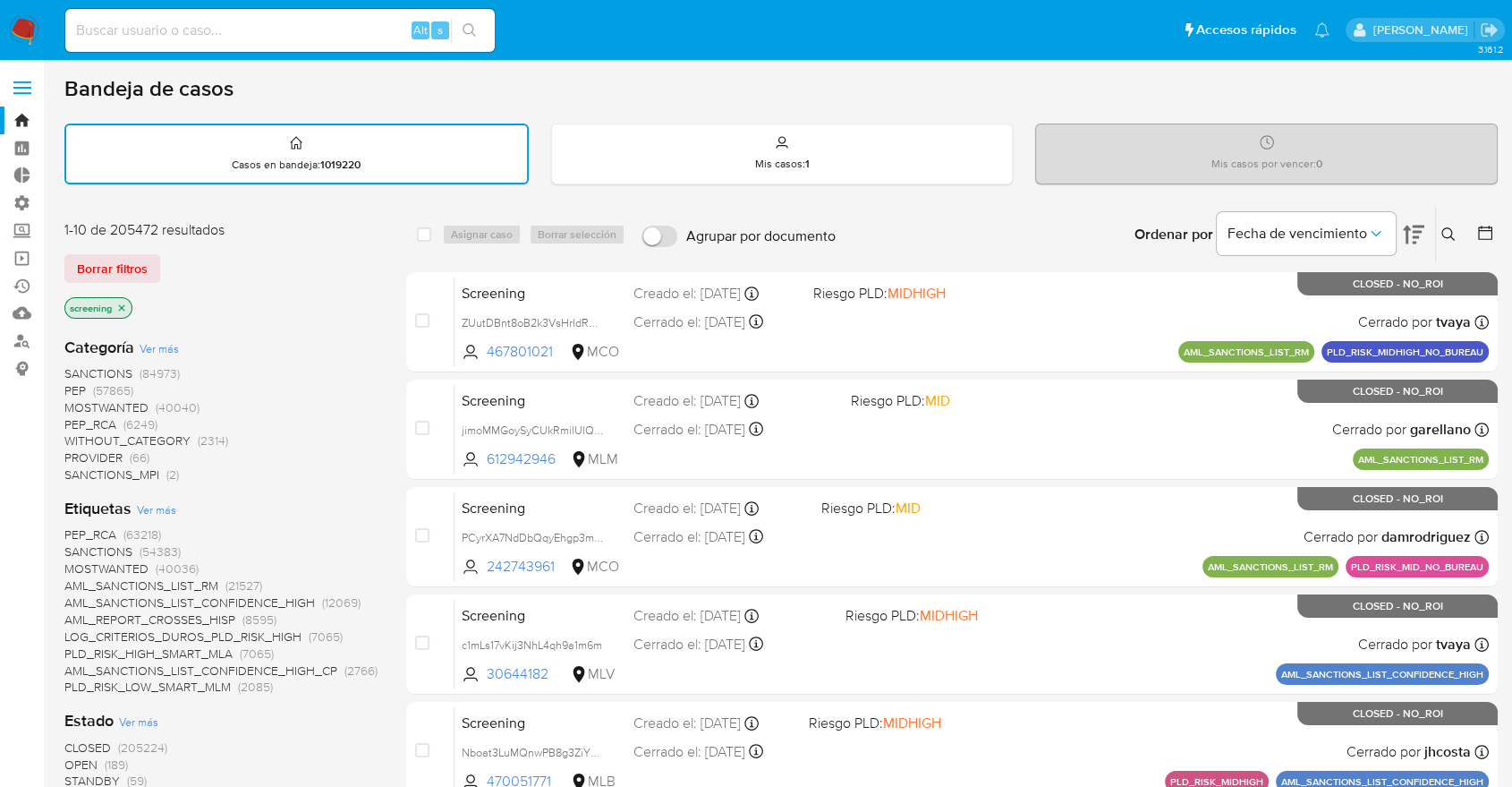
click at [79, 756] on span "OPEN" at bounding box center [81, 764] width 33 height 18
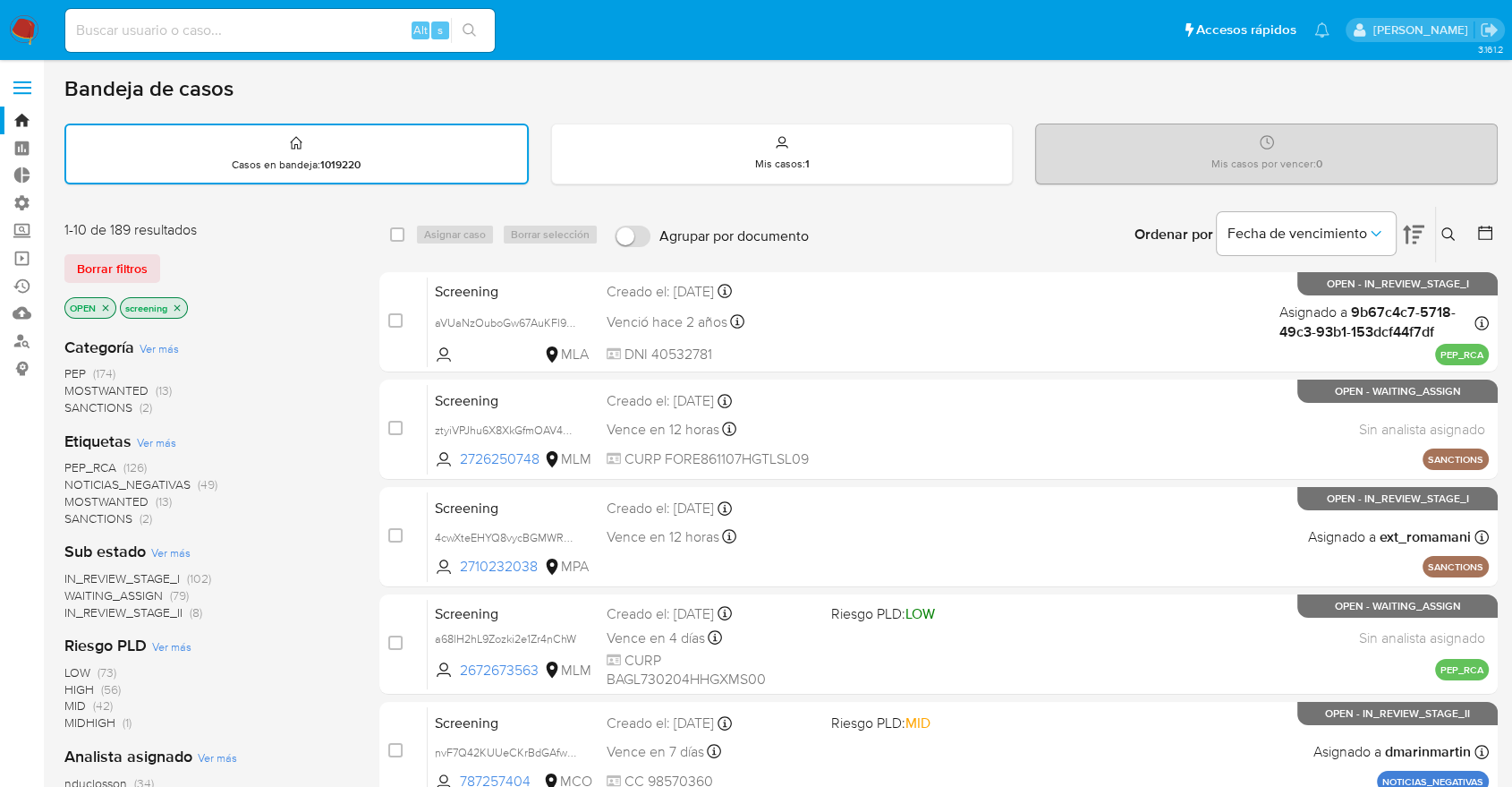
click at [69, 463] on span "PEP_RCA" at bounding box center [89, 467] width 52 height 18
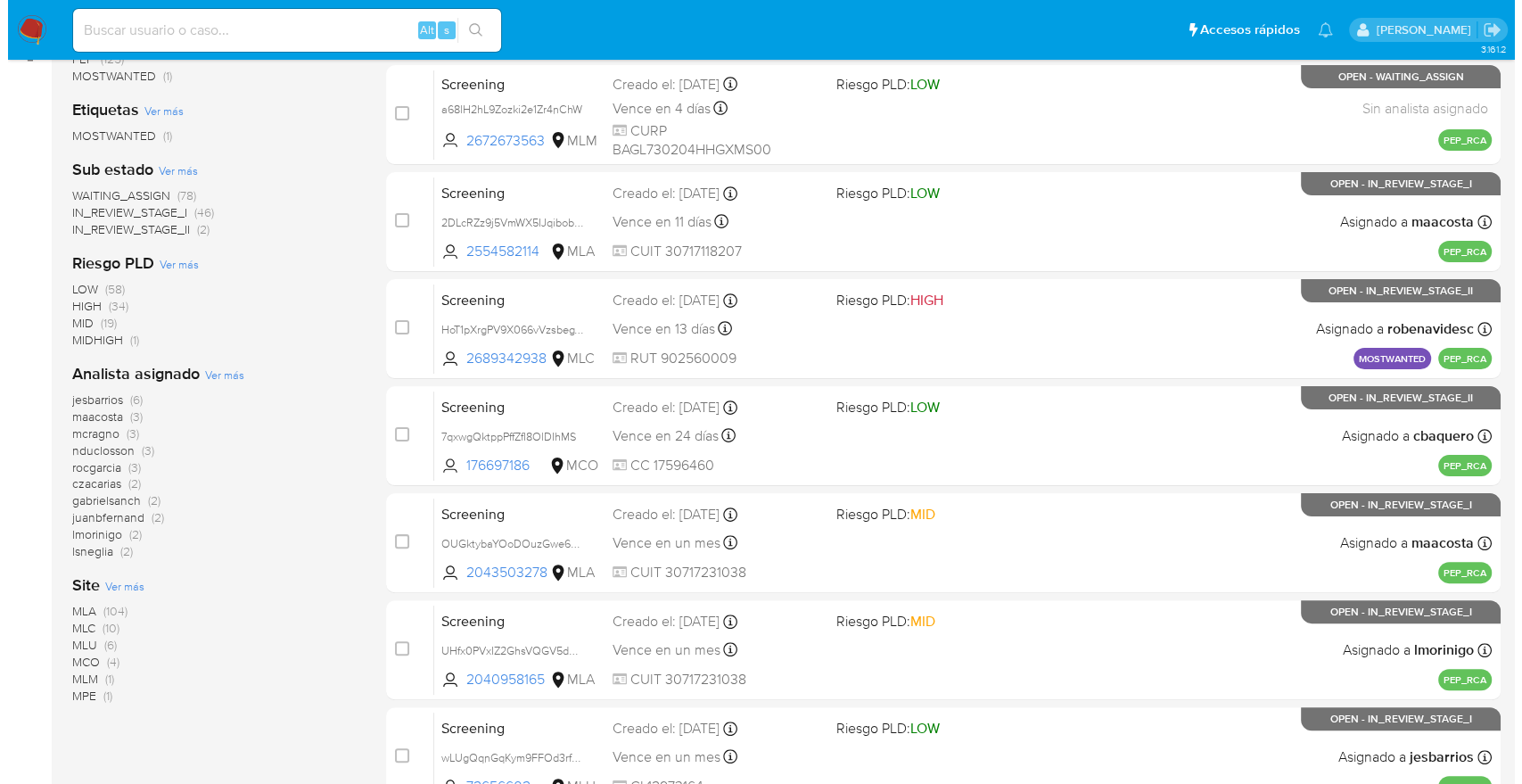
scroll to position [334, 0]
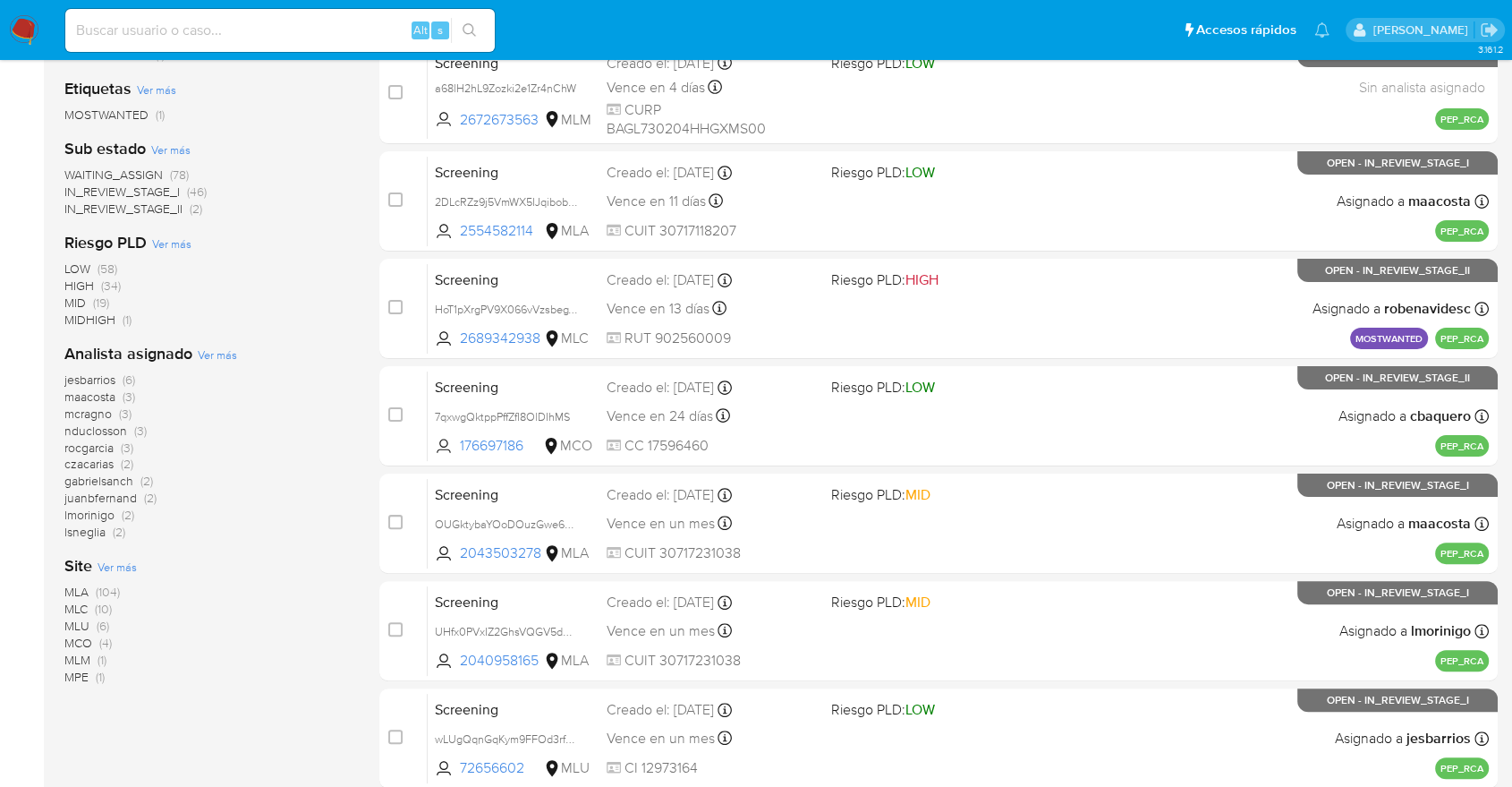
click at [106, 561] on span "Ver más" at bounding box center [117, 566] width 39 height 17
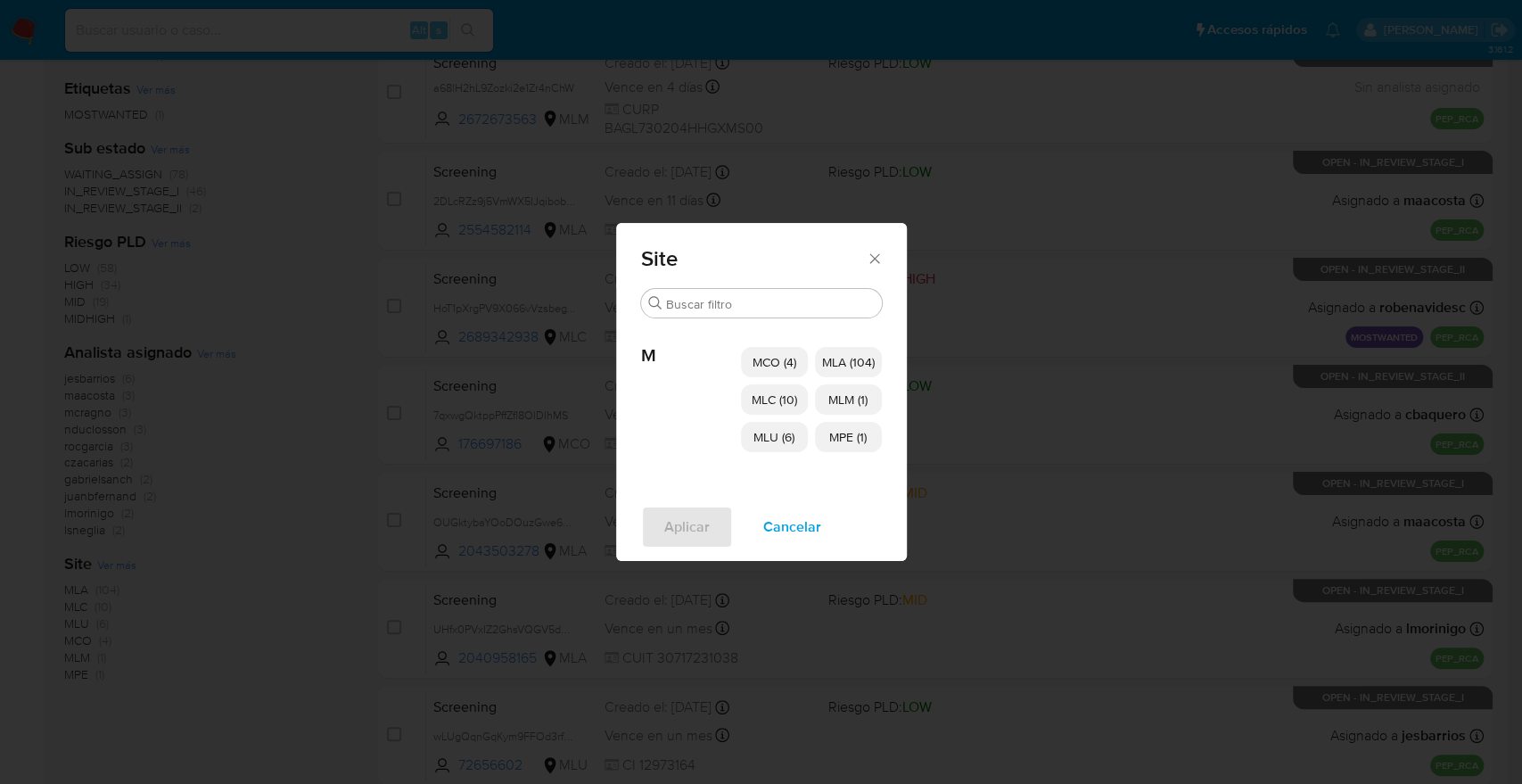
click at [744, 365] on p "MCO (4)" at bounding box center [774, 361] width 67 height 30
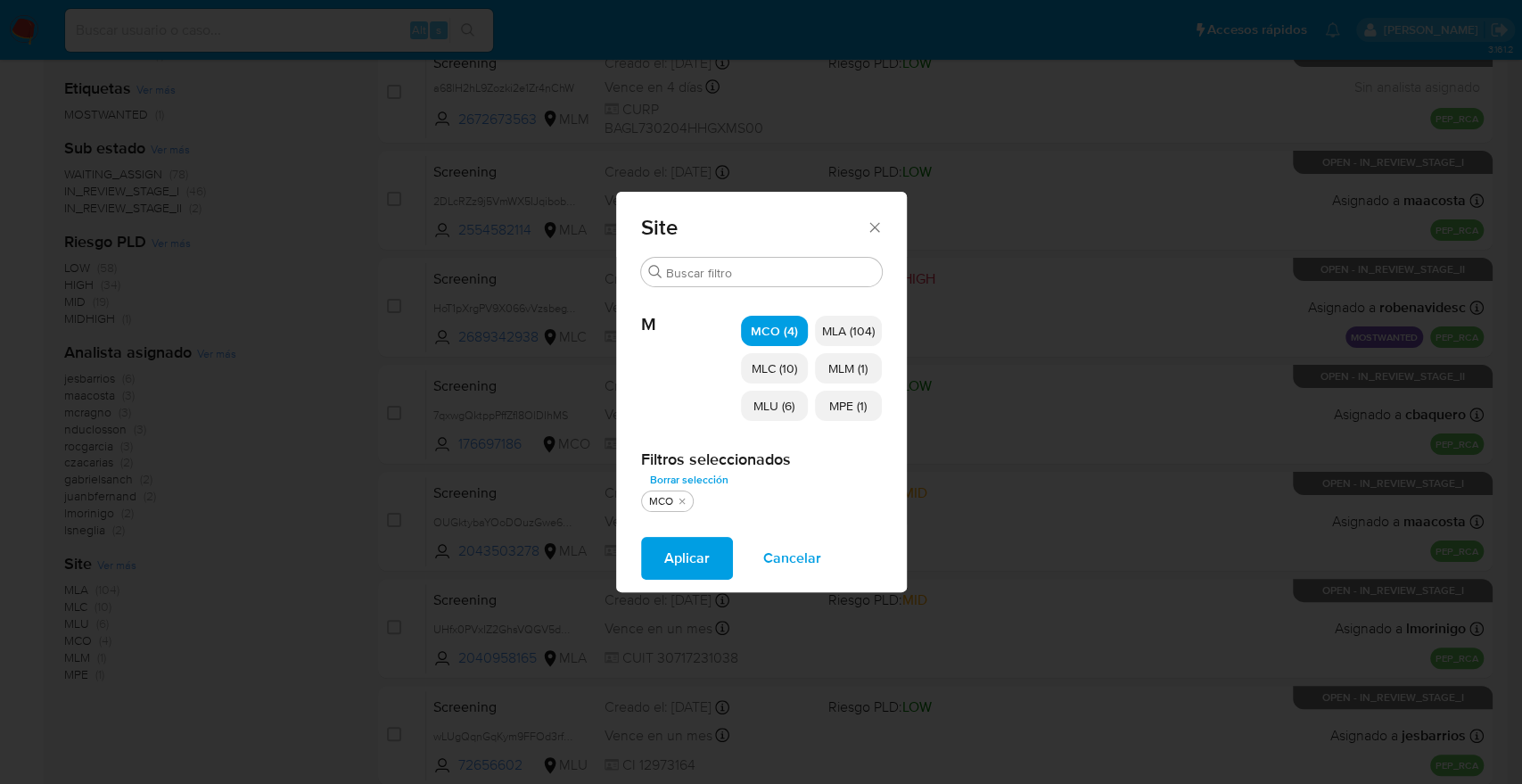
click at [748, 368] on p "MLC (10)" at bounding box center [774, 367] width 67 height 30
click at [749, 402] on p "MLU (6)" at bounding box center [774, 405] width 67 height 30
click at [821, 373] on p "MLM (1)" at bounding box center [848, 367] width 67 height 30
click at [822, 400] on p "MPE (1)" at bounding box center [848, 405] width 67 height 30
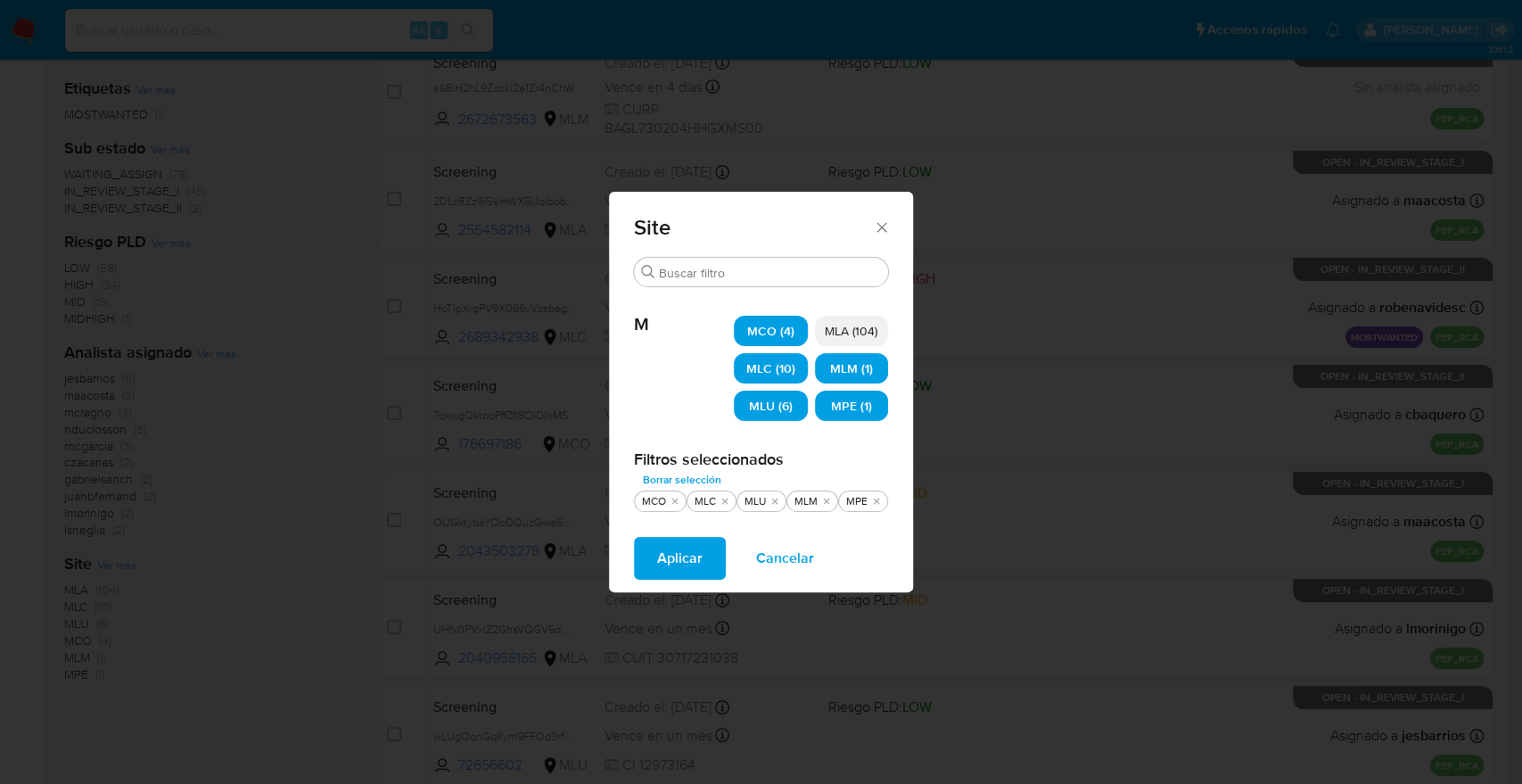
click at [703, 548] on button "Aplicar" at bounding box center [680, 558] width 92 height 43
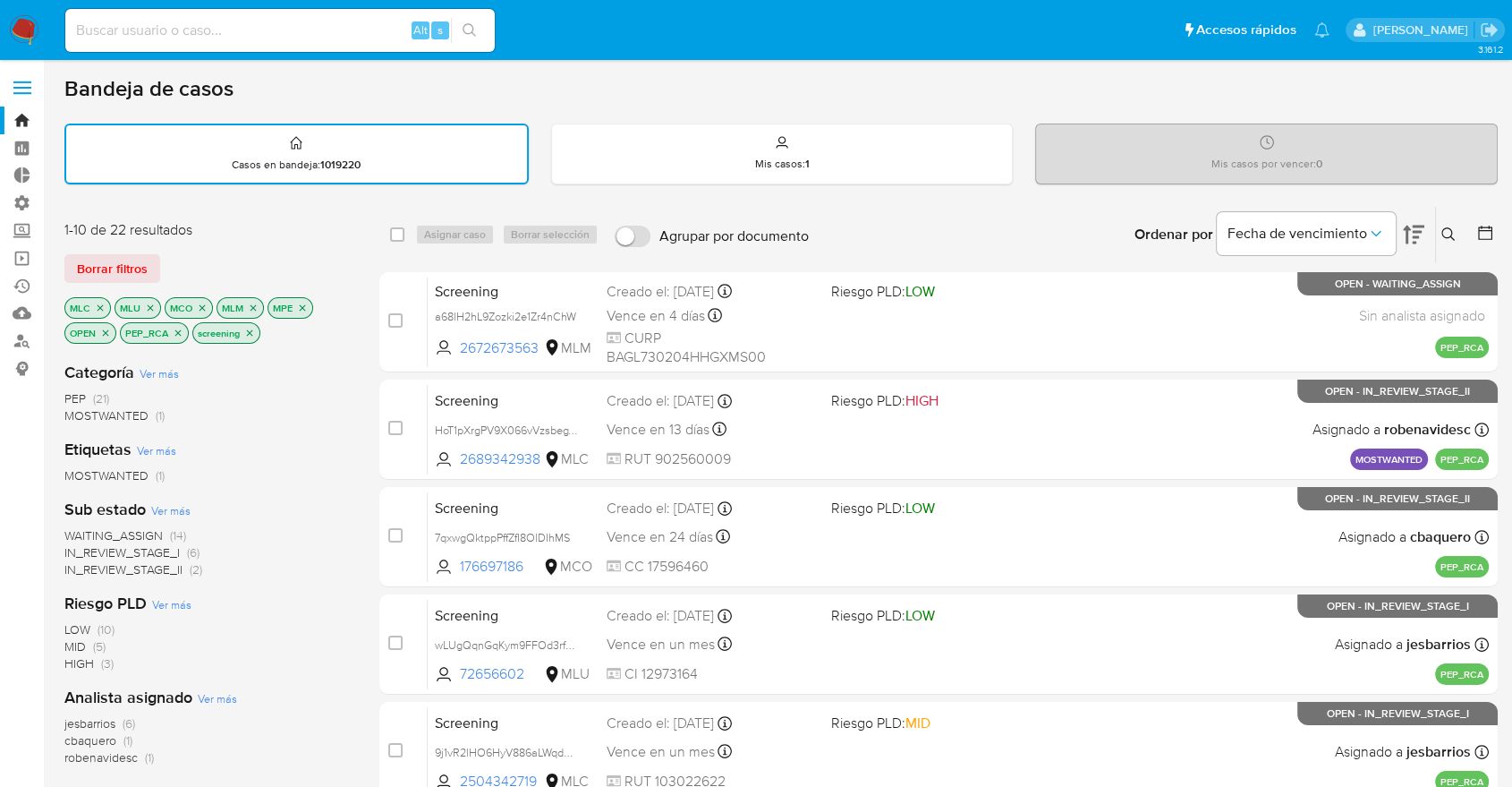
click at [83, 529] on span "WAITING_ASSIGN" at bounding box center [113, 535] width 98 height 18
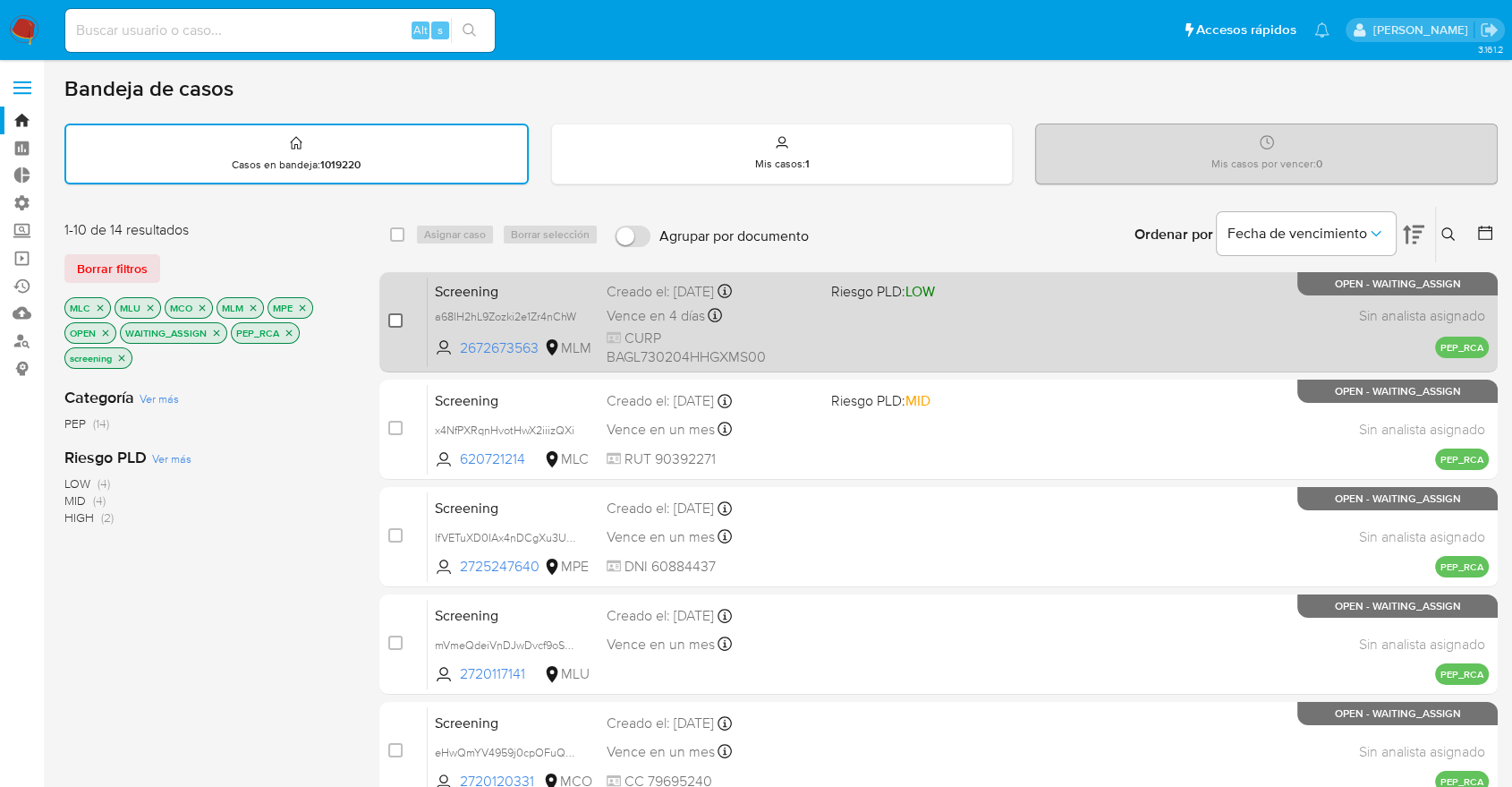
click at [392, 320] on input "checkbox" at bounding box center [395, 320] width 15 height 15
checkbox input "true"
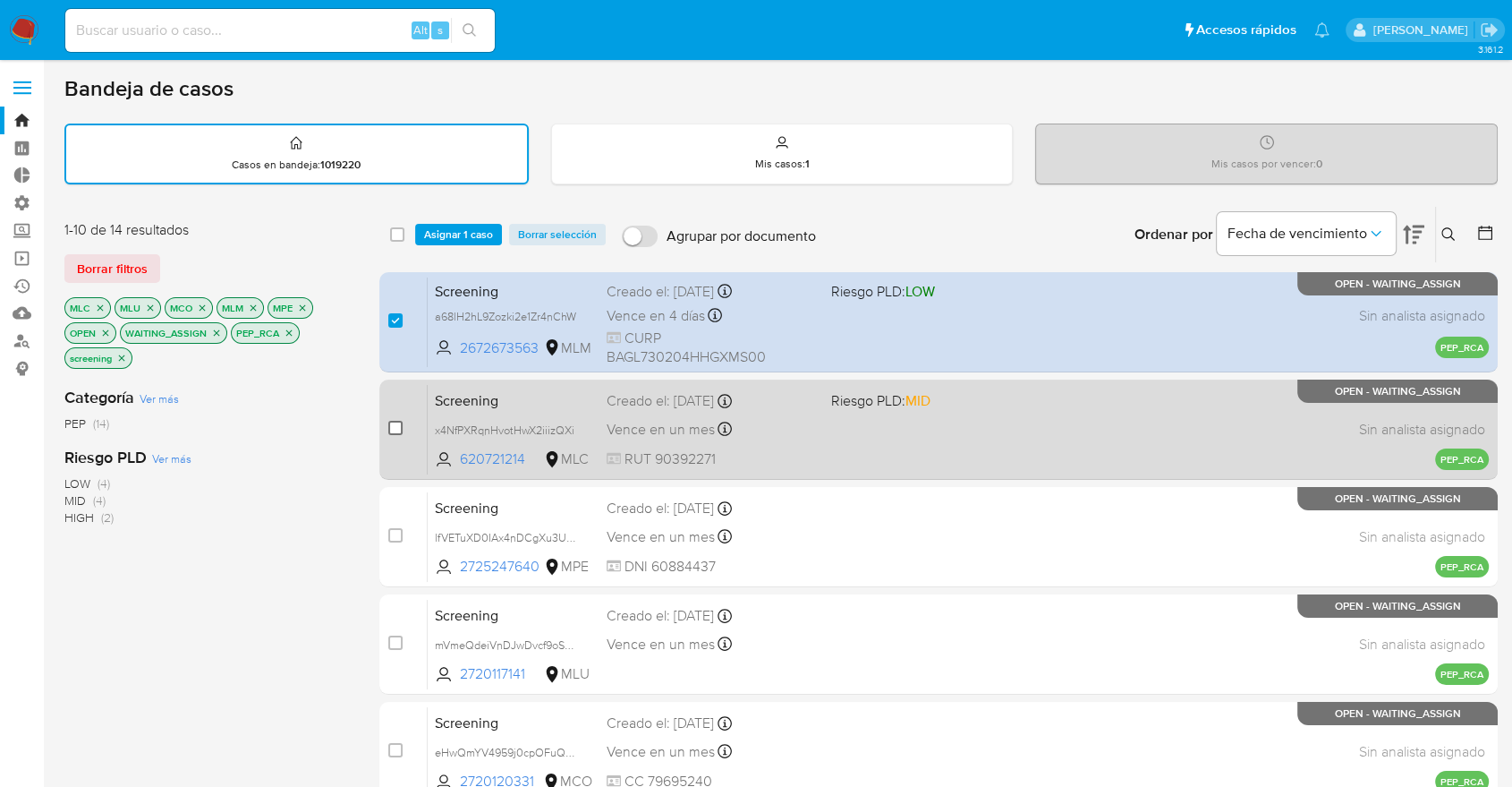
click at [397, 423] on input "checkbox" at bounding box center [395, 427] width 15 height 15
checkbox input "true"
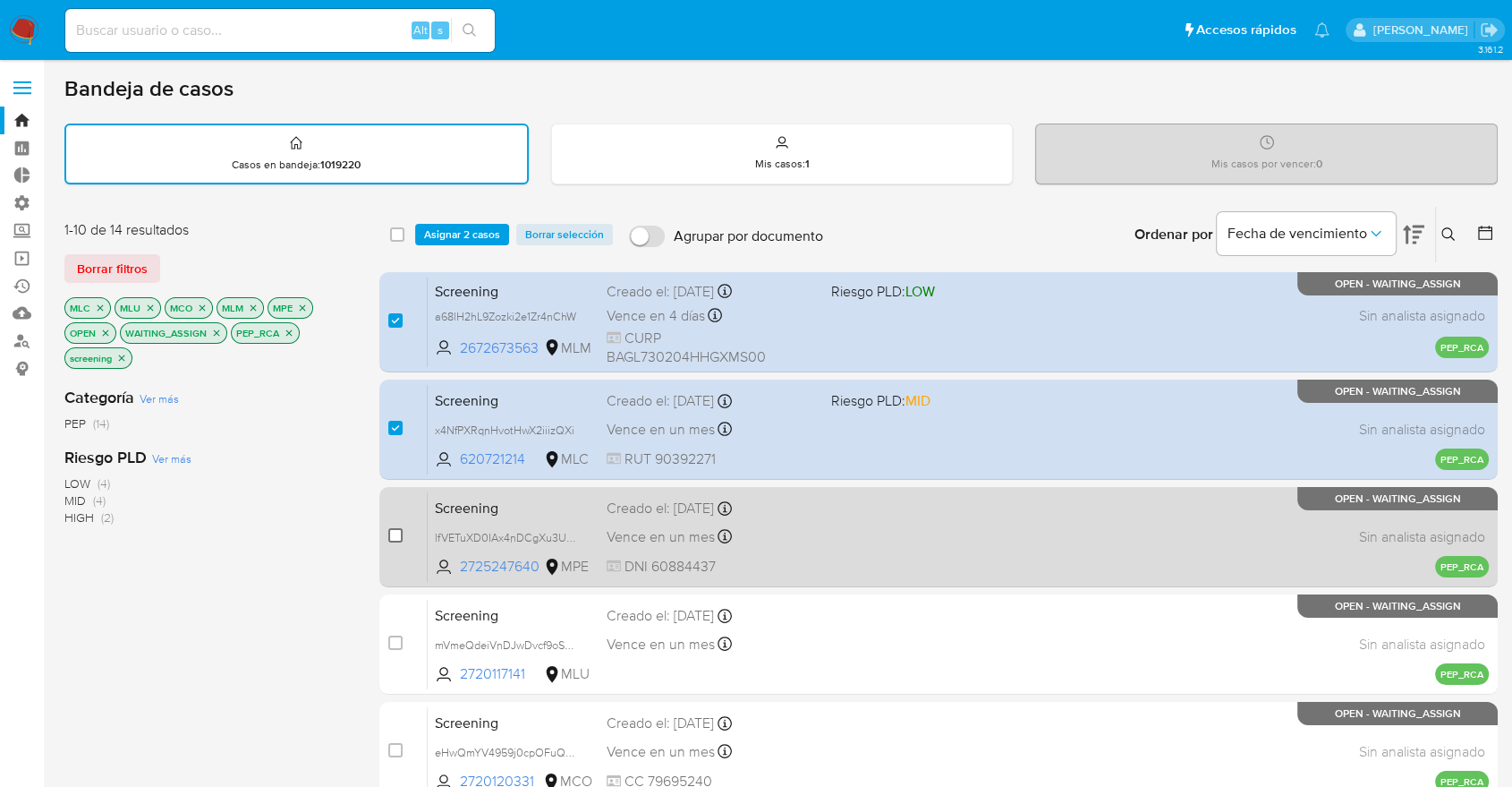
click at [397, 534] on input "checkbox" at bounding box center [395, 535] width 15 height 15
checkbox input "true"
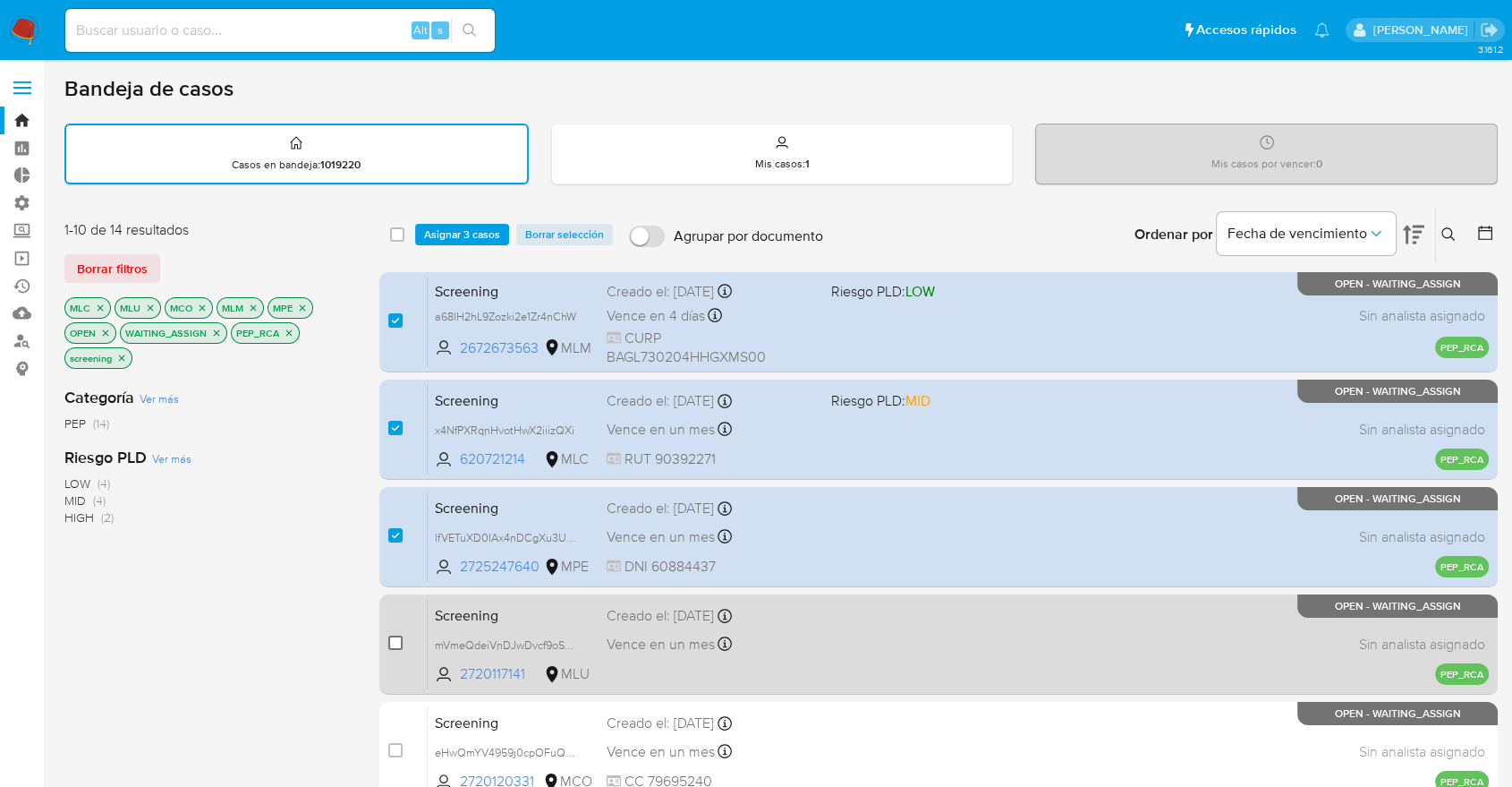
click at [400, 643] on input "checkbox" at bounding box center [395, 642] width 15 height 15
checkbox input "true"
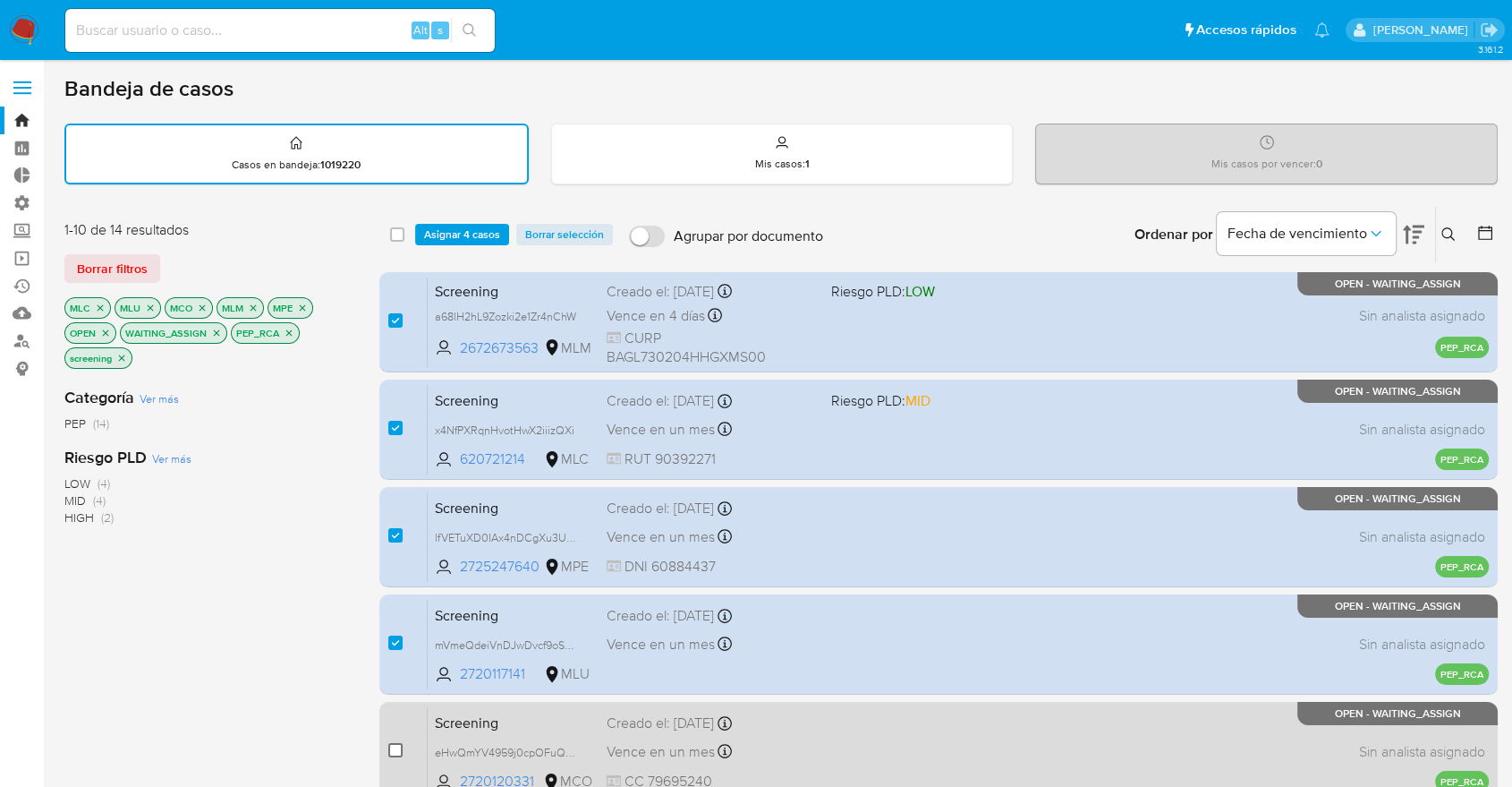
click at [393, 749] on input "checkbox" at bounding box center [395, 750] width 15 height 15
checkbox input "true"
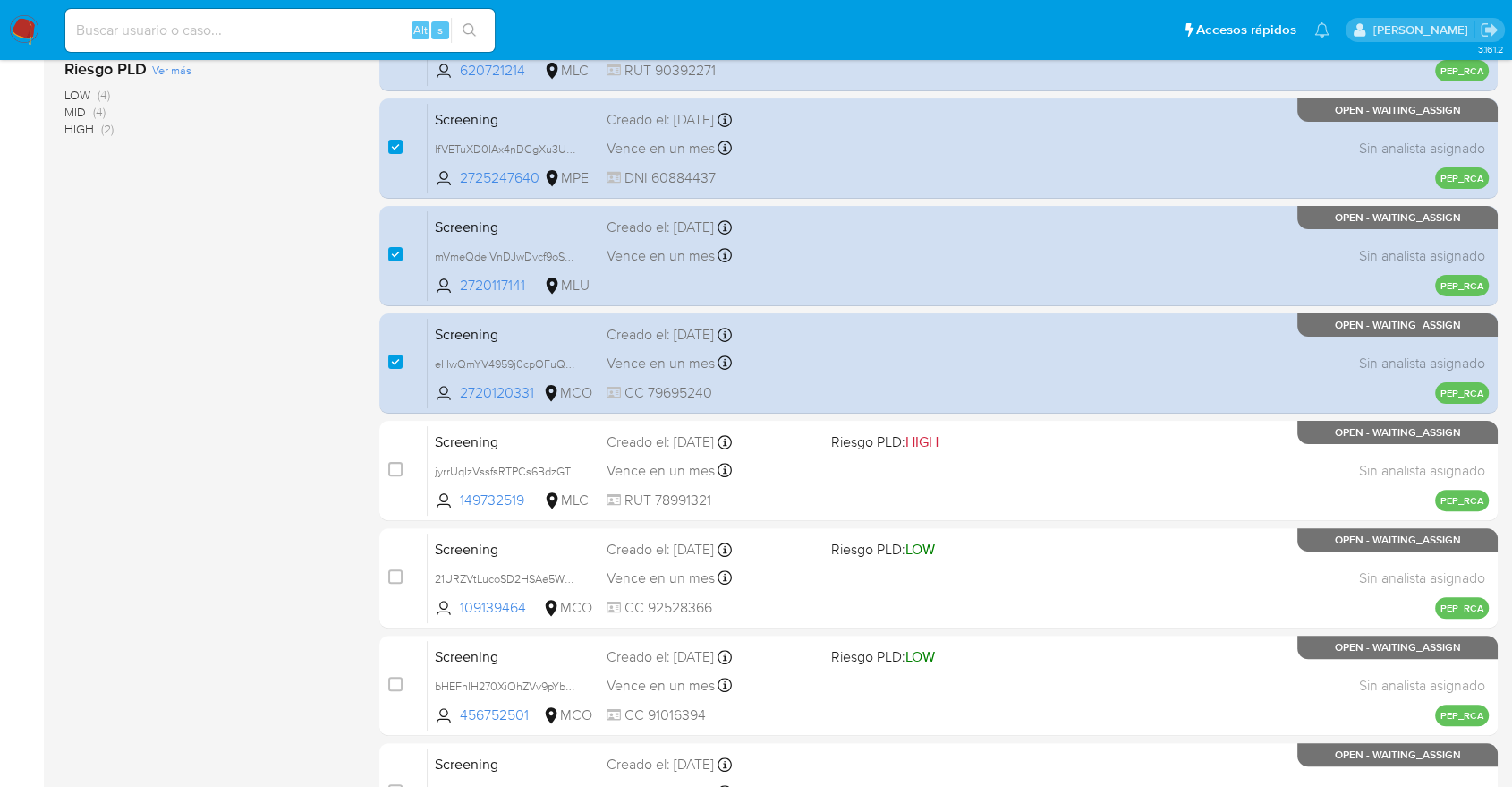
scroll to position [395, 0]
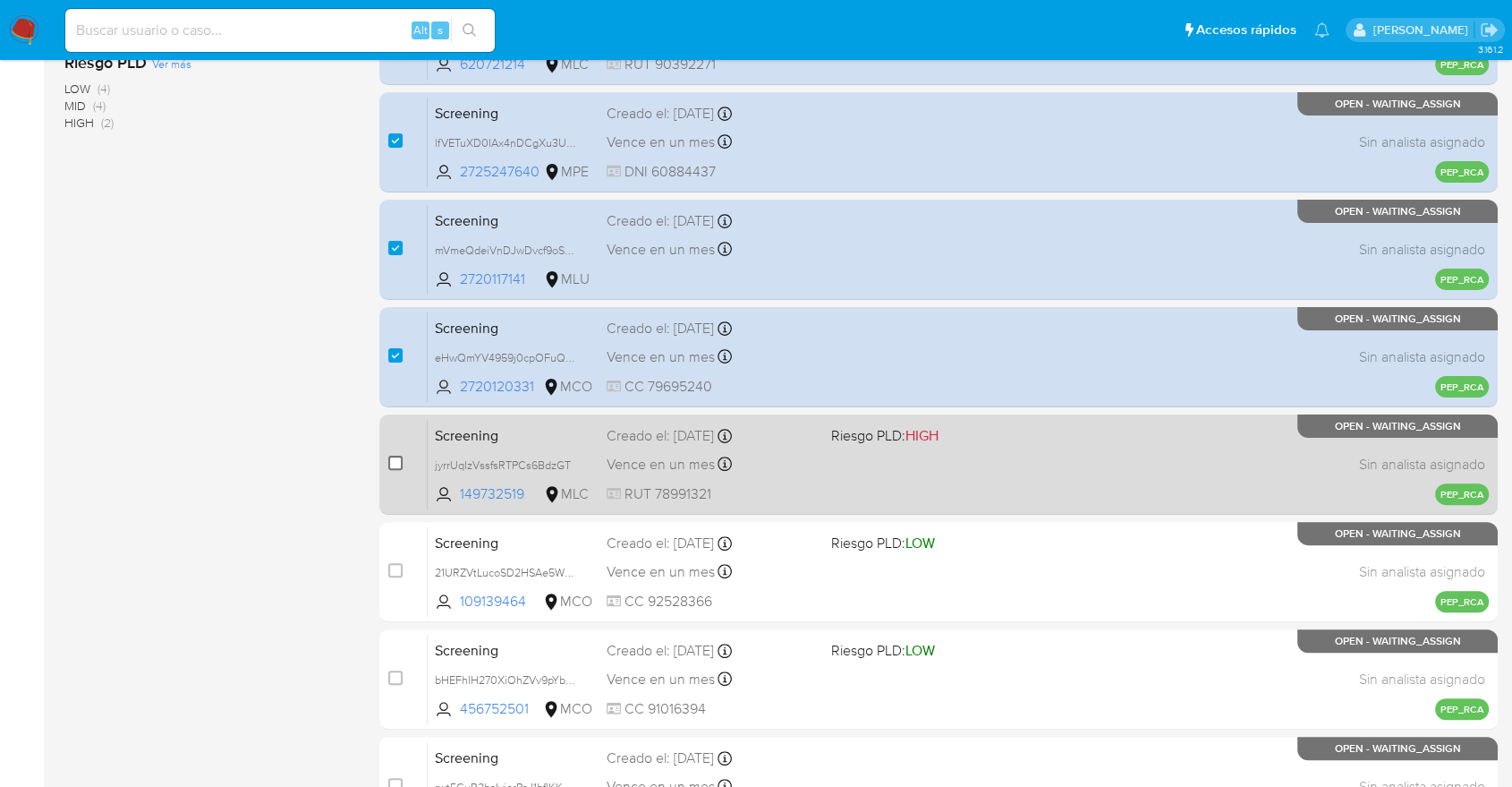
click at [397, 459] on input "checkbox" at bounding box center [395, 462] width 15 height 15
checkbox input "true"
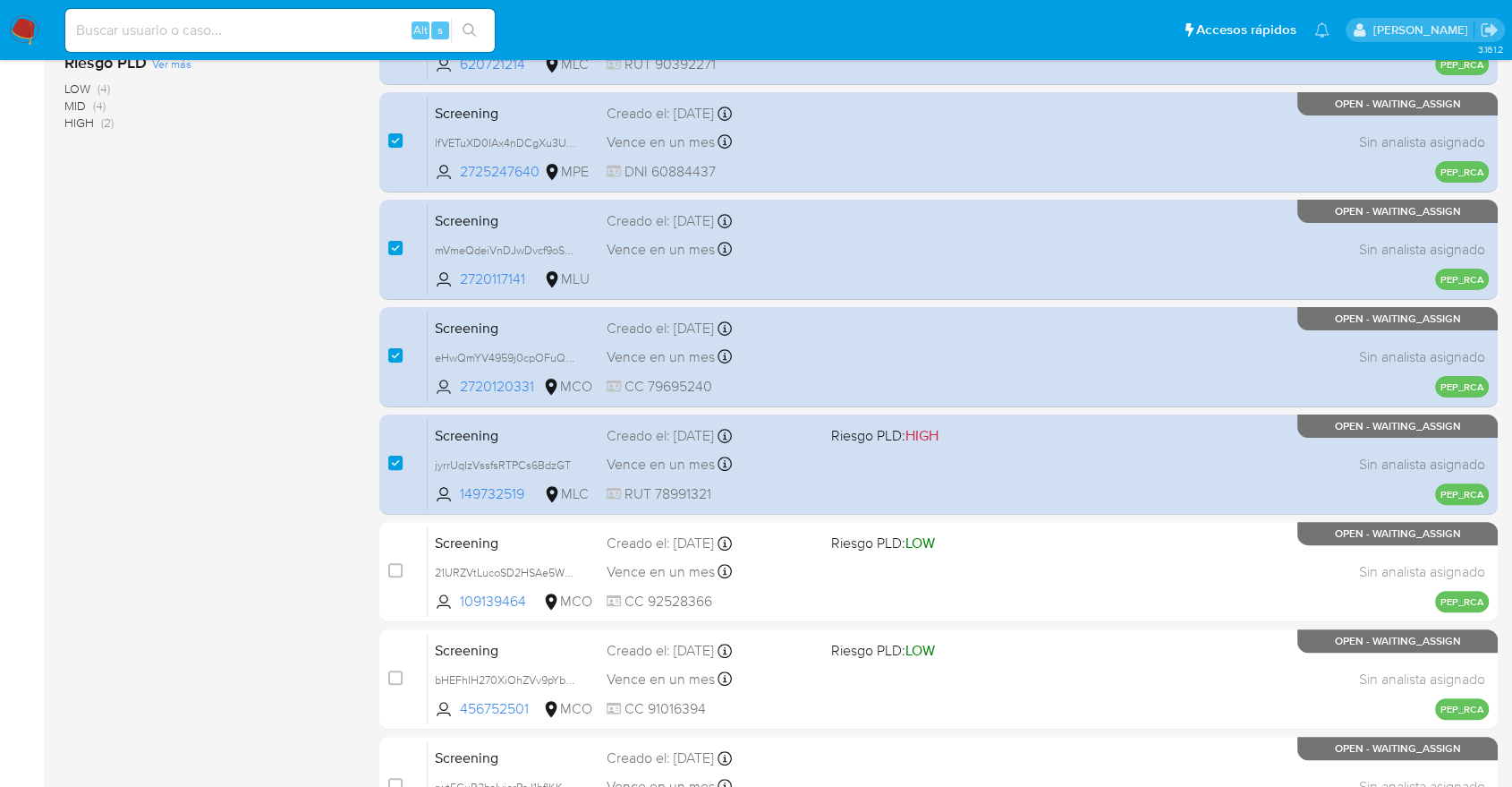
scroll to position [0, 0]
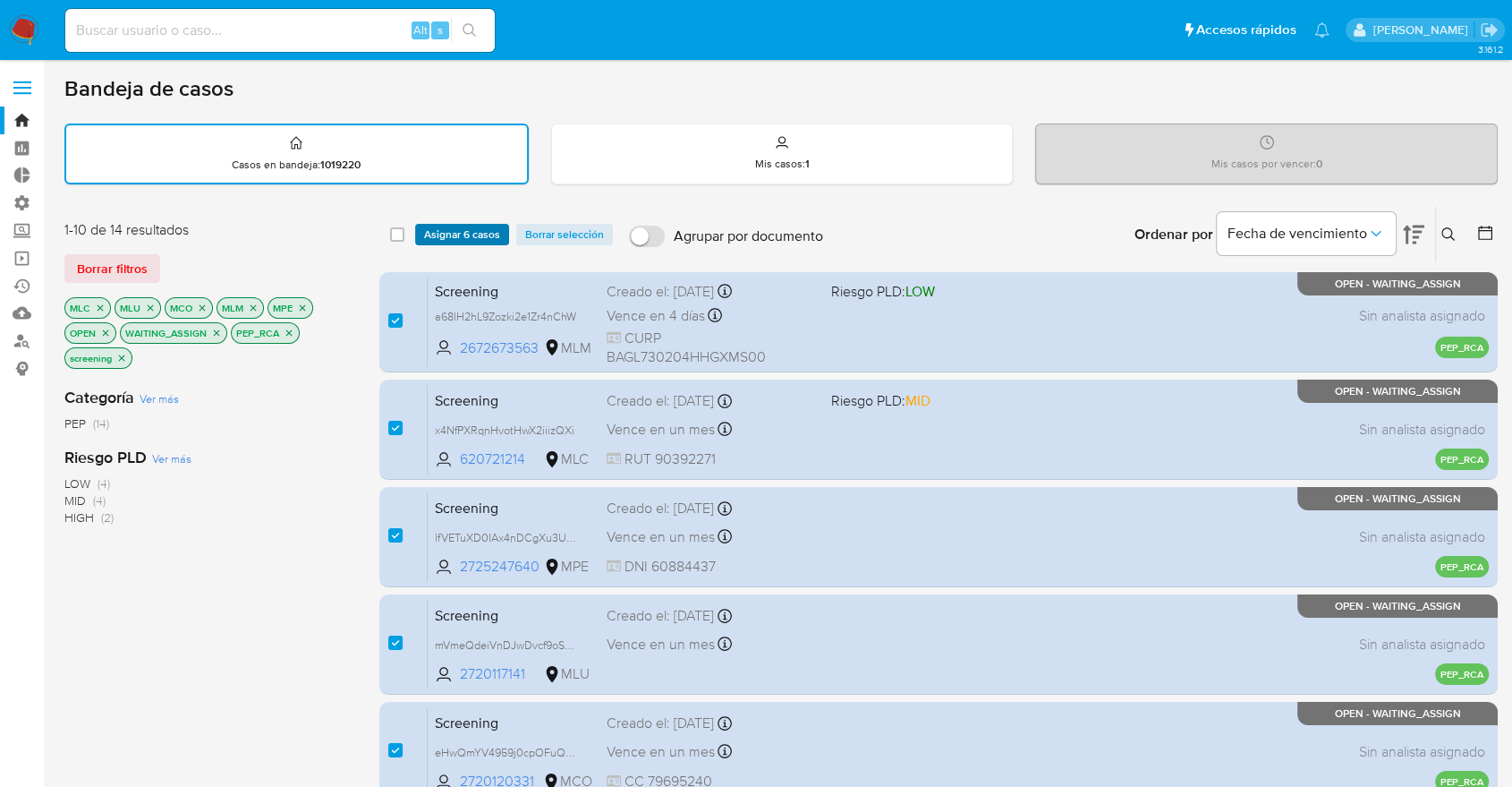
click at [486, 234] on span "Asignar 6 casos" at bounding box center [462, 234] width 76 height 18
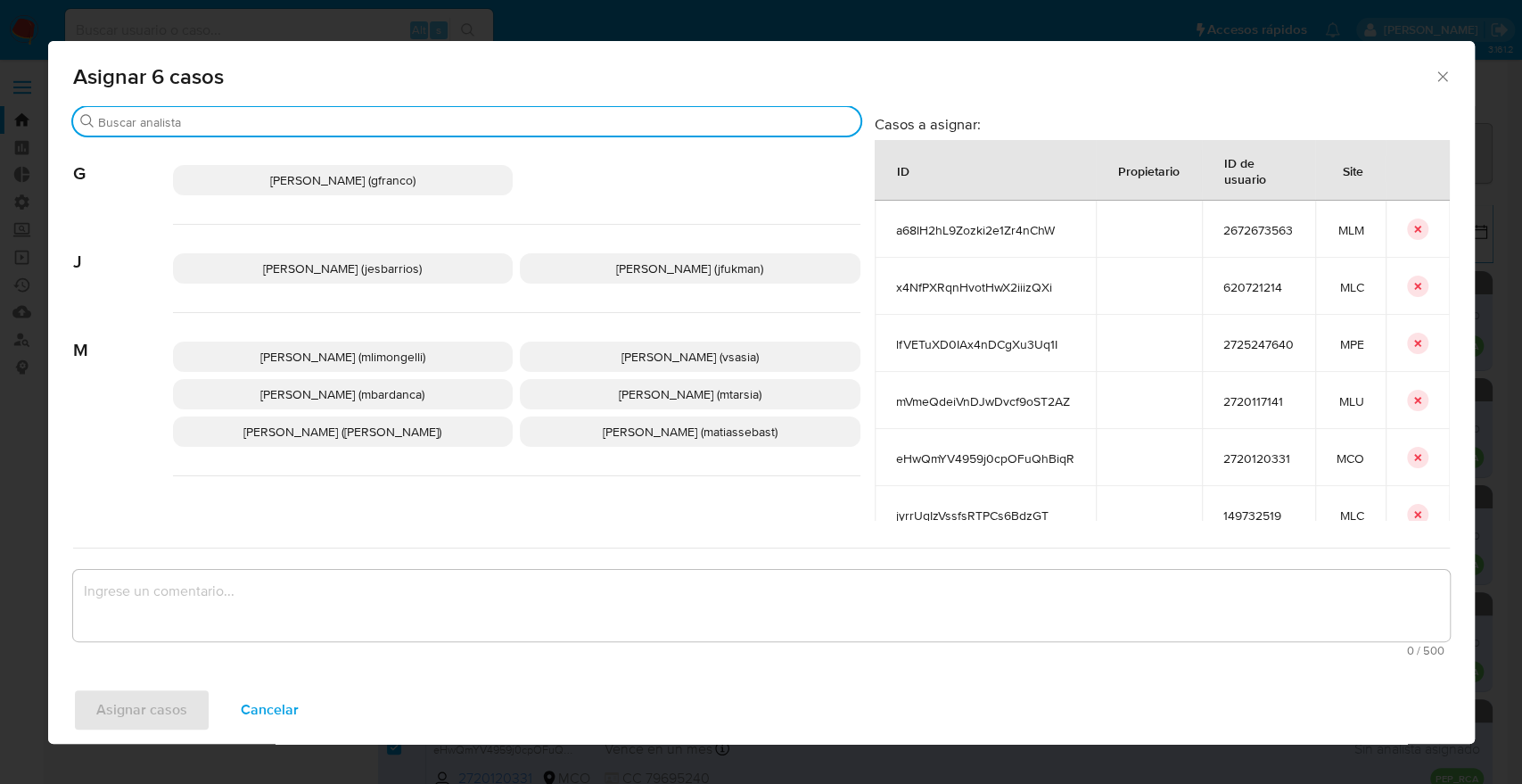
click at [380, 122] on input "Buscar" at bounding box center [475, 122] width 755 height 16
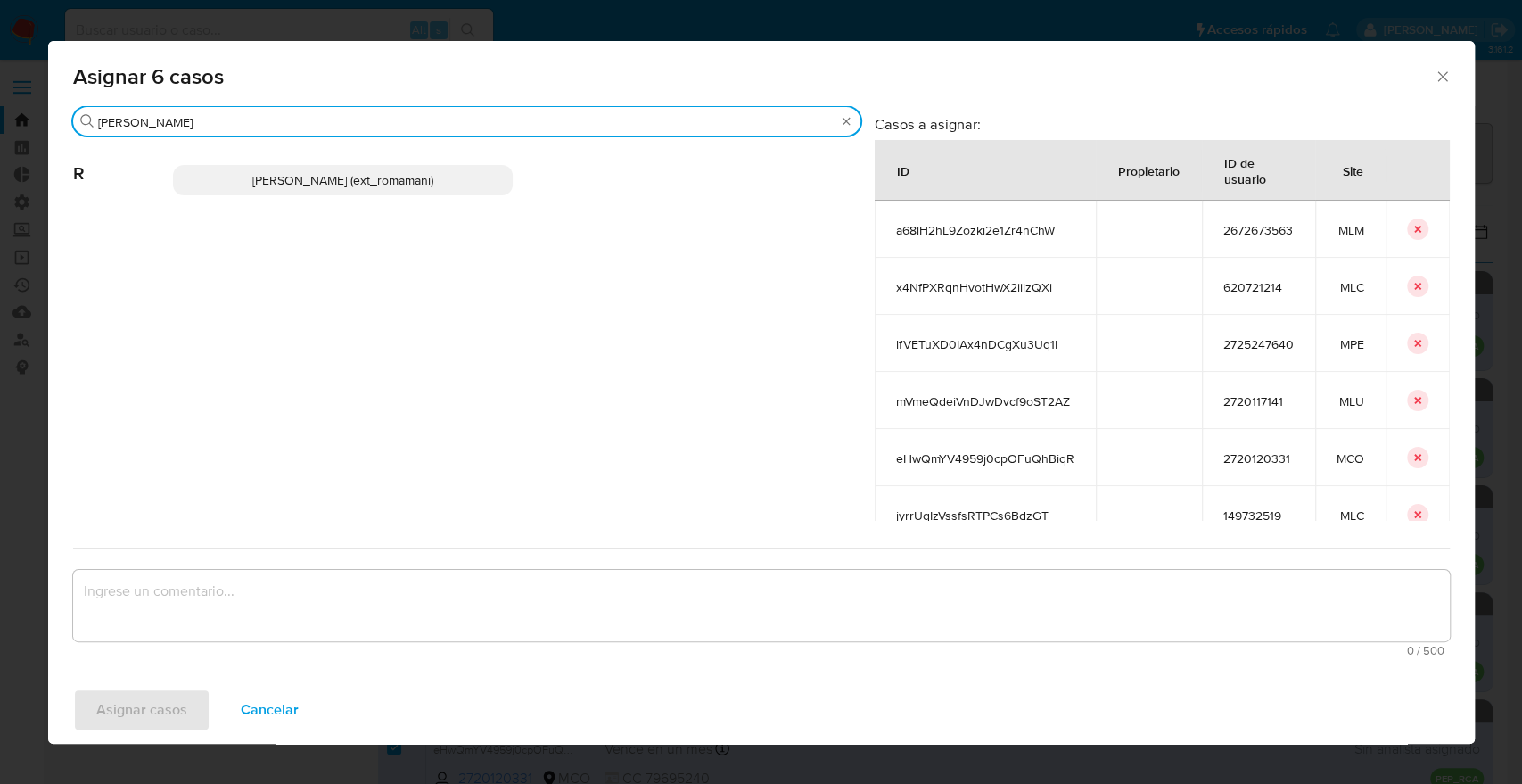
type input "rosa"
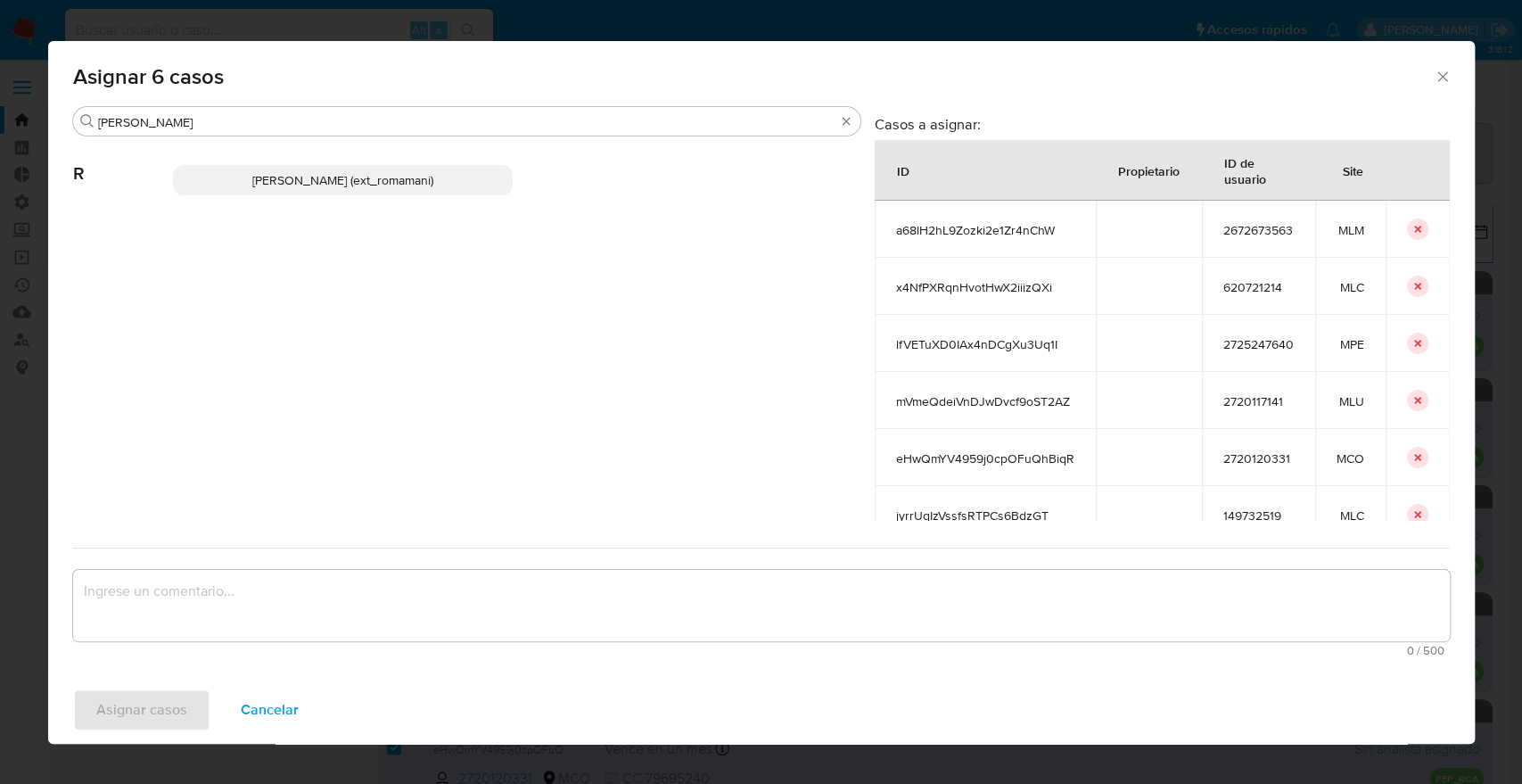
click at [441, 173] on p "Rosalia Mamani (ext_romamani)" at bounding box center [342, 179] width 340 height 30
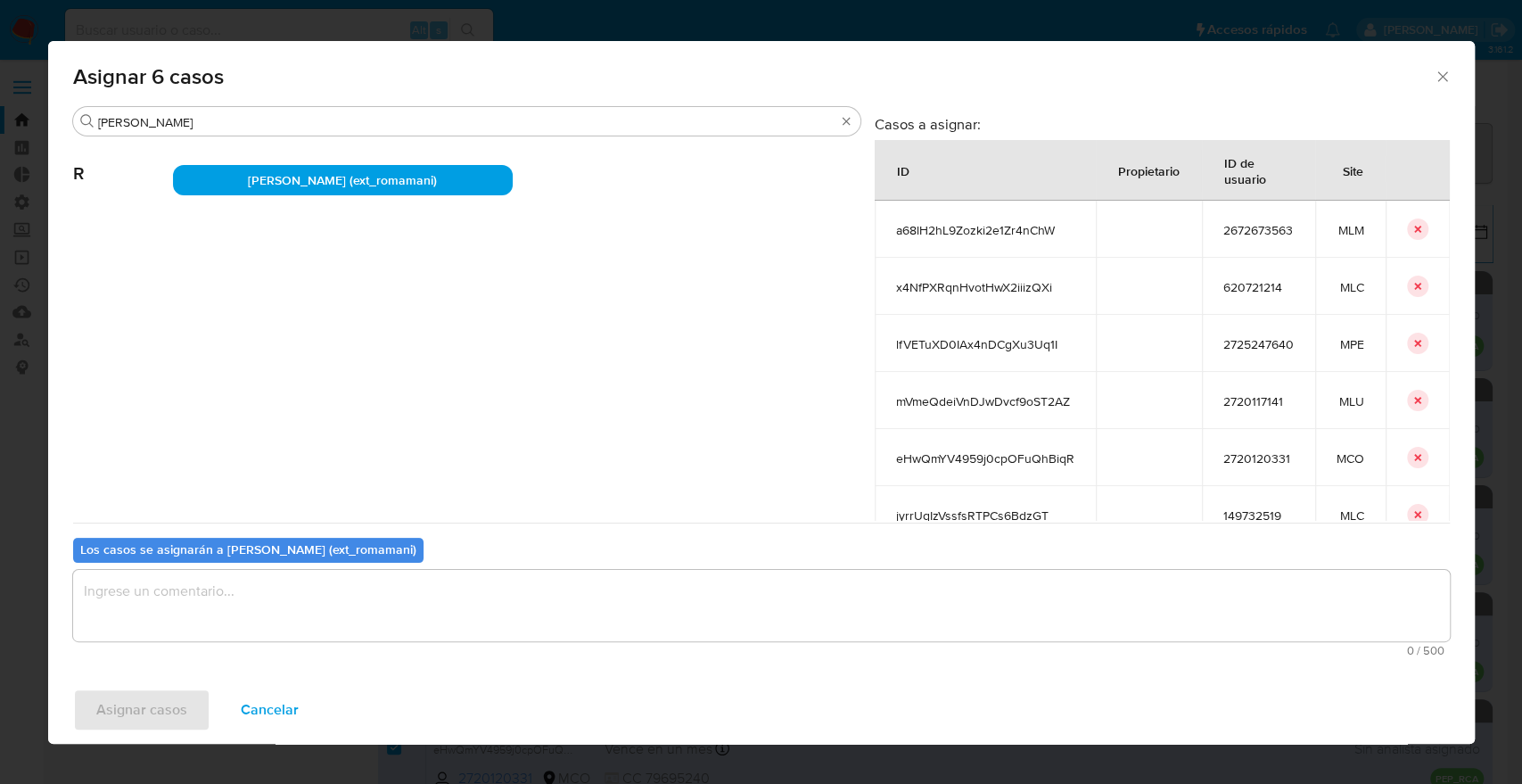
click at [285, 628] on textarea "assign-modal" at bounding box center [761, 606] width 1377 height 72
paste textarea "Asignación."
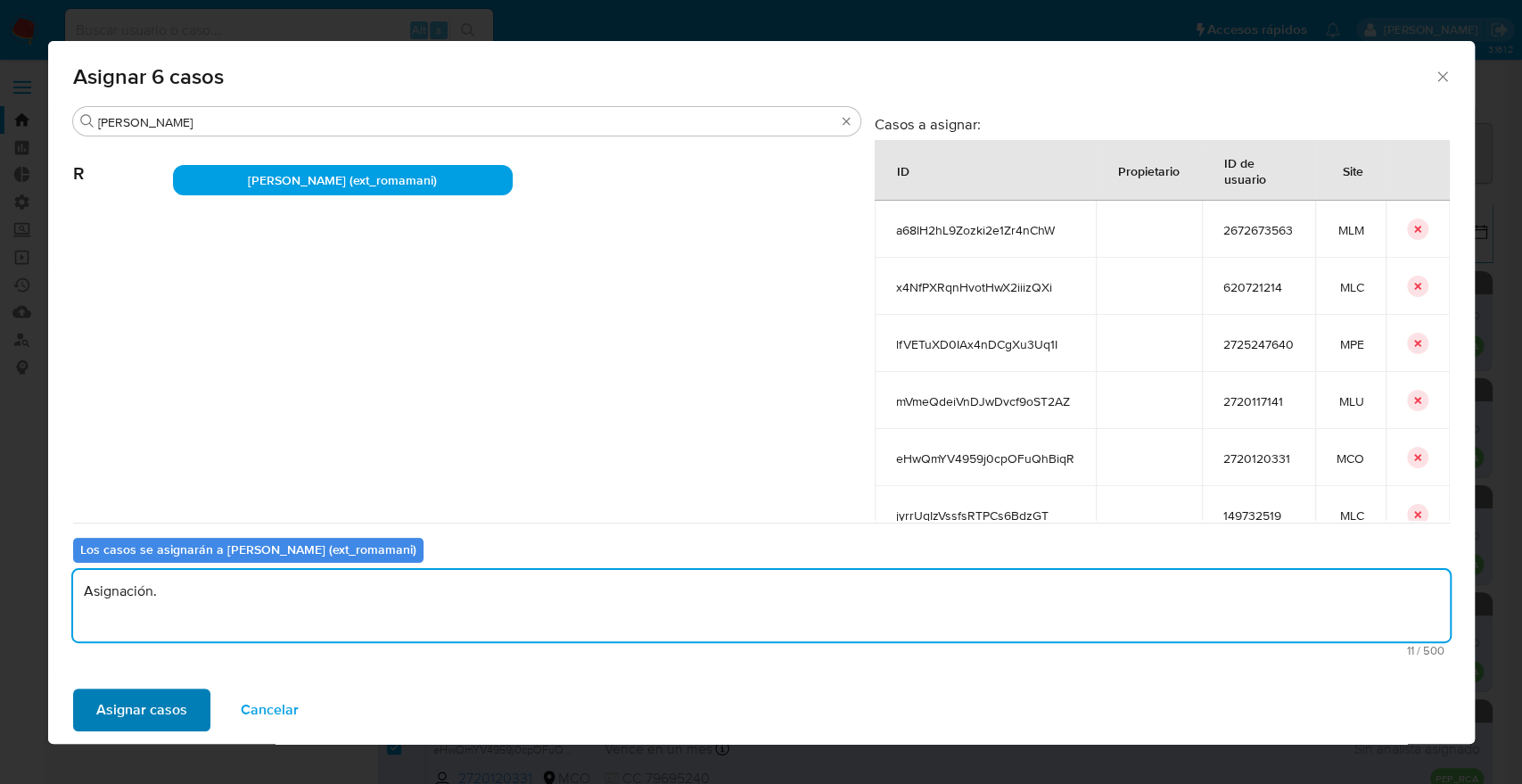
type textarea "Asignación."
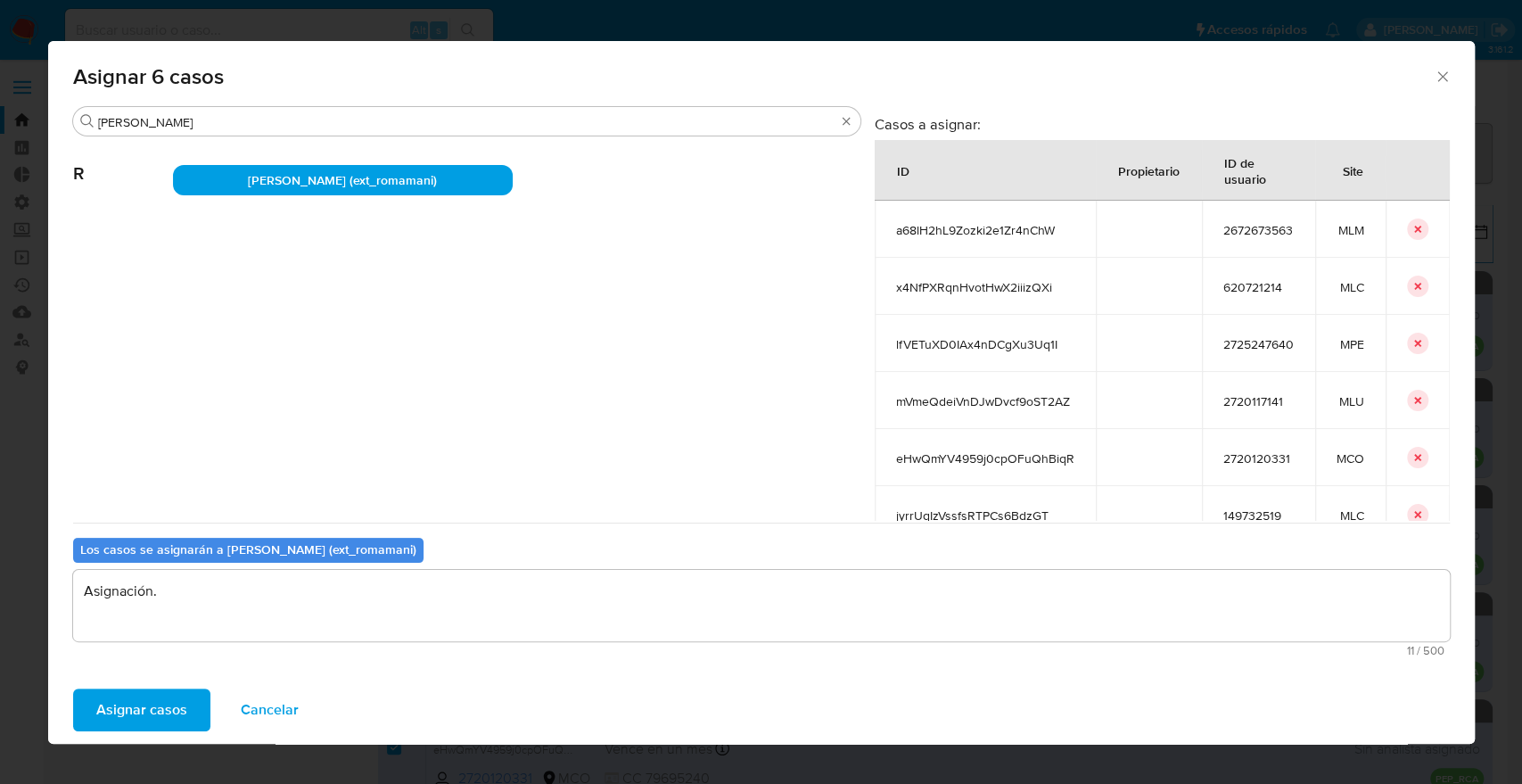
click at [197, 711] on button "Asignar casos" at bounding box center [142, 709] width 138 height 43
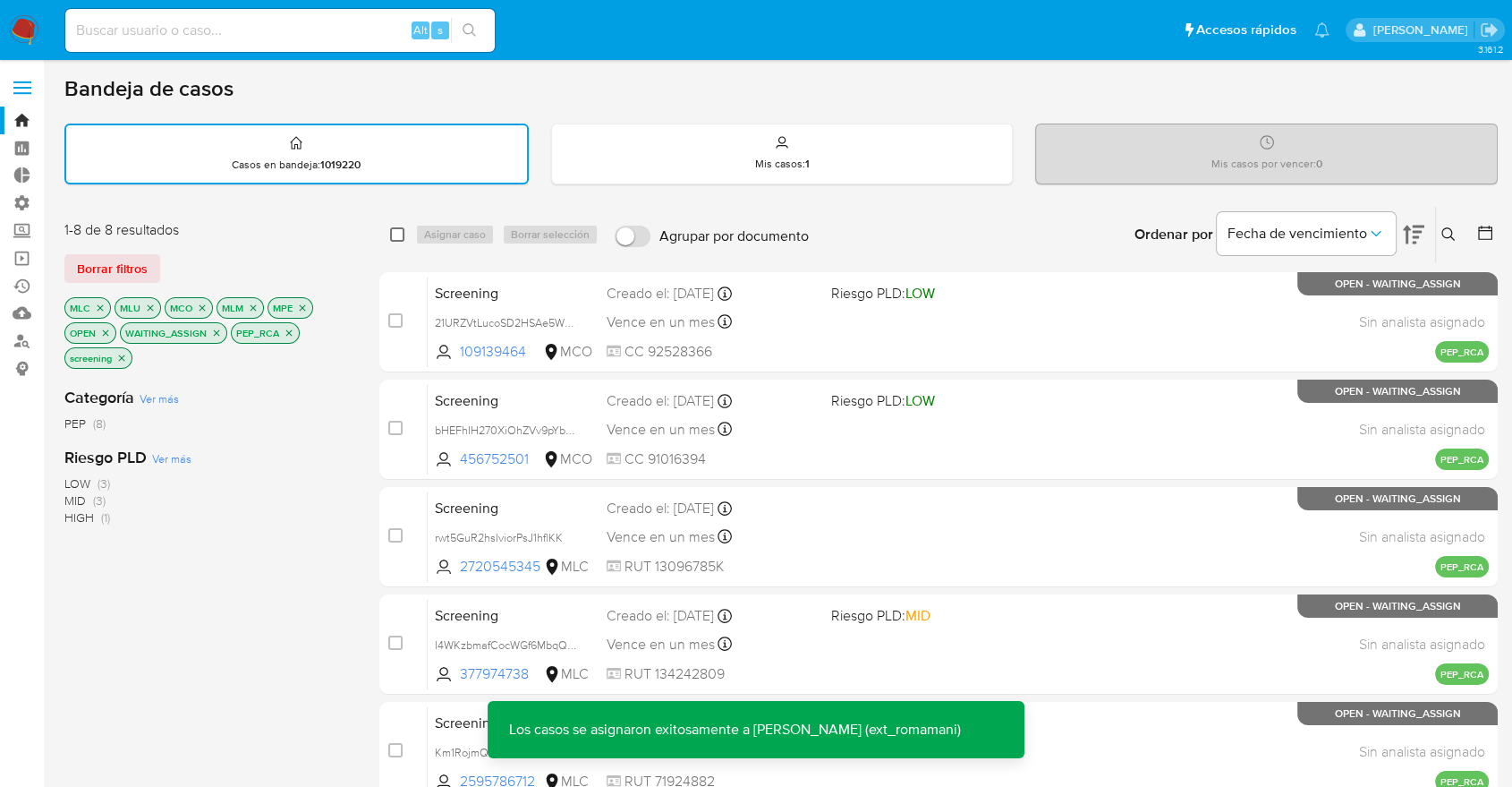
click at [399, 231] on input "checkbox" at bounding box center [397, 234] width 15 height 15
checkbox input "true"
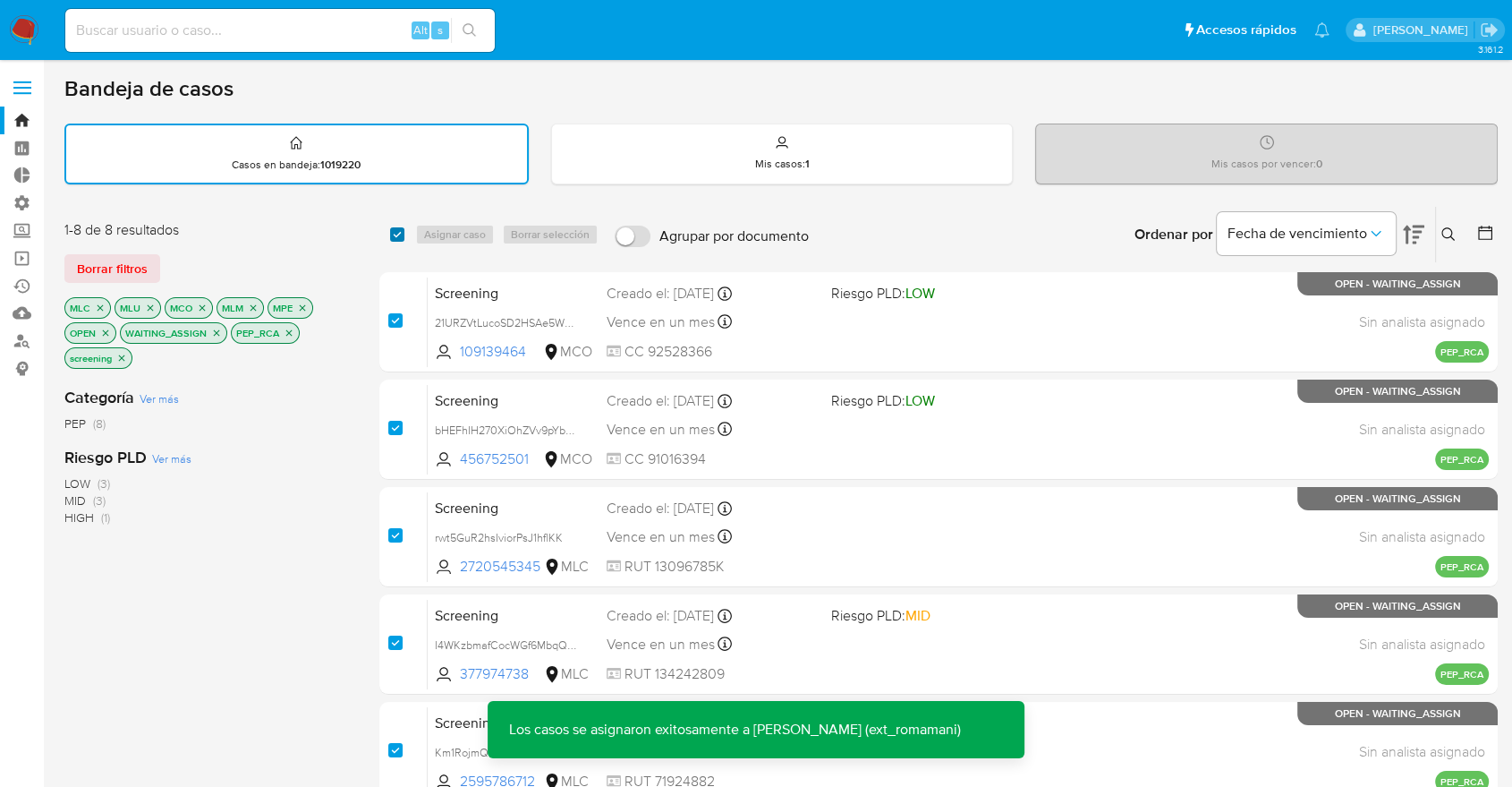
checkbox input "true"
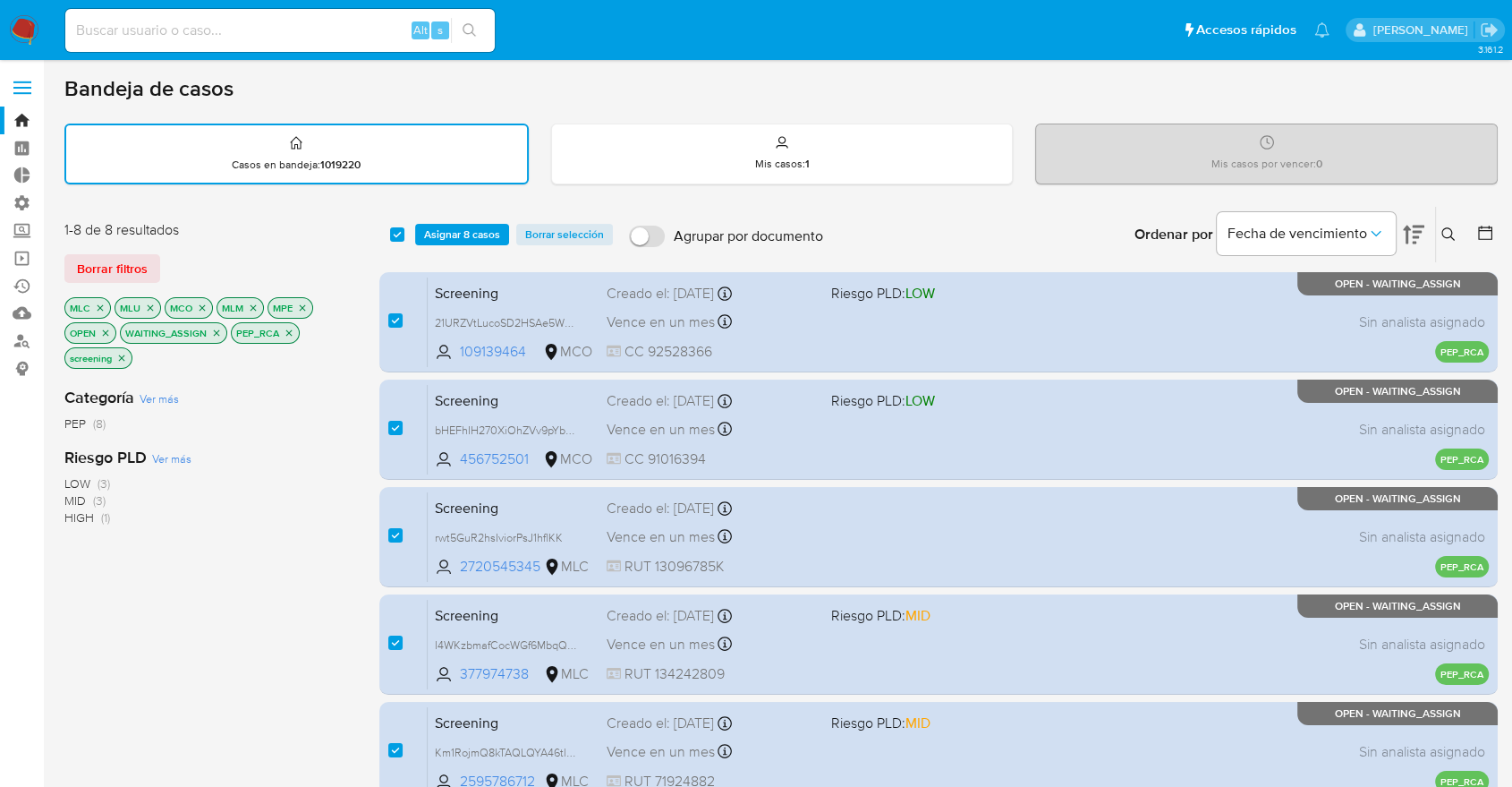
scroll to position [476, 0]
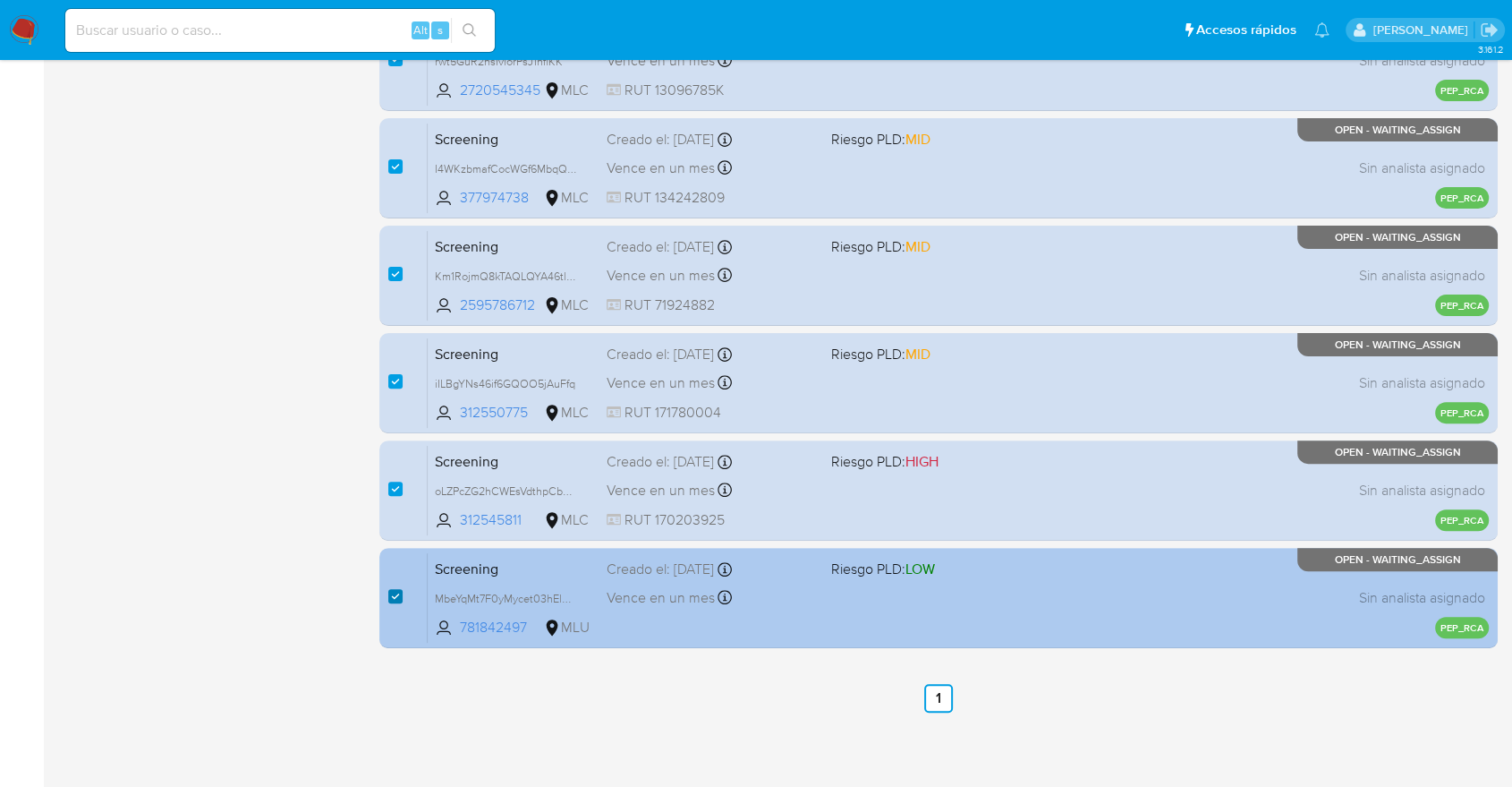
click at [392, 593] on input "checkbox" at bounding box center [395, 595] width 15 height 15
checkbox input "false"
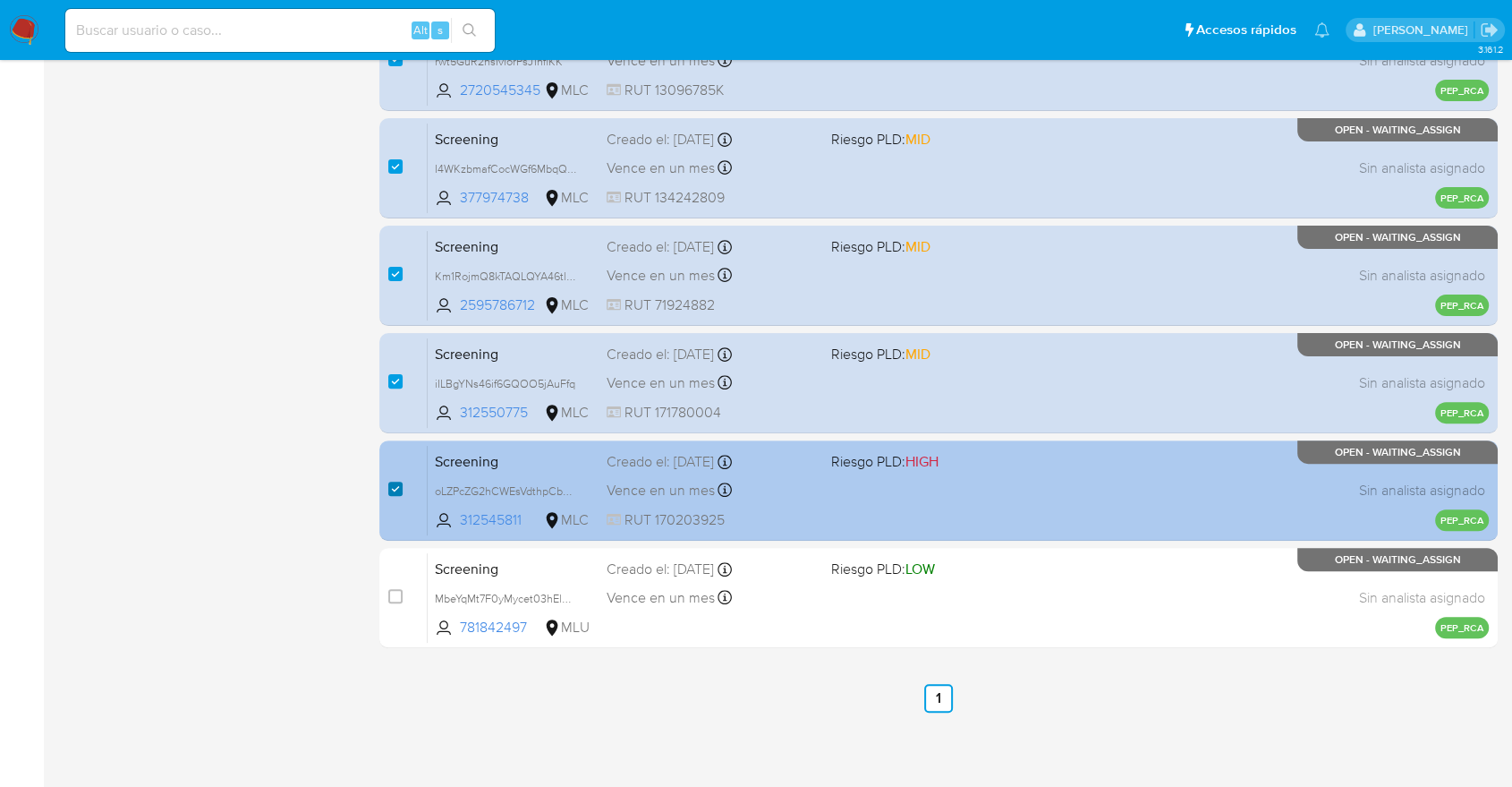
click at [394, 484] on input "checkbox" at bounding box center [395, 488] width 15 height 15
checkbox input "false"
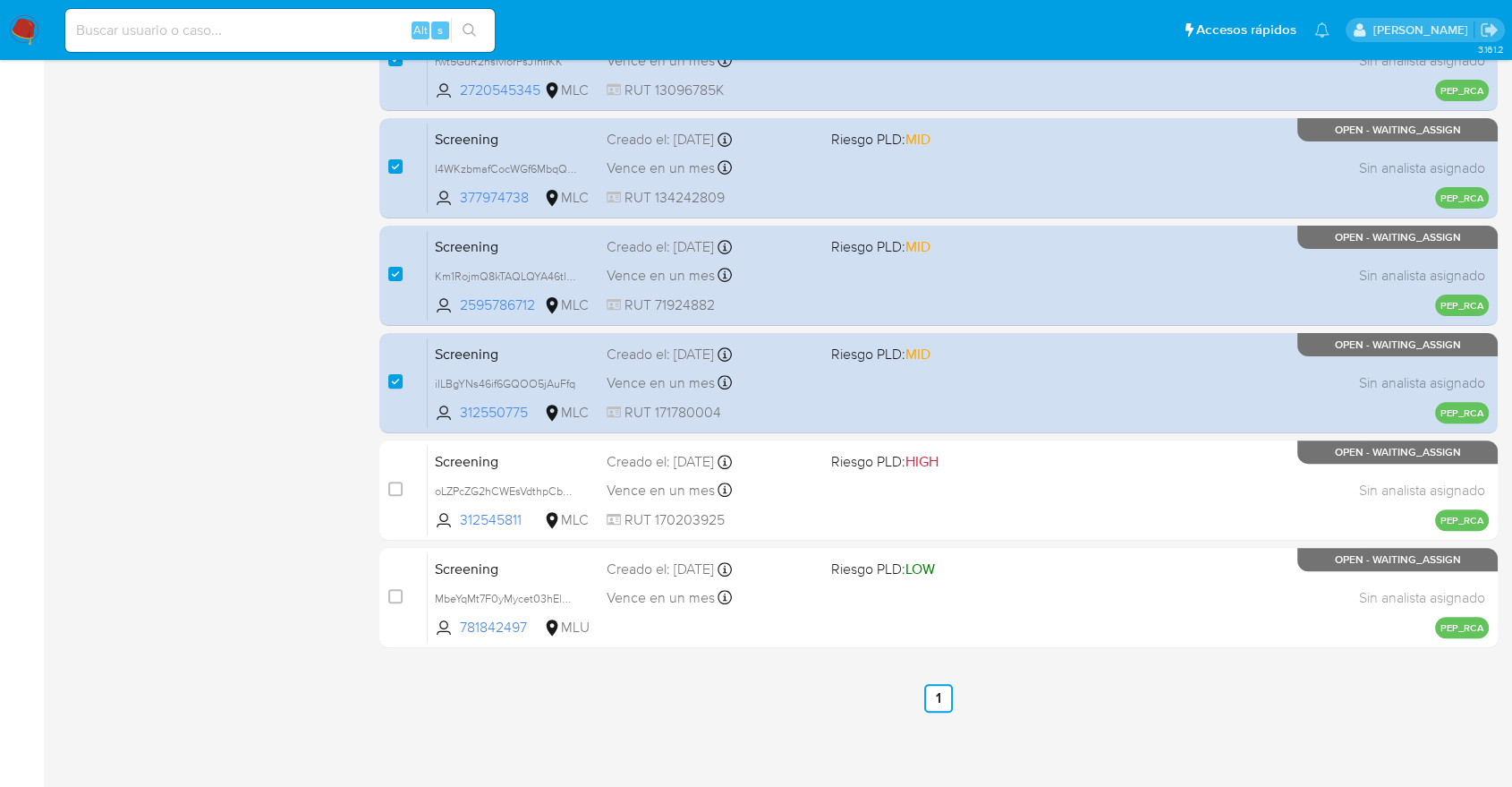
scroll to position [0, 0]
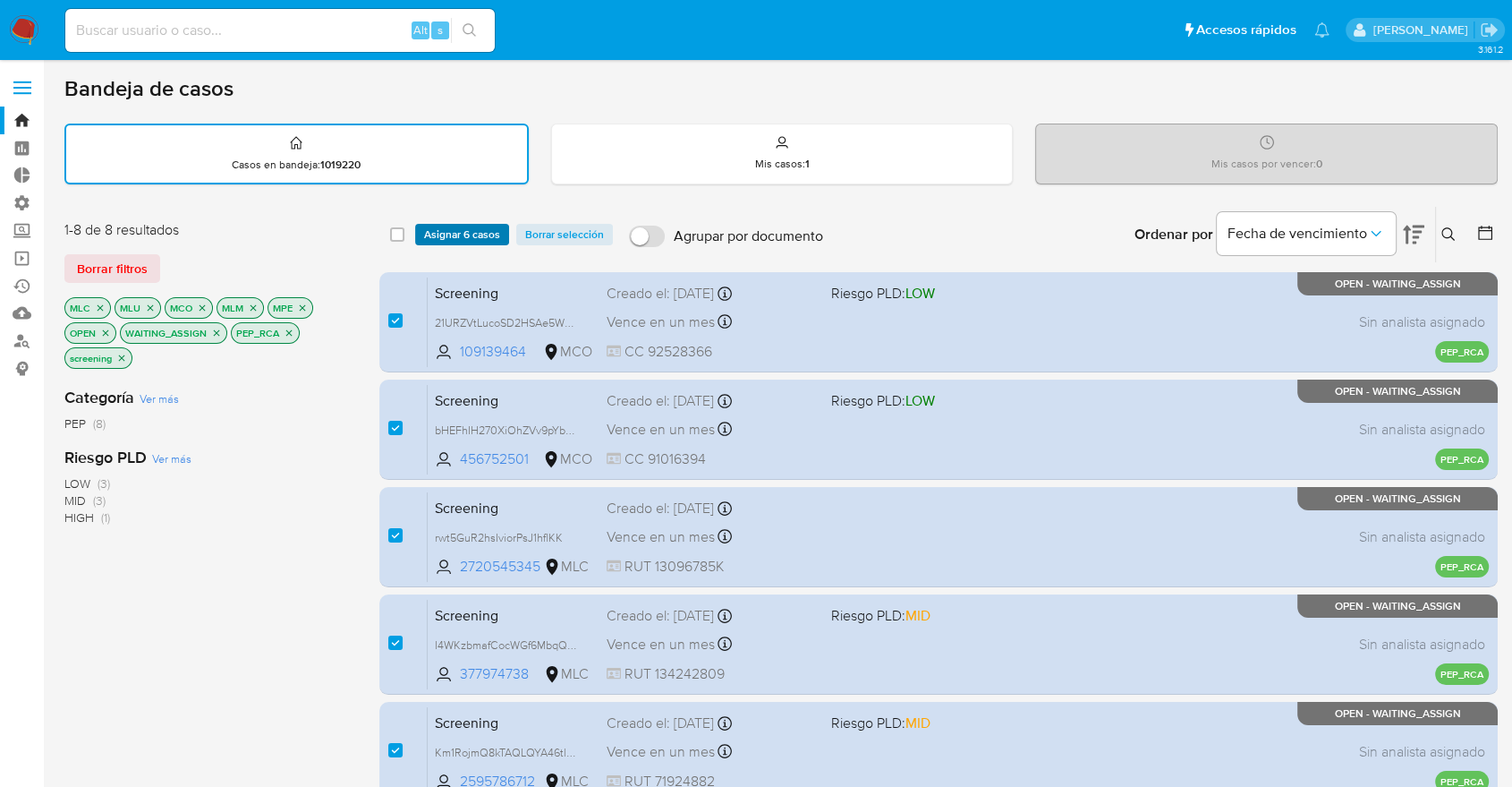
click at [498, 233] on span "Asignar 6 casos" at bounding box center [462, 234] width 76 height 18
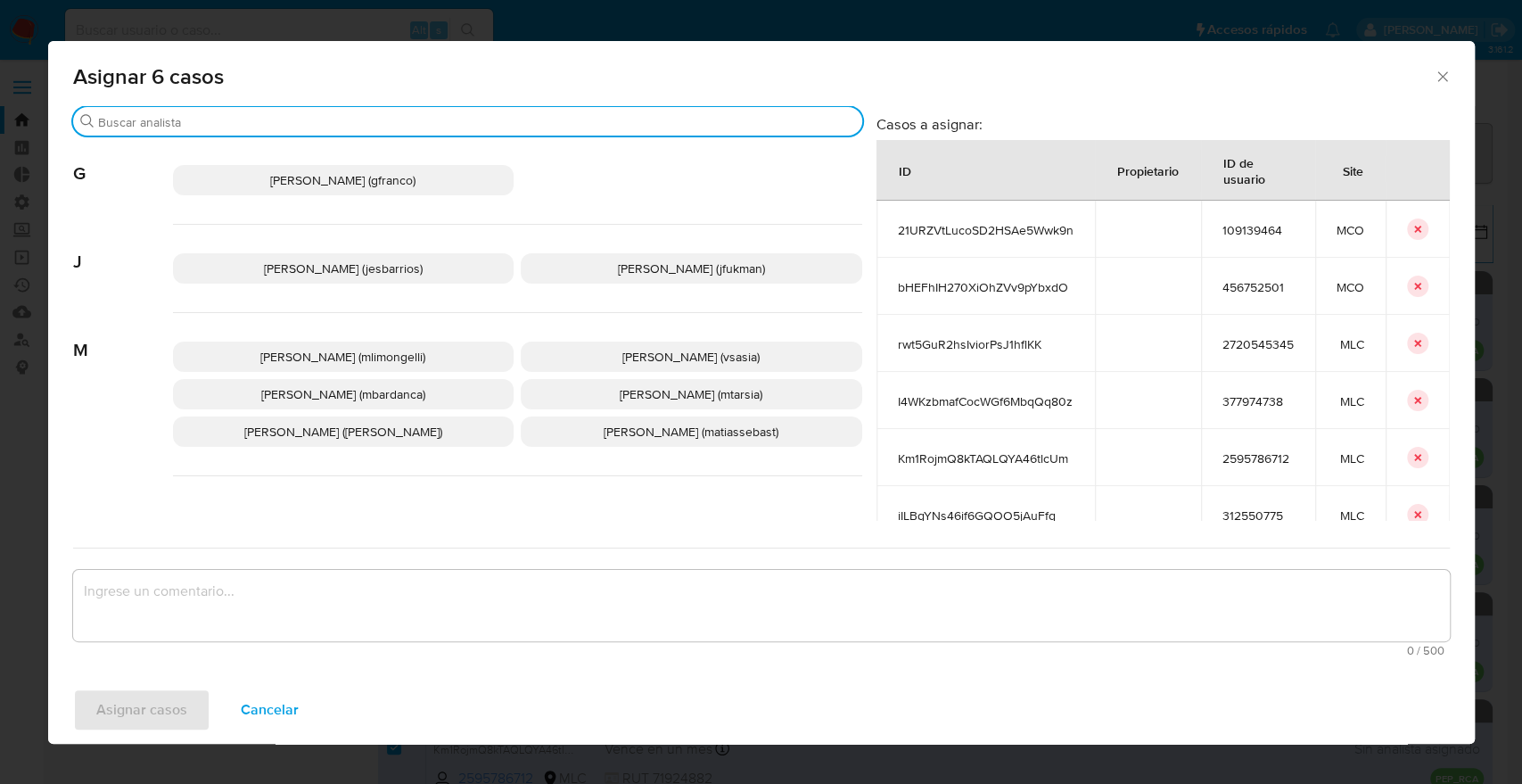
click at [514, 122] on input "Buscar" at bounding box center [476, 122] width 757 height 16
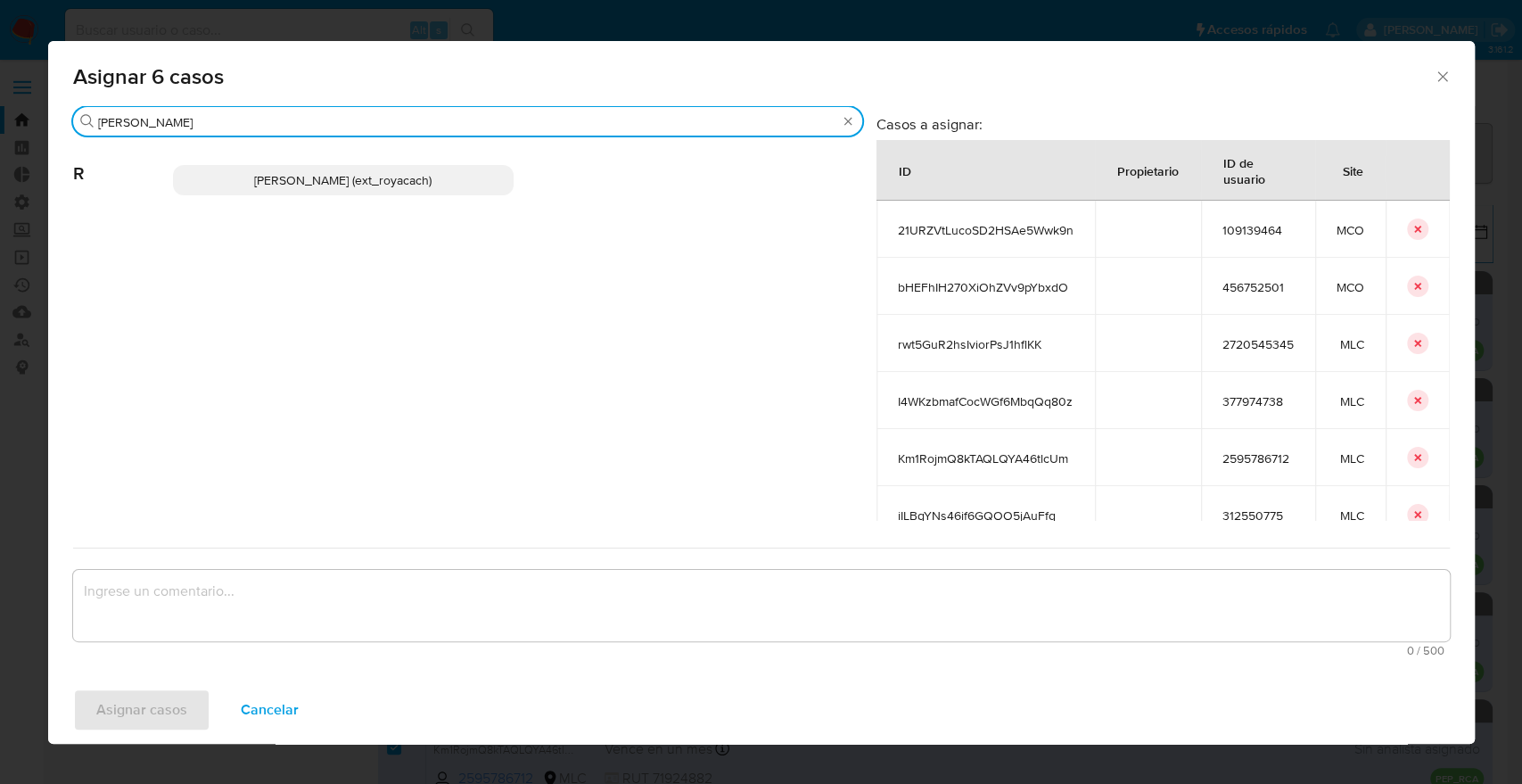
type input "romi"
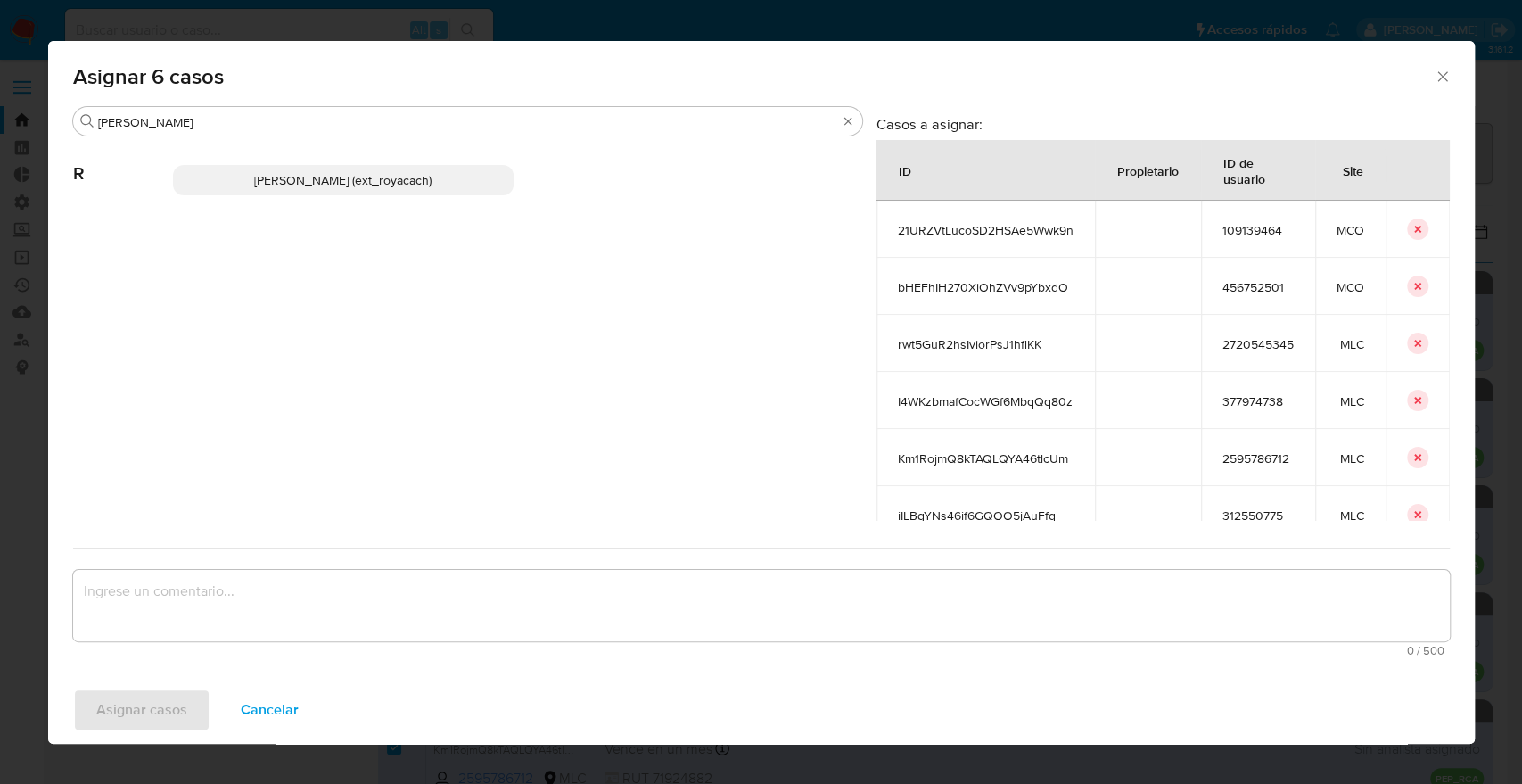
click at [478, 176] on p "Romina Isabel Yacachury (ext_royacach)" at bounding box center [343, 179] width 341 height 30
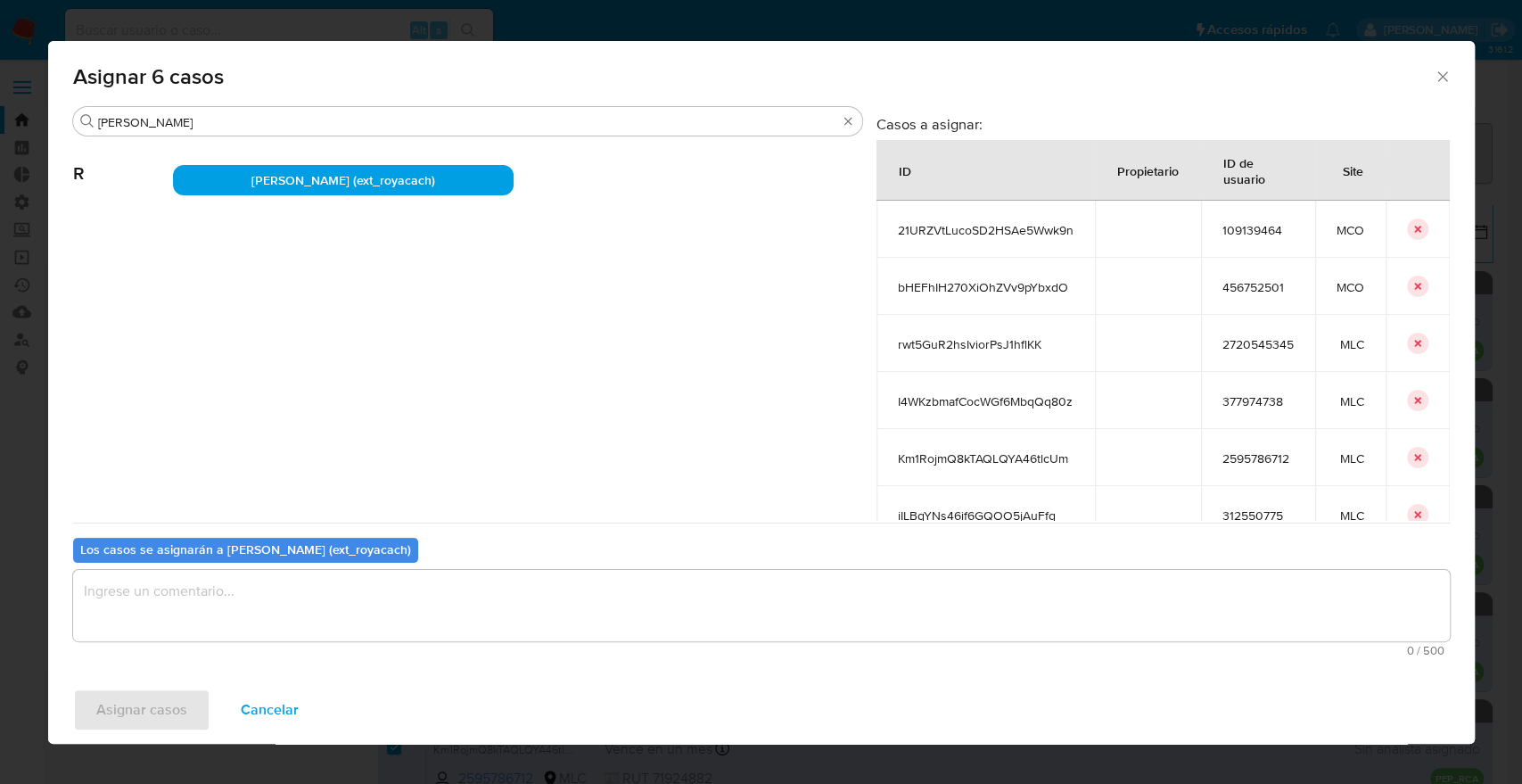
paste textarea "Asignación."
click at [331, 583] on textarea "assign-modal" at bounding box center [761, 606] width 1377 height 72
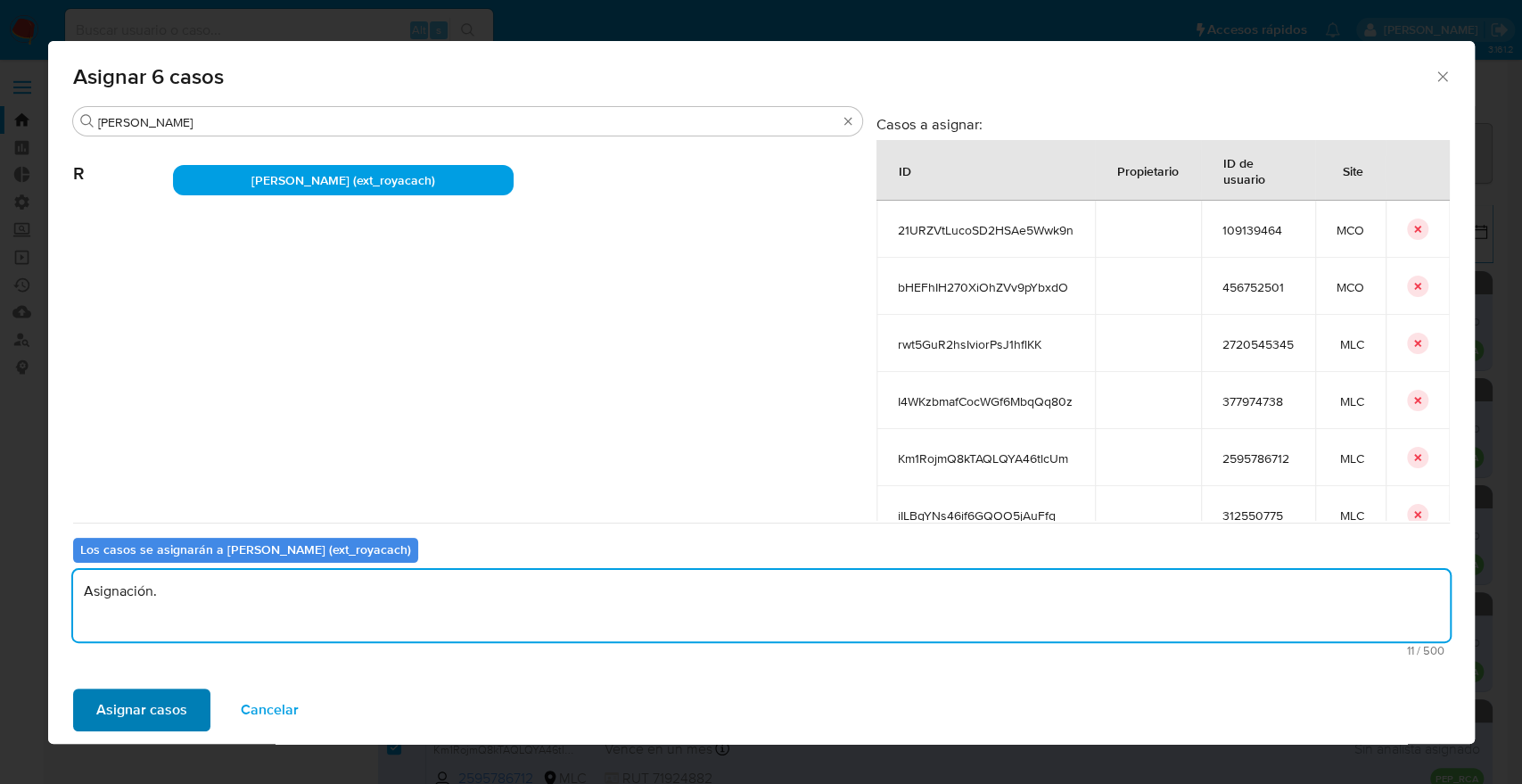
type textarea "Asignación."
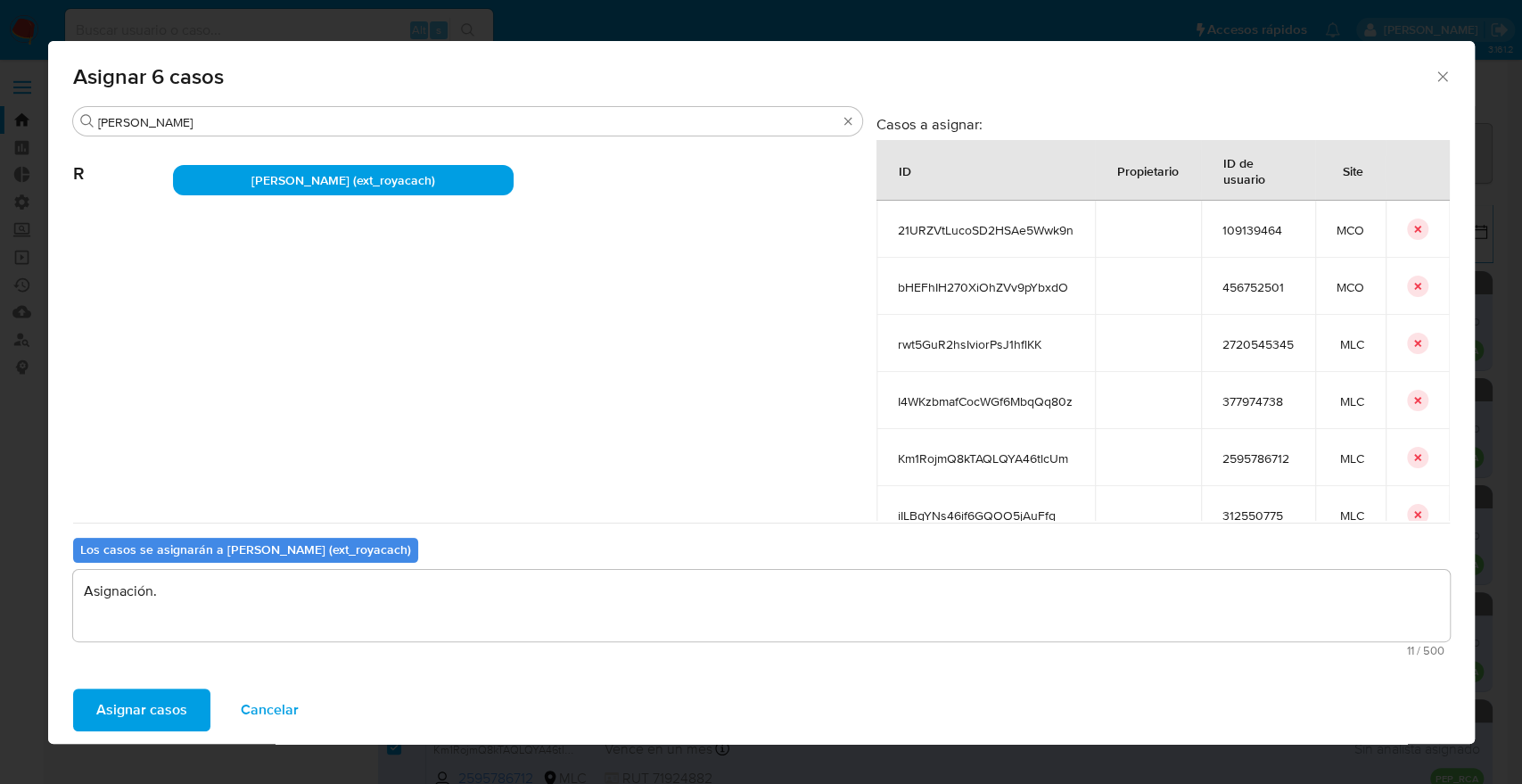
click at [184, 705] on button "Asignar casos" at bounding box center [142, 709] width 138 height 43
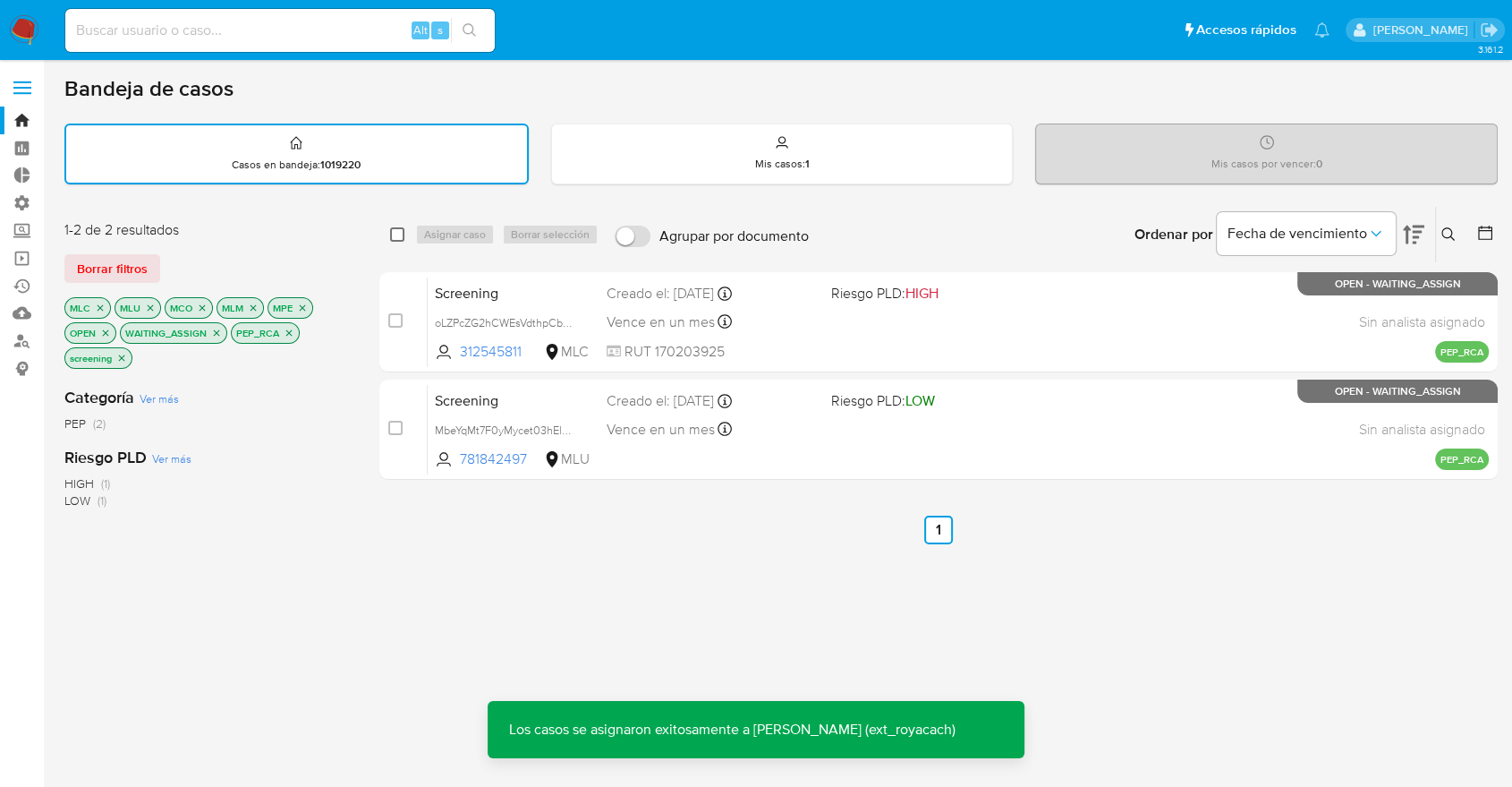
click at [397, 230] on input "checkbox" at bounding box center [397, 234] width 15 height 15
checkbox input "true"
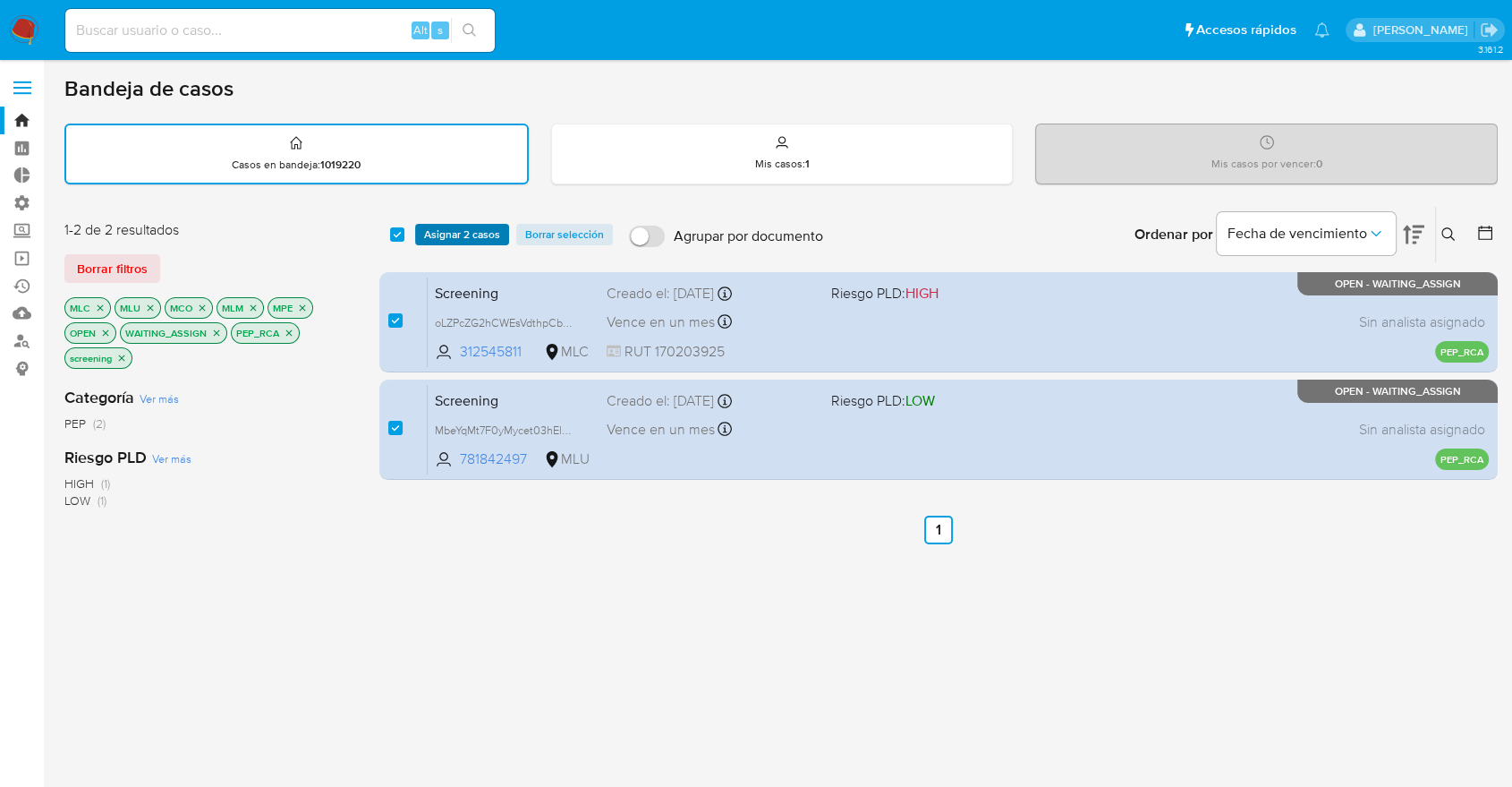
click at [429, 228] on span "Asignar 2 casos" at bounding box center [462, 234] width 76 height 18
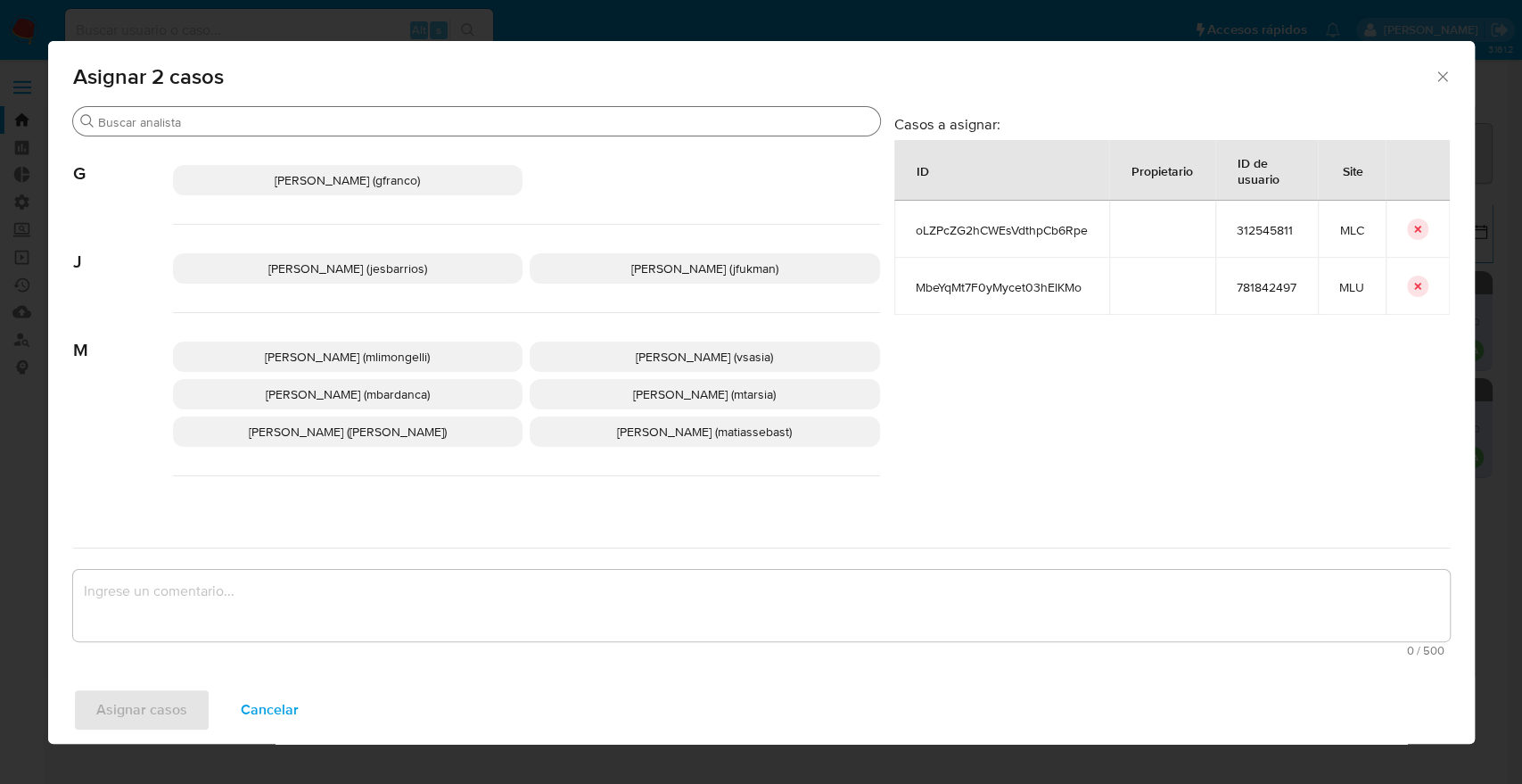
click at [387, 119] on input "Buscar" at bounding box center [485, 122] width 775 height 16
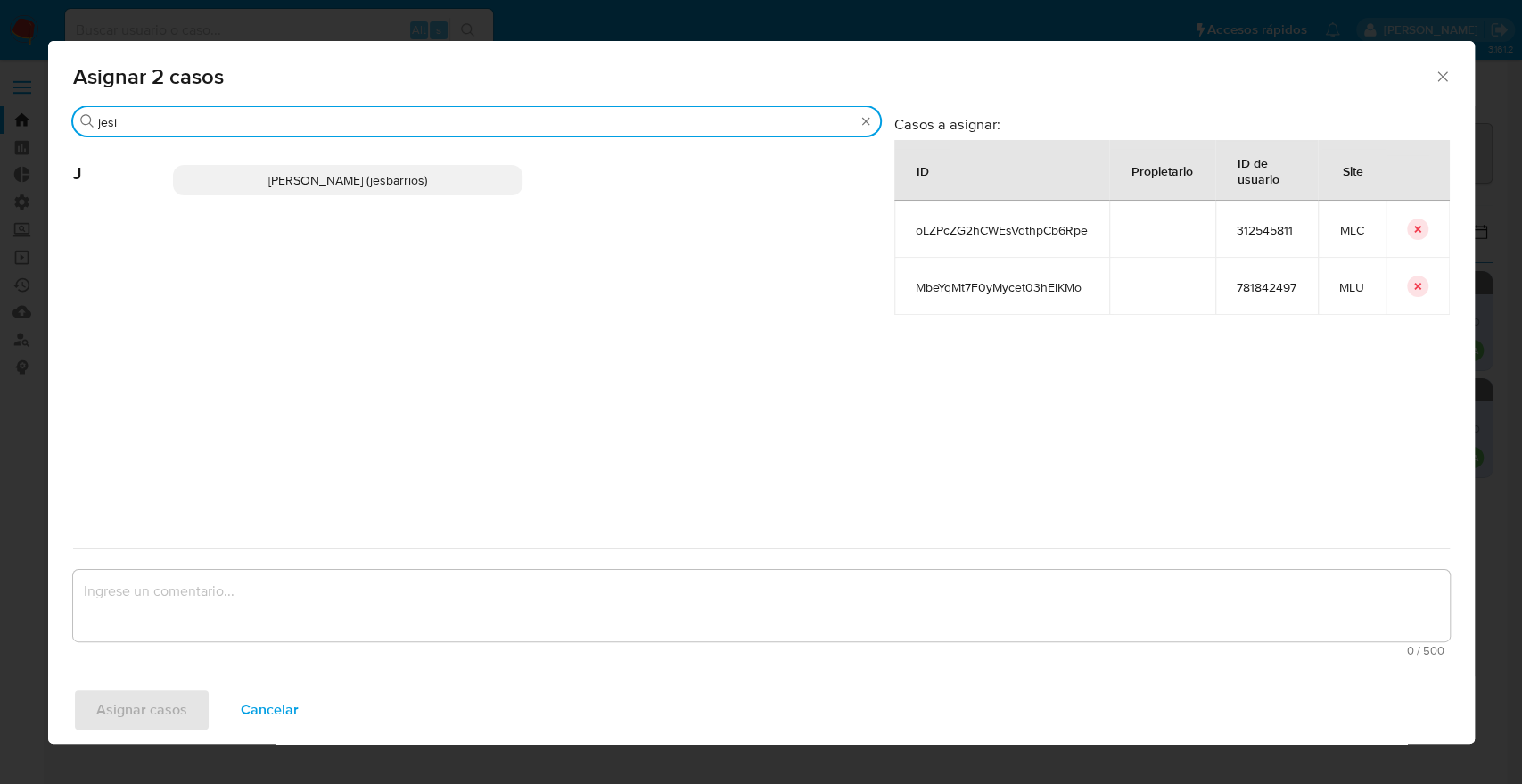
type input "jesi"
click at [495, 183] on p "Jesica Iris Barrios Leita (jesbarrios)" at bounding box center [348, 179] width 351 height 30
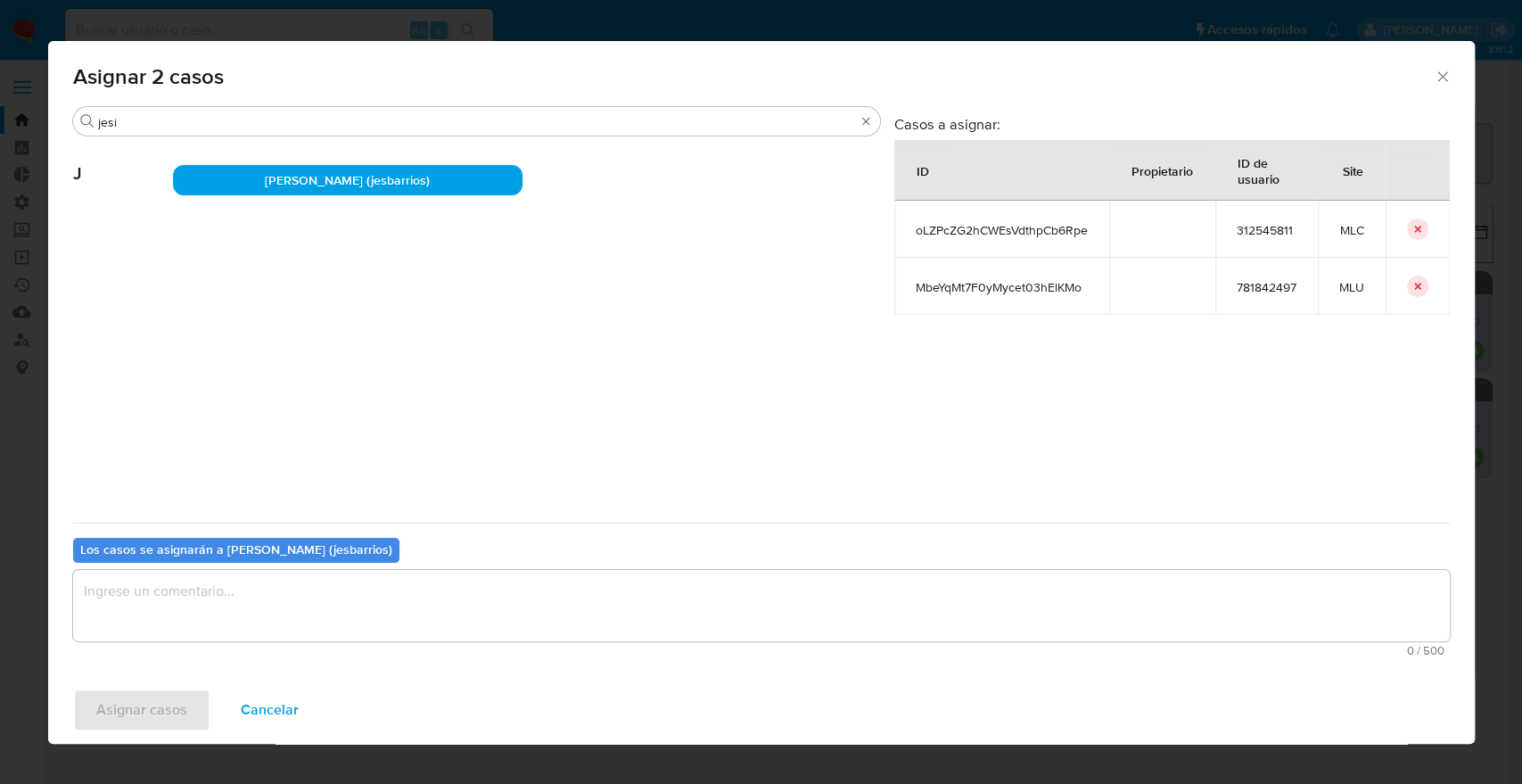
click at [301, 602] on textarea "assign-modal" at bounding box center [761, 606] width 1377 height 72
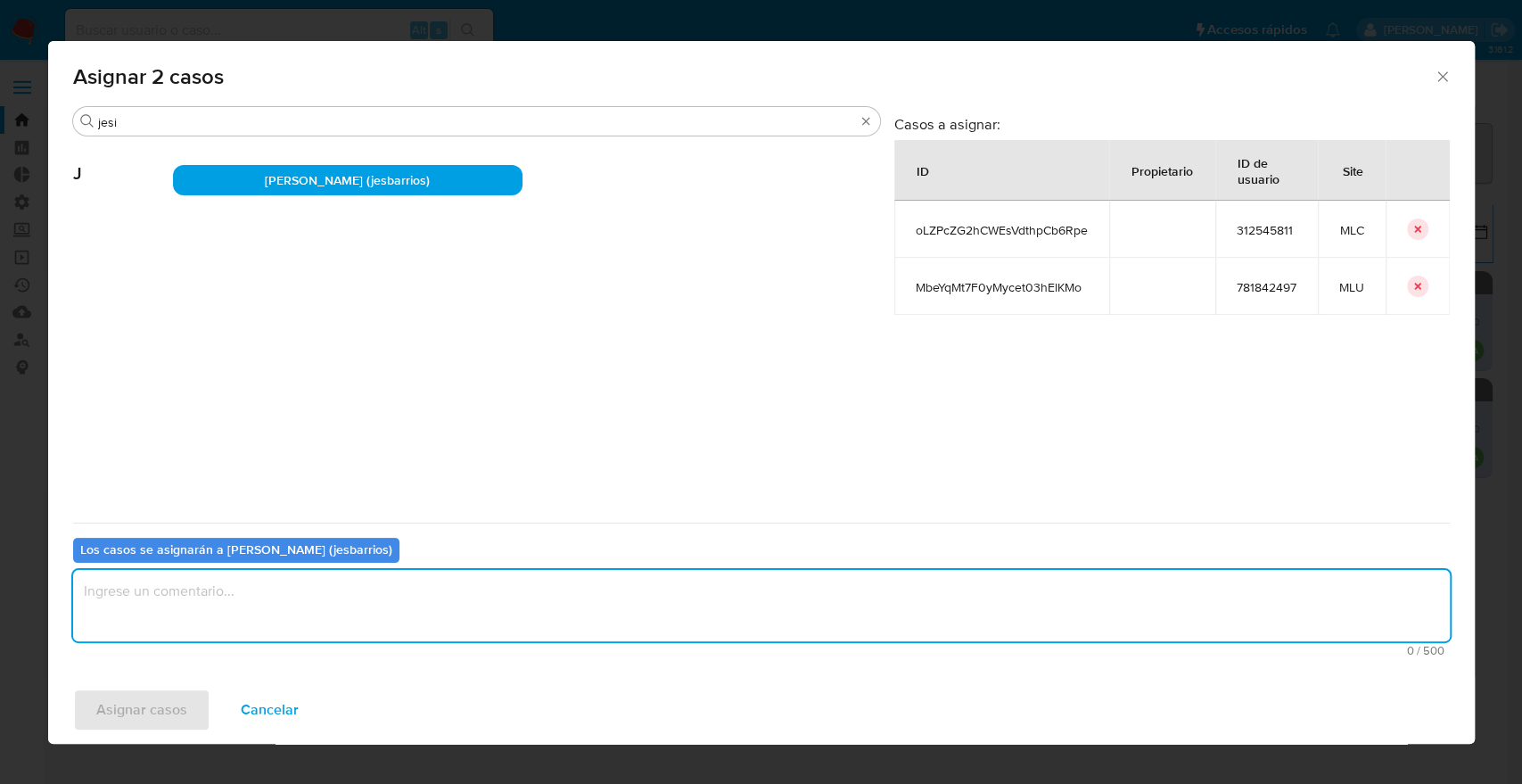
paste textarea "Asignación."
type textarea "Asignación."
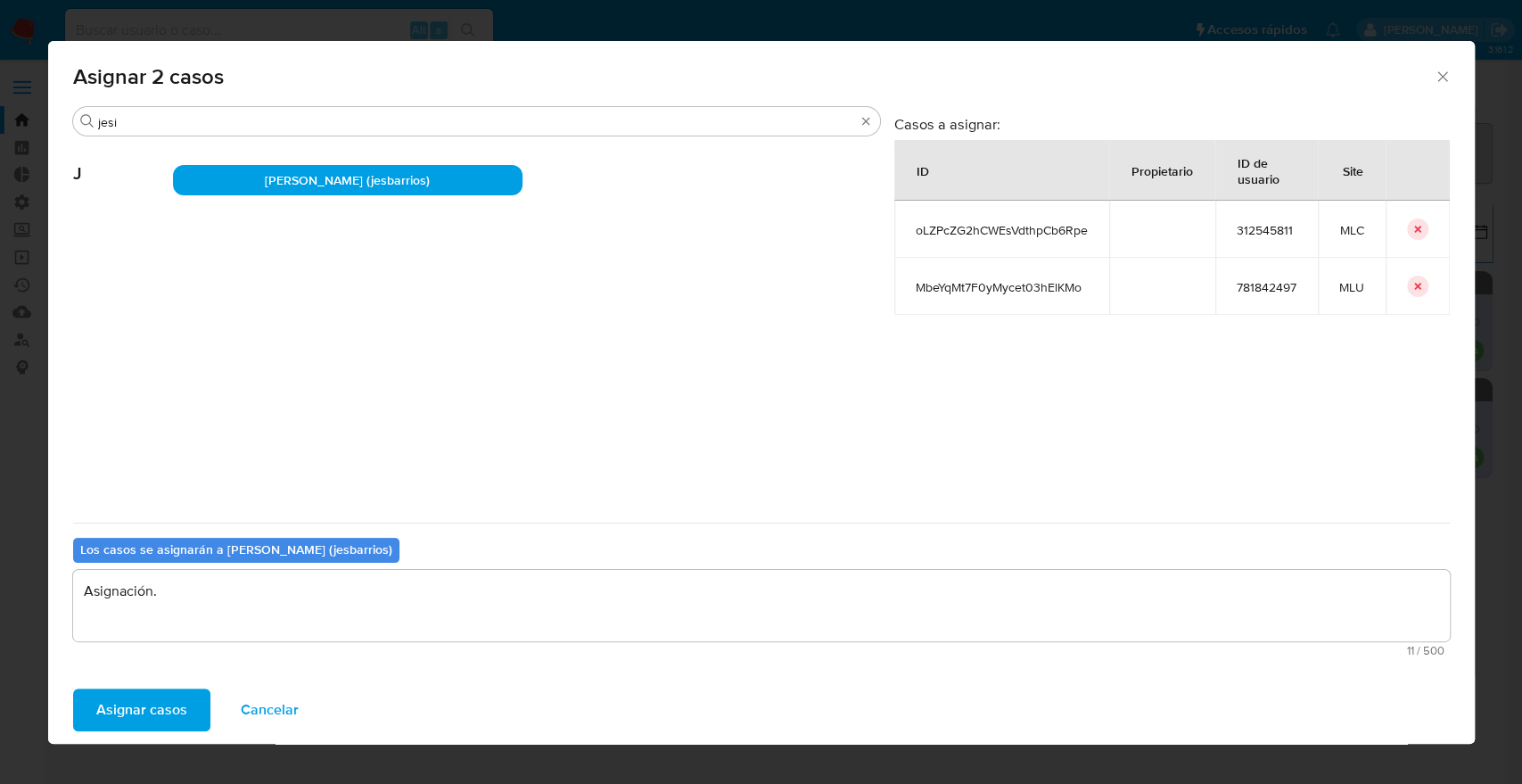
click at [188, 705] on button "Asignar casos" at bounding box center [142, 709] width 138 height 43
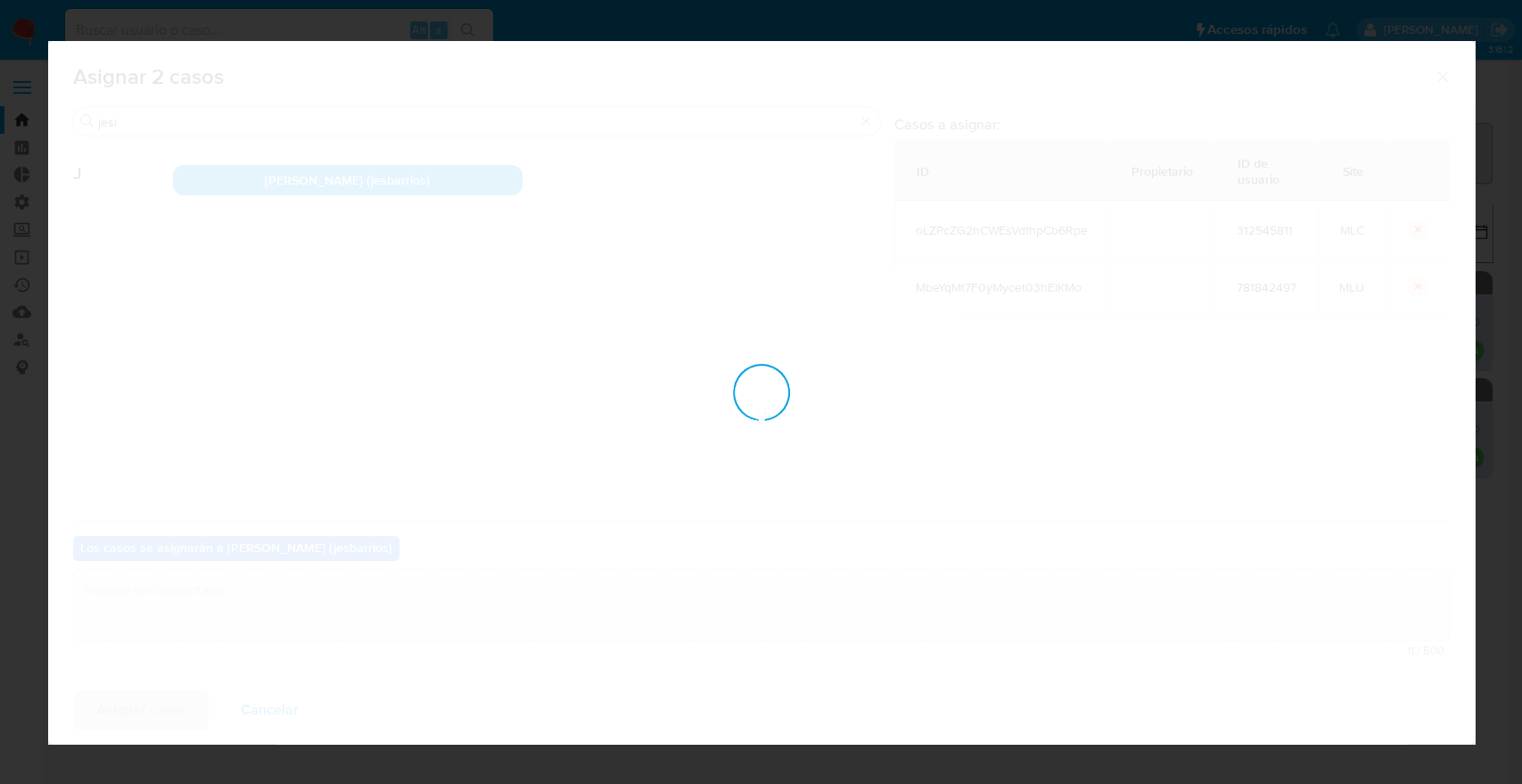
checkbox input "false"
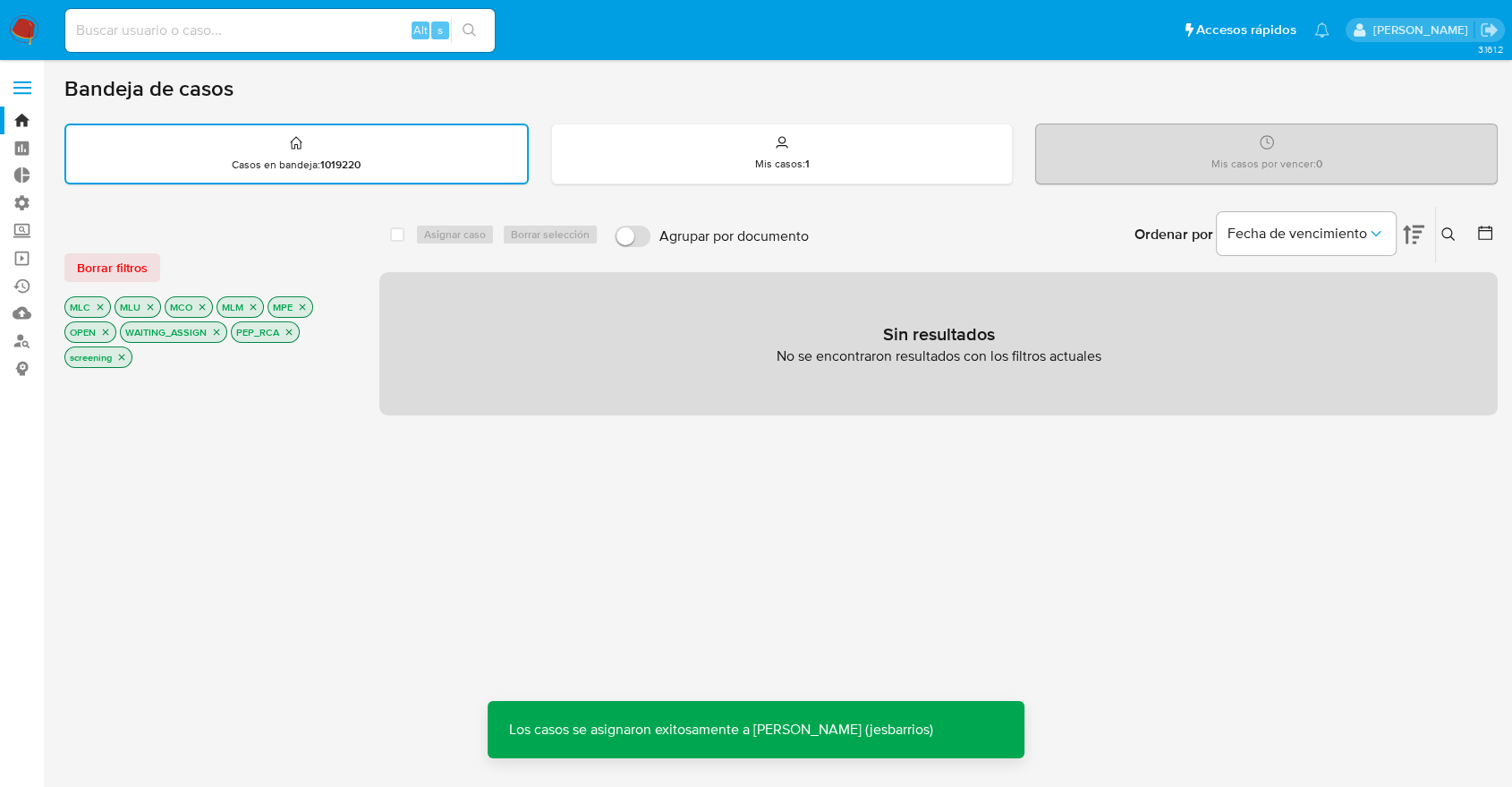
click at [153, 267] on button "Borrar filtros" at bounding box center [112, 267] width 95 height 28
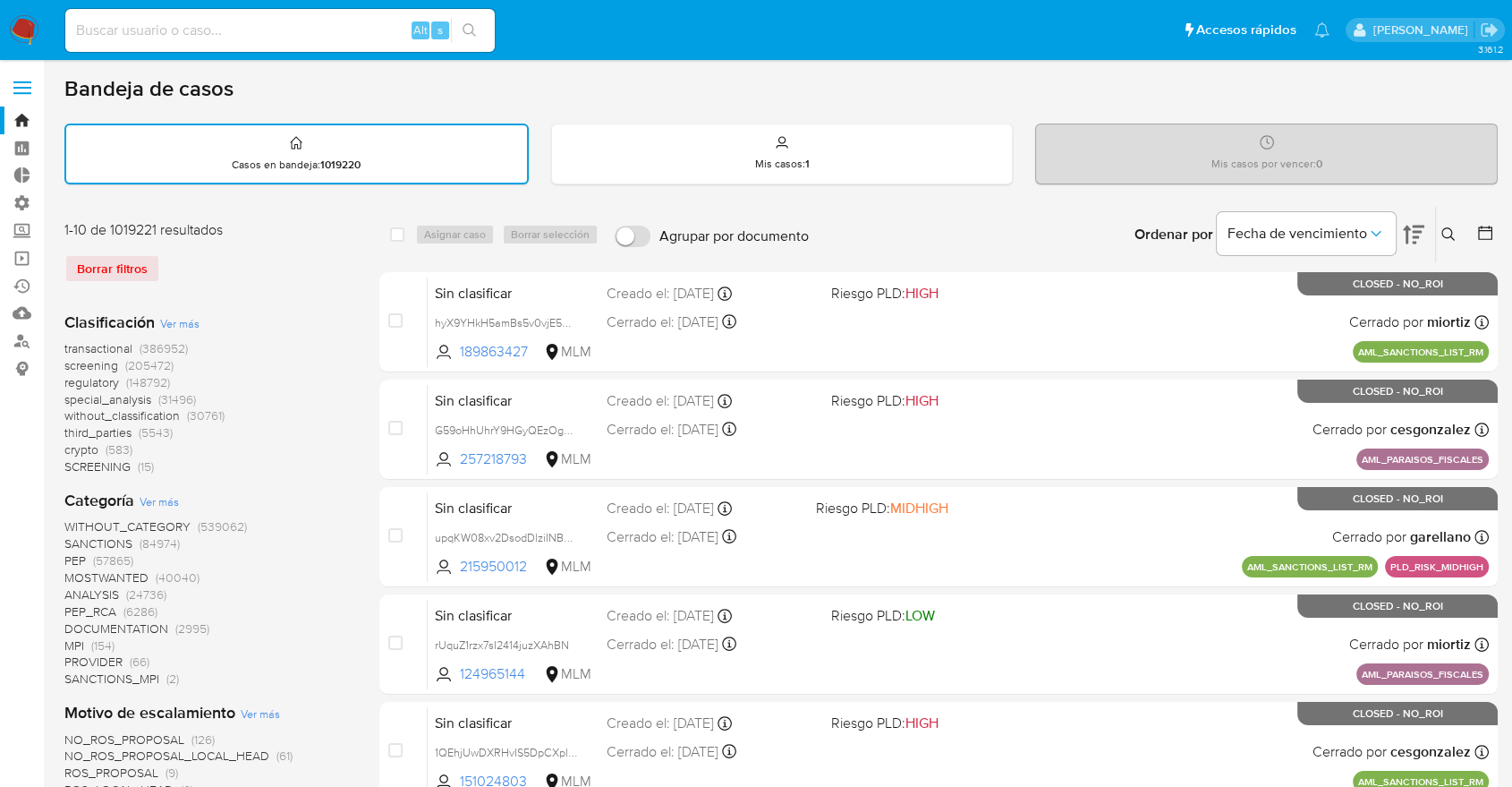
click at [73, 363] on span "screening" at bounding box center [90, 365] width 53 height 18
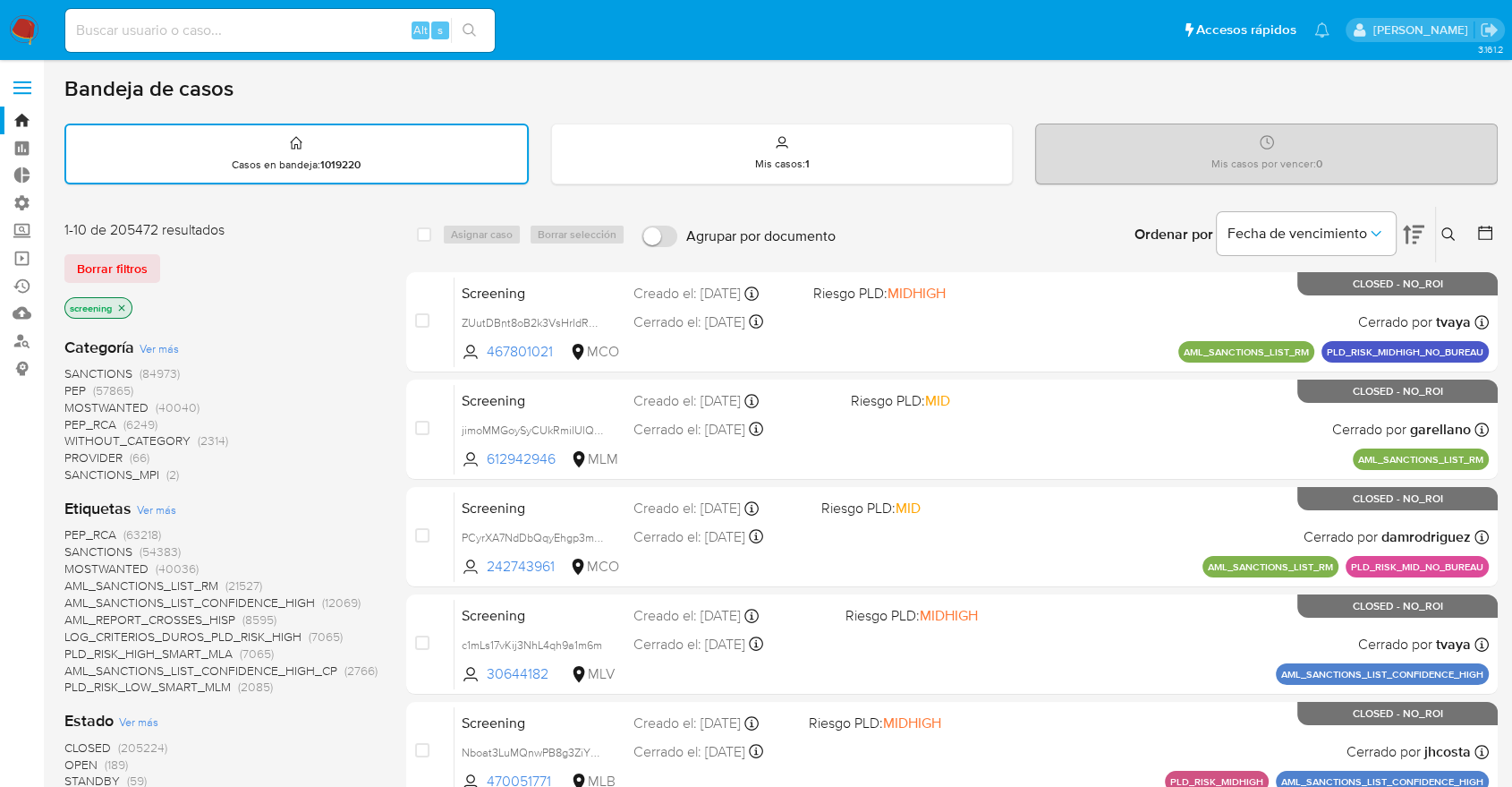
click at [73, 758] on span "OPEN" at bounding box center [81, 764] width 33 height 18
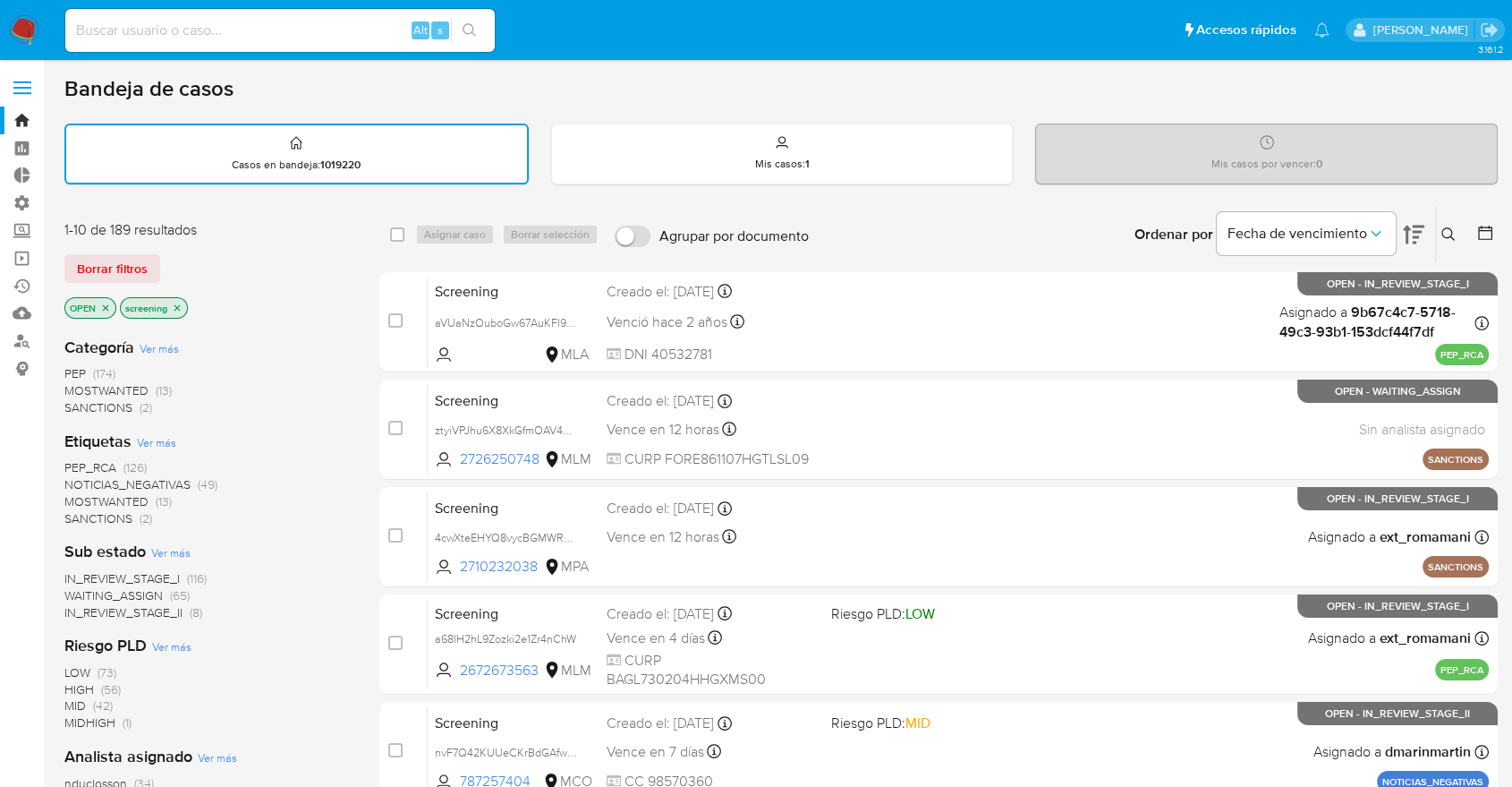
click at [172, 258] on div "Borrar filtros" at bounding box center [207, 268] width 286 height 28
click at [191, 260] on div "Borrar filtros" at bounding box center [207, 268] width 286 height 28
click at [167, 258] on div "Borrar filtros" at bounding box center [207, 268] width 286 height 28
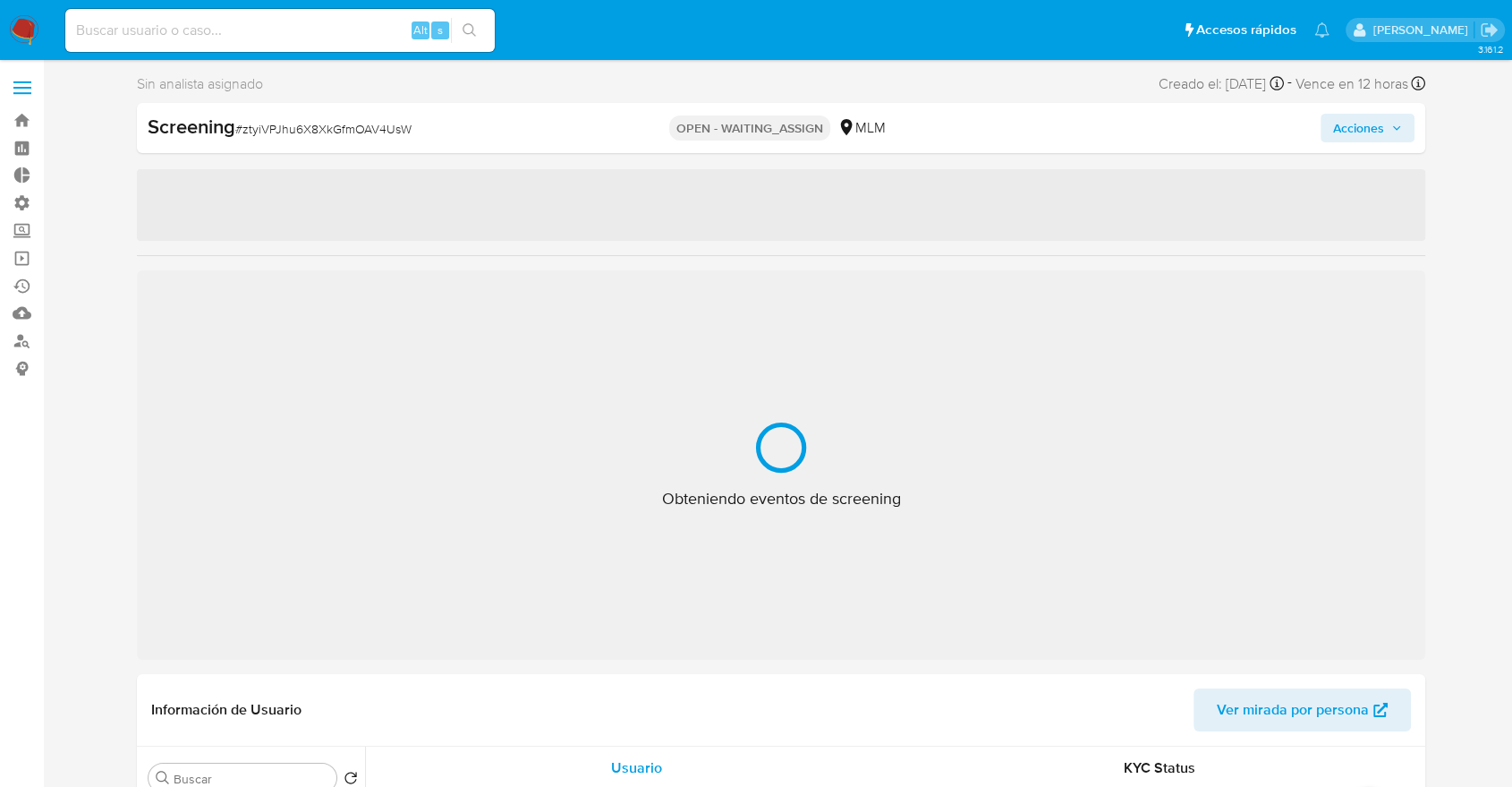
select select "10"
